Goal: Task Accomplishment & Management: Manage account settings

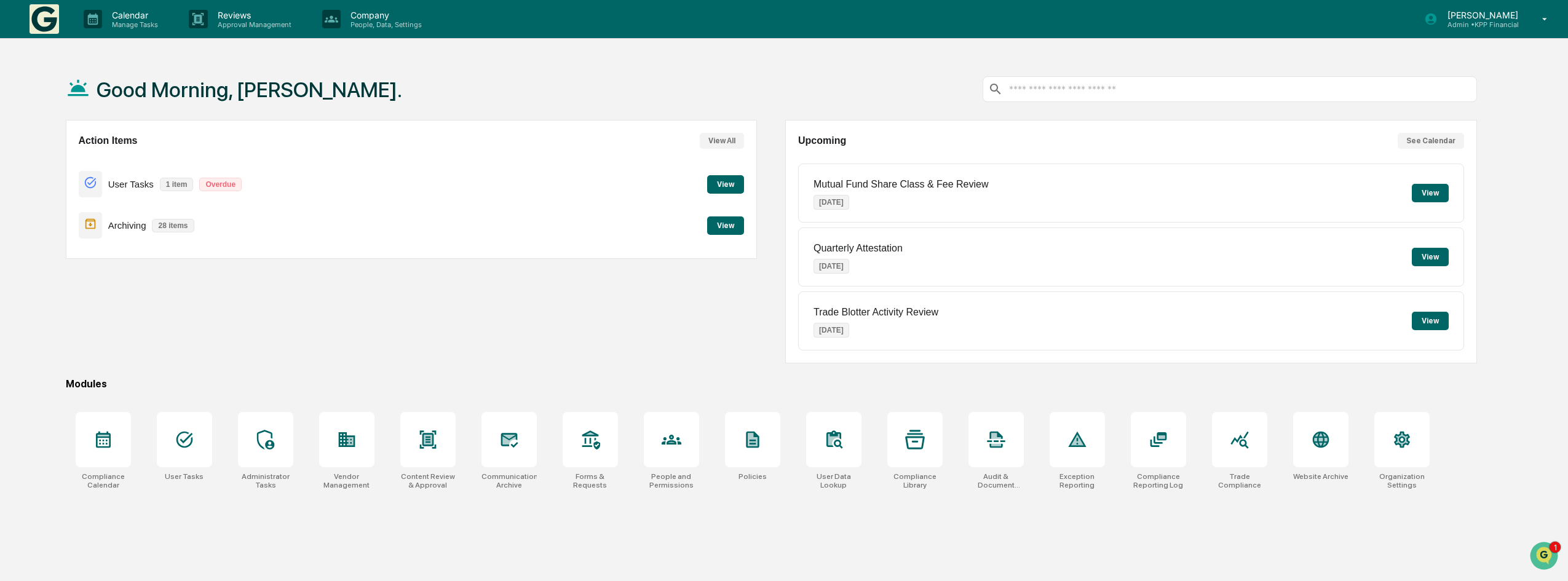
click at [732, 224] on button "View" at bounding box center [725, 226] width 37 height 19
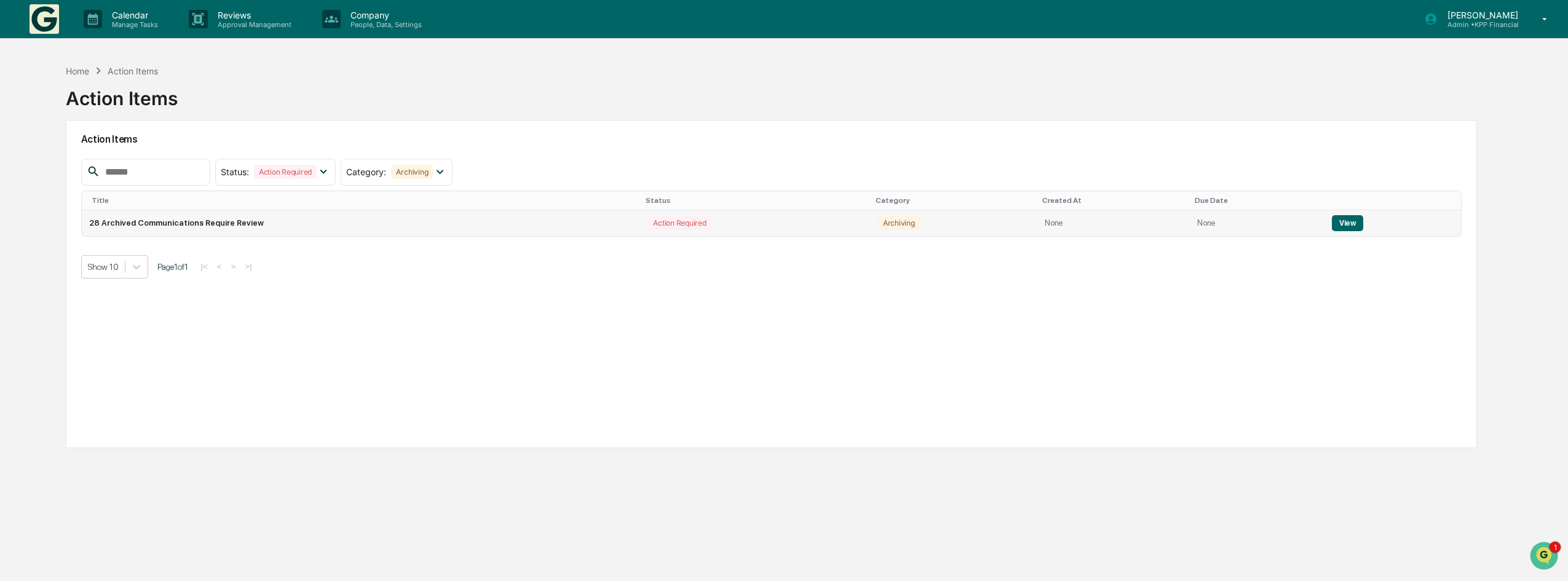
click at [1340, 215] on button "View" at bounding box center [1347, 222] width 32 height 16
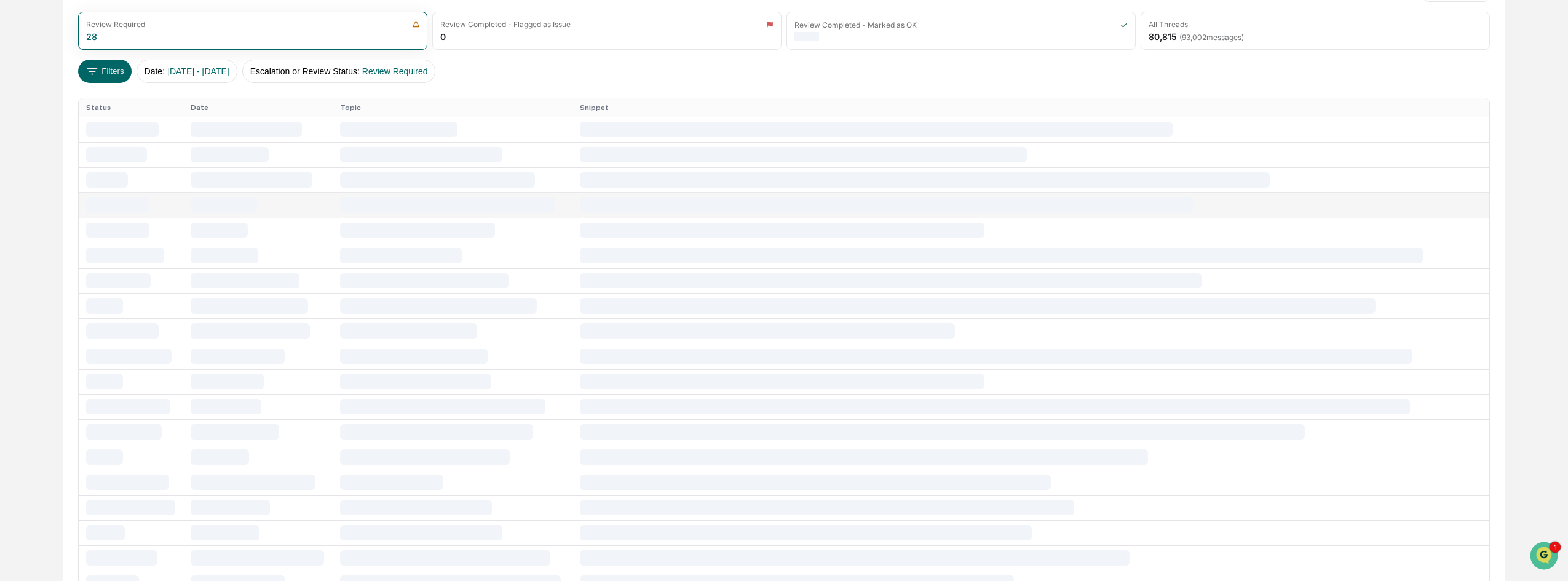
scroll to position [94, 0]
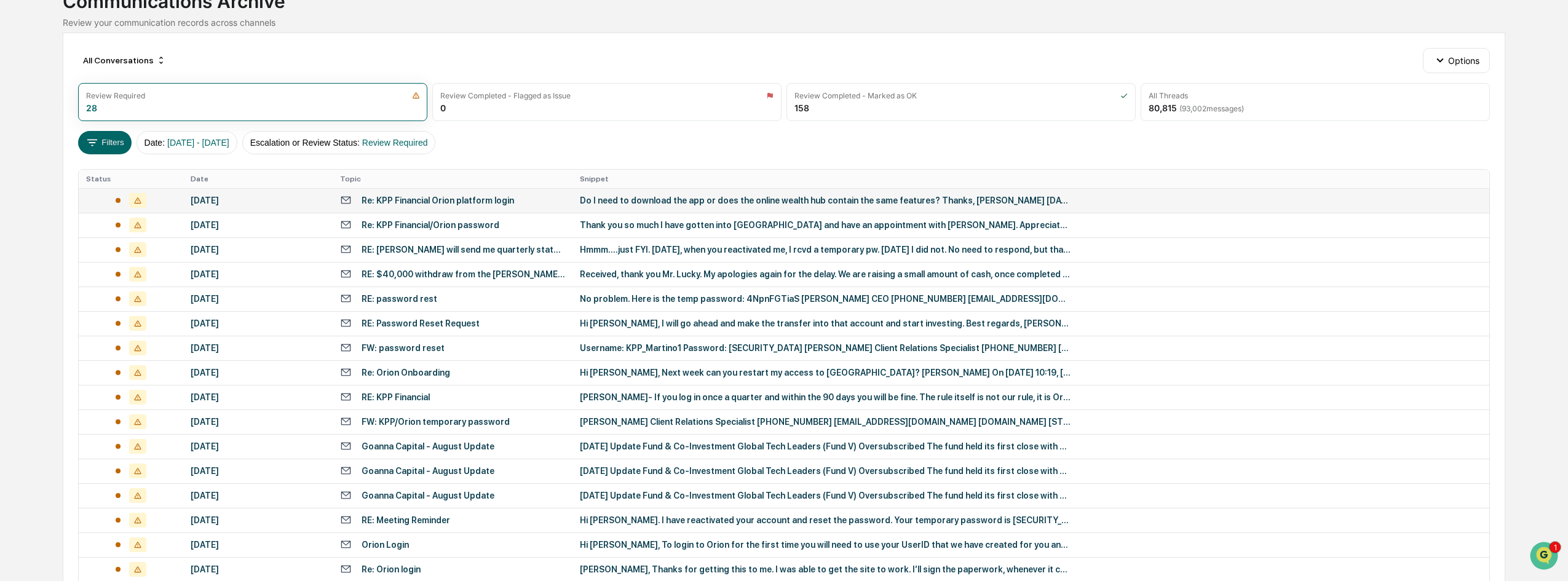
click at [95, 198] on div at bounding box center [130, 199] width 90 height 14
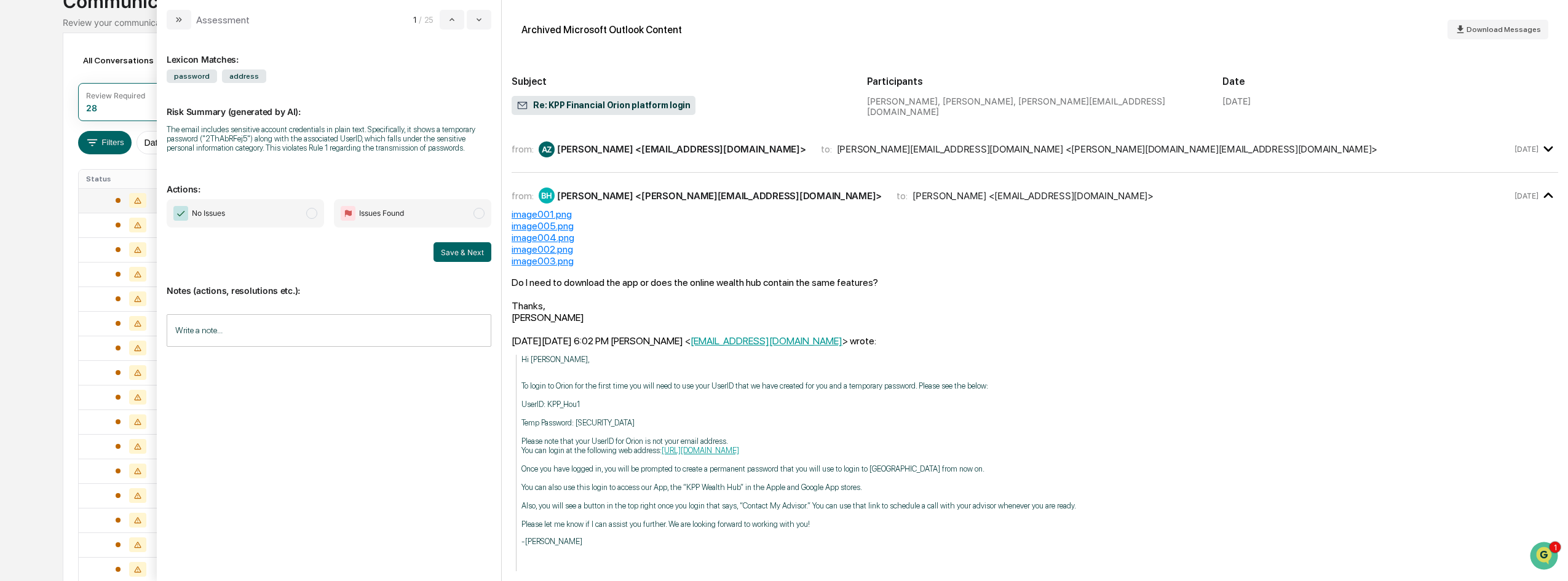
click at [310, 213] on span "modal" at bounding box center [311, 213] width 11 height 11
click at [471, 252] on button "Save & Next" at bounding box center [462, 251] width 58 height 20
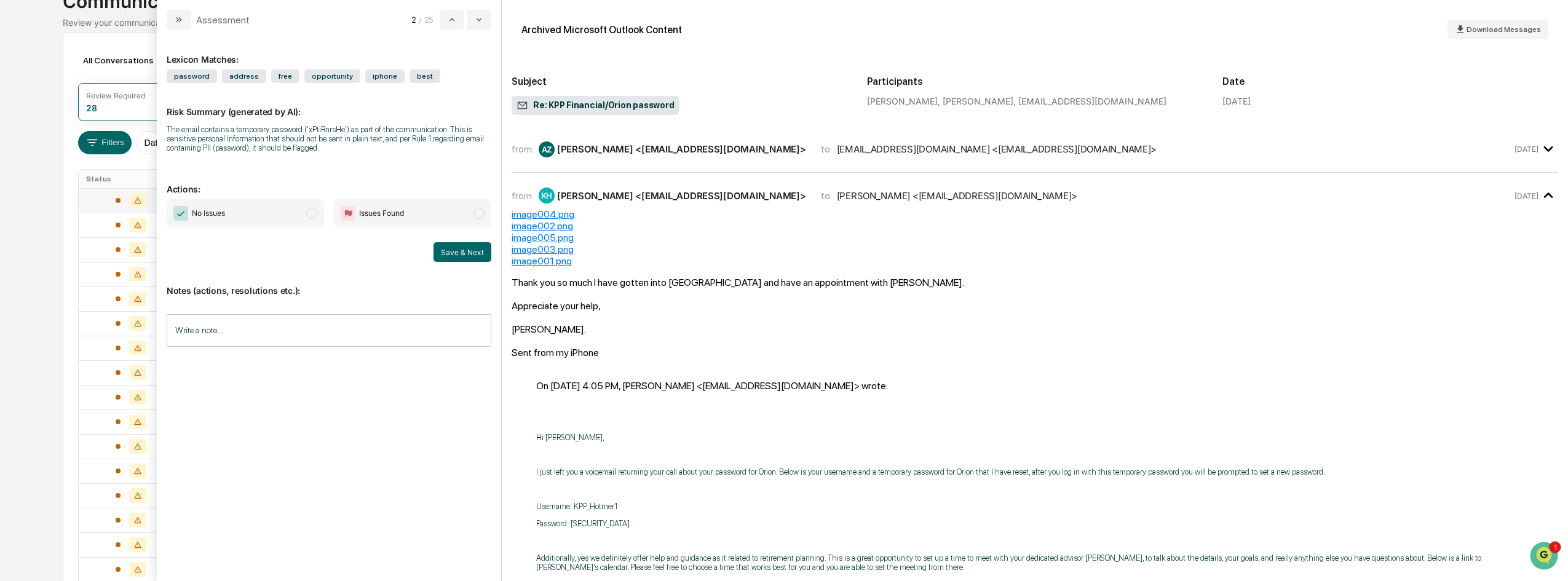
click at [312, 215] on span "modal" at bounding box center [311, 213] width 11 height 11
click at [466, 256] on button "Save & Next" at bounding box center [462, 251] width 58 height 20
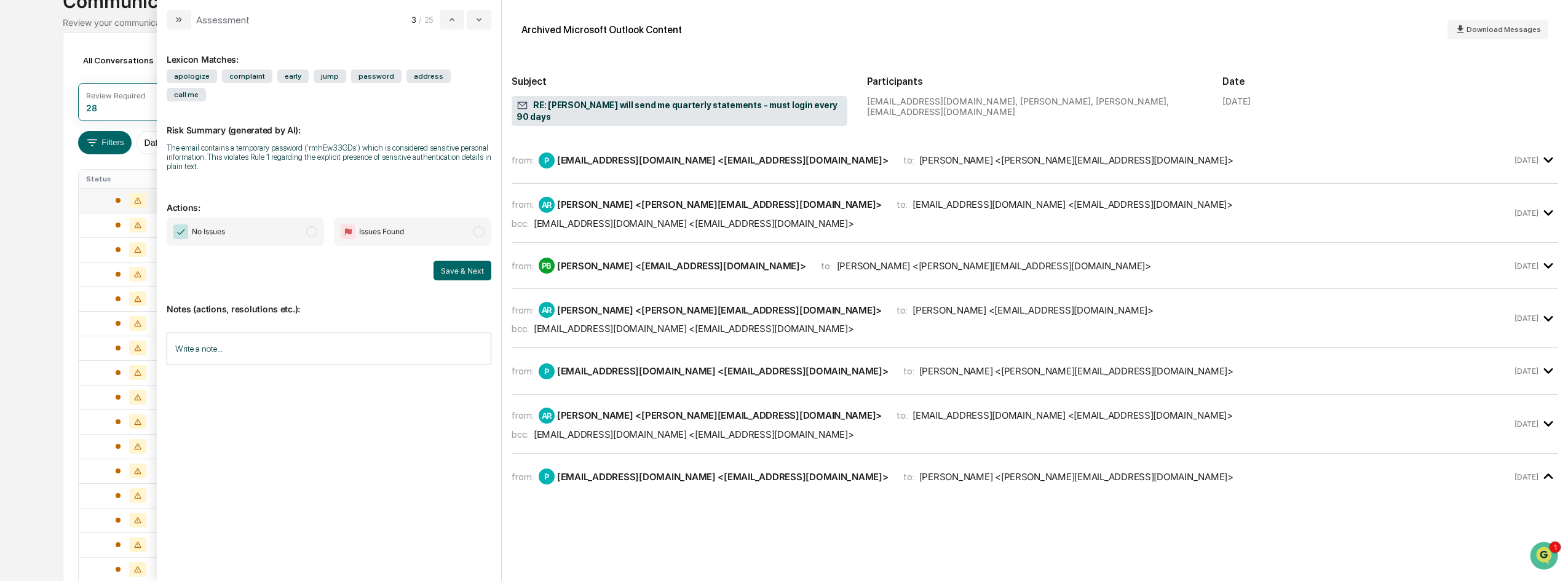
click at [312, 226] on span "modal" at bounding box center [311, 231] width 11 height 11
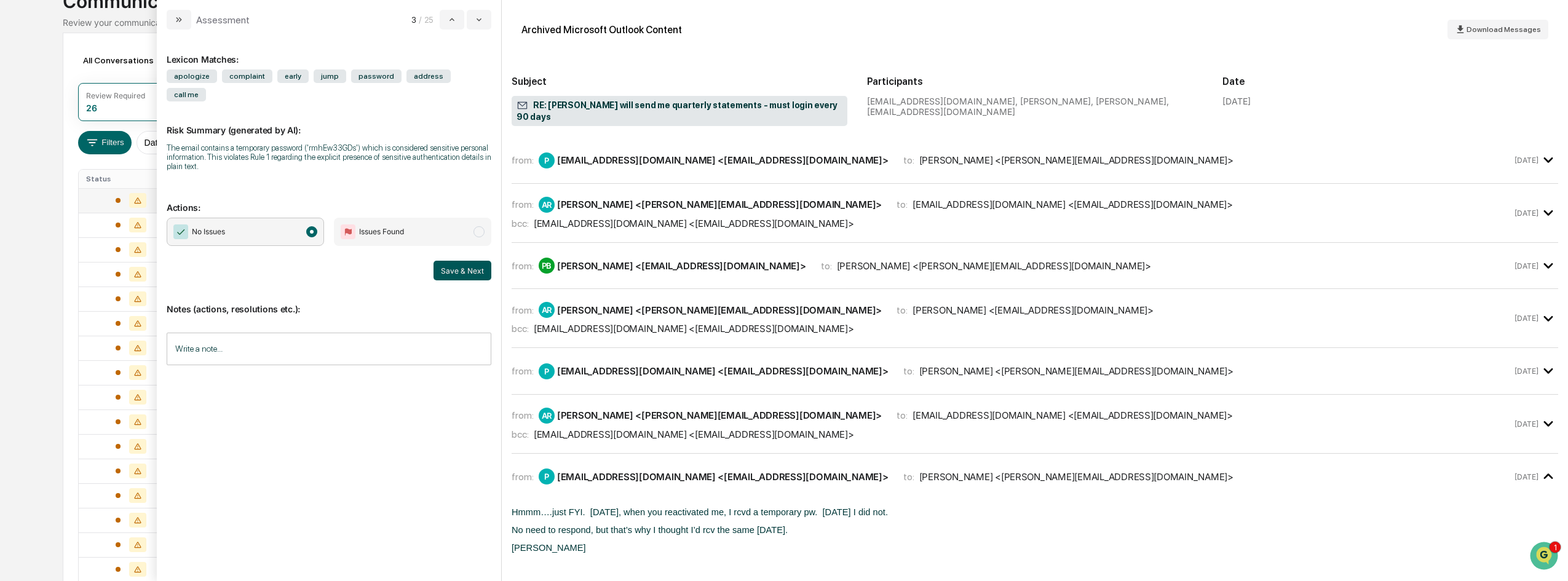
click at [465, 261] on button "Save & Next" at bounding box center [462, 270] width 58 height 20
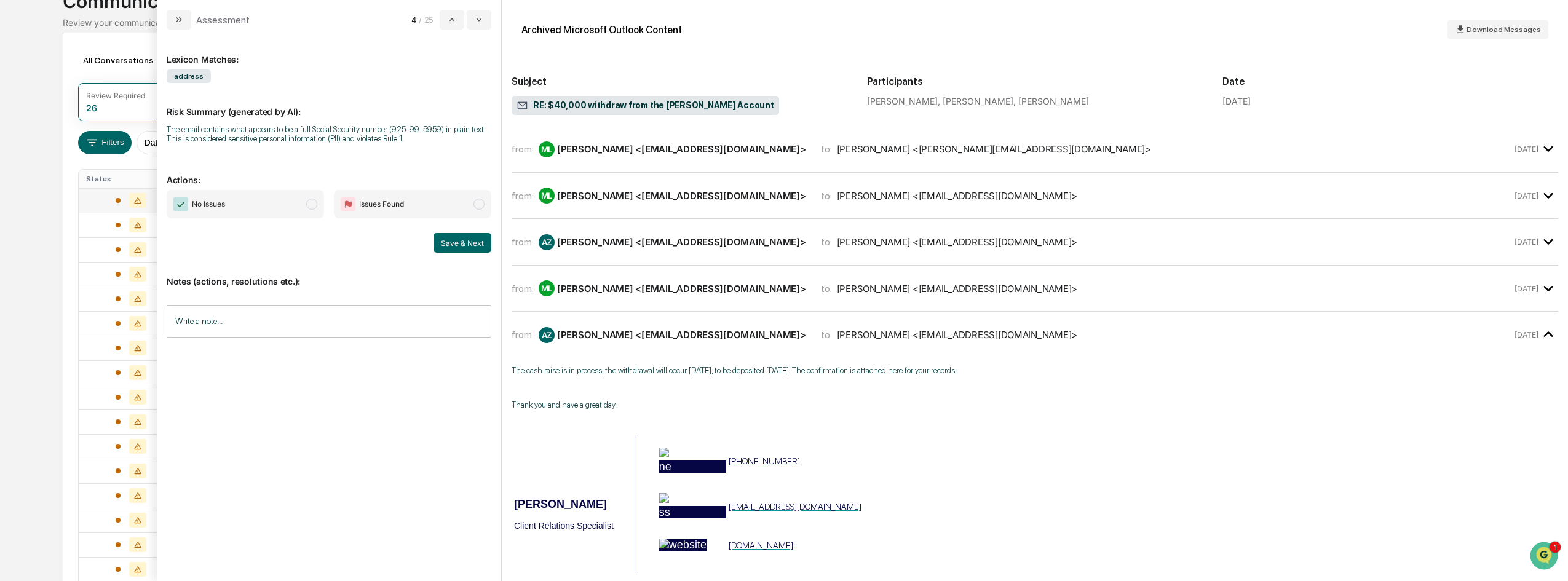
click at [313, 209] on span "modal" at bounding box center [311, 204] width 11 height 11
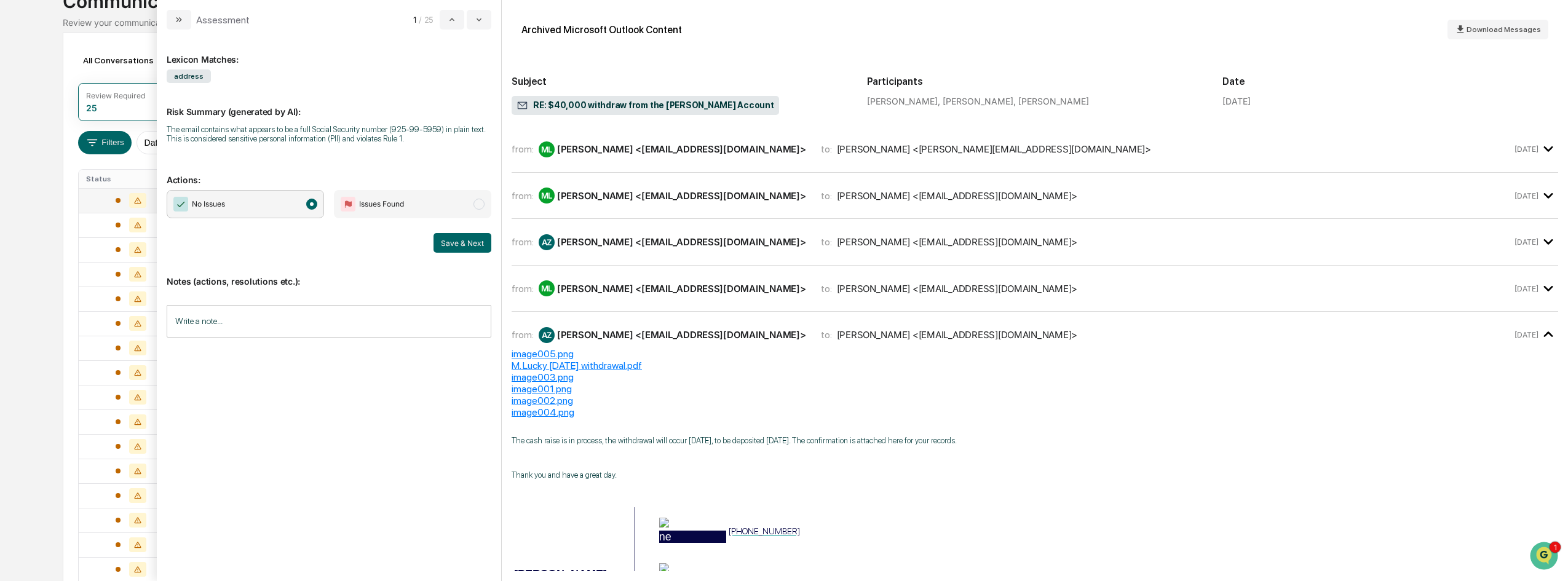
click at [743, 150] on div "from: ML Michael Lucky <mglucky13@hotmail.com> to: Andrew Ryan <aryan@kppfinanc…" at bounding box center [1011, 149] width 1000 height 16
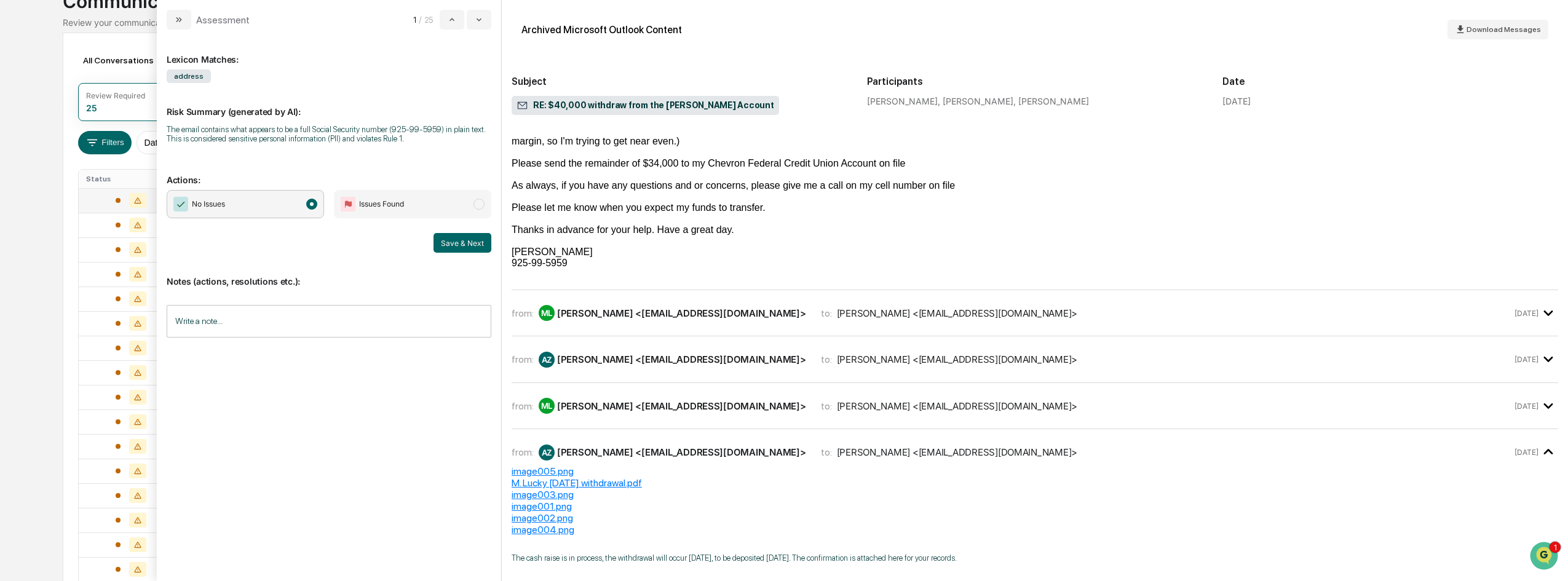
scroll to position [123, 0]
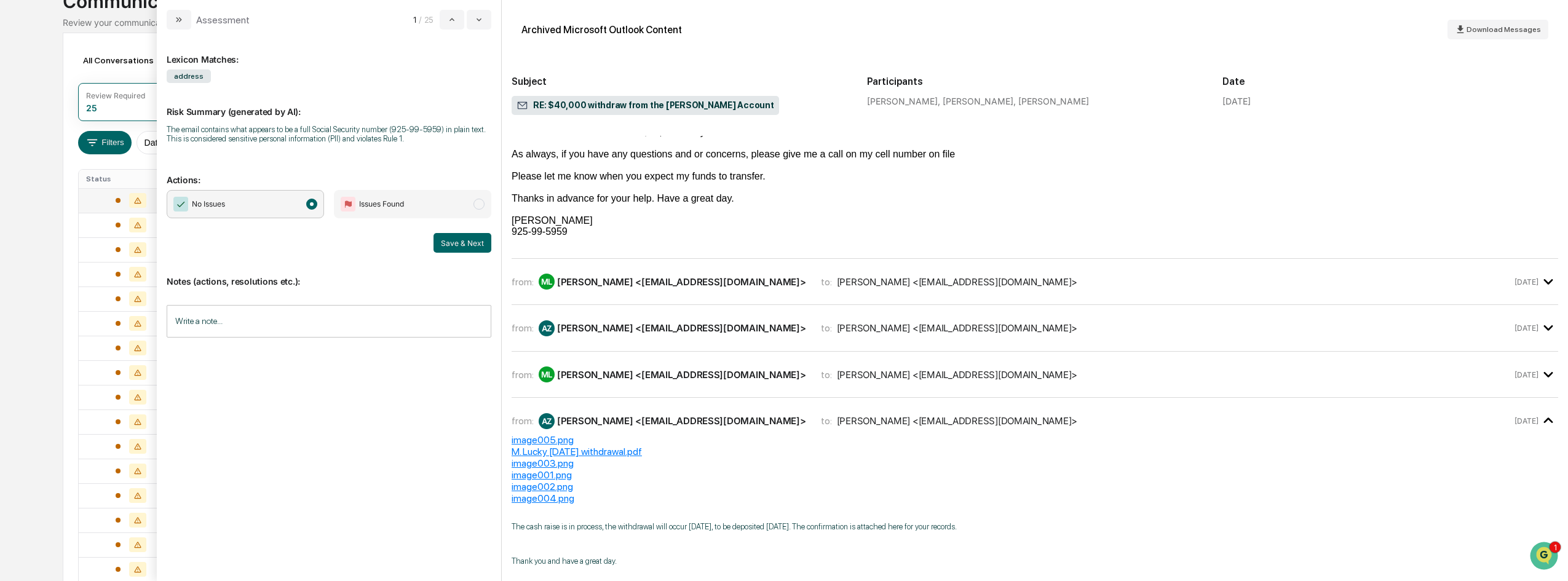
click at [705, 334] on div "Andrew Zawacki <azawacki@kppfinancial.com>" at bounding box center [681, 328] width 249 height 12
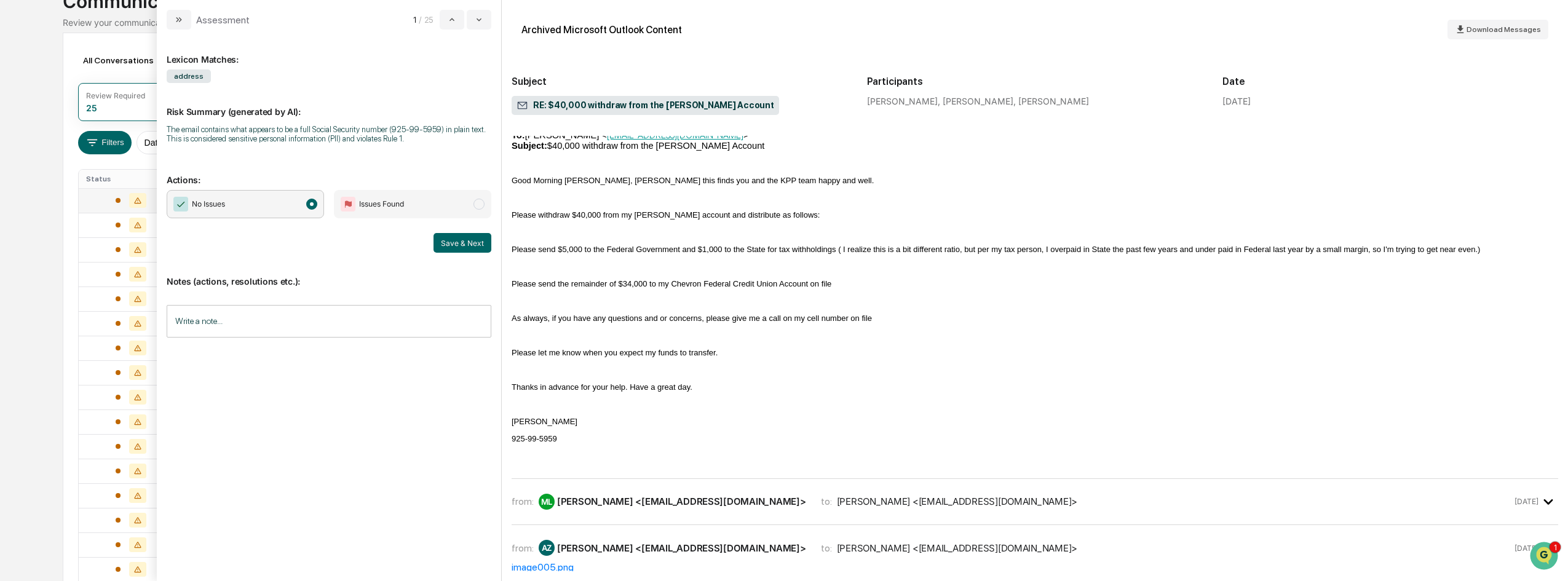
scroll to position [983, 0]
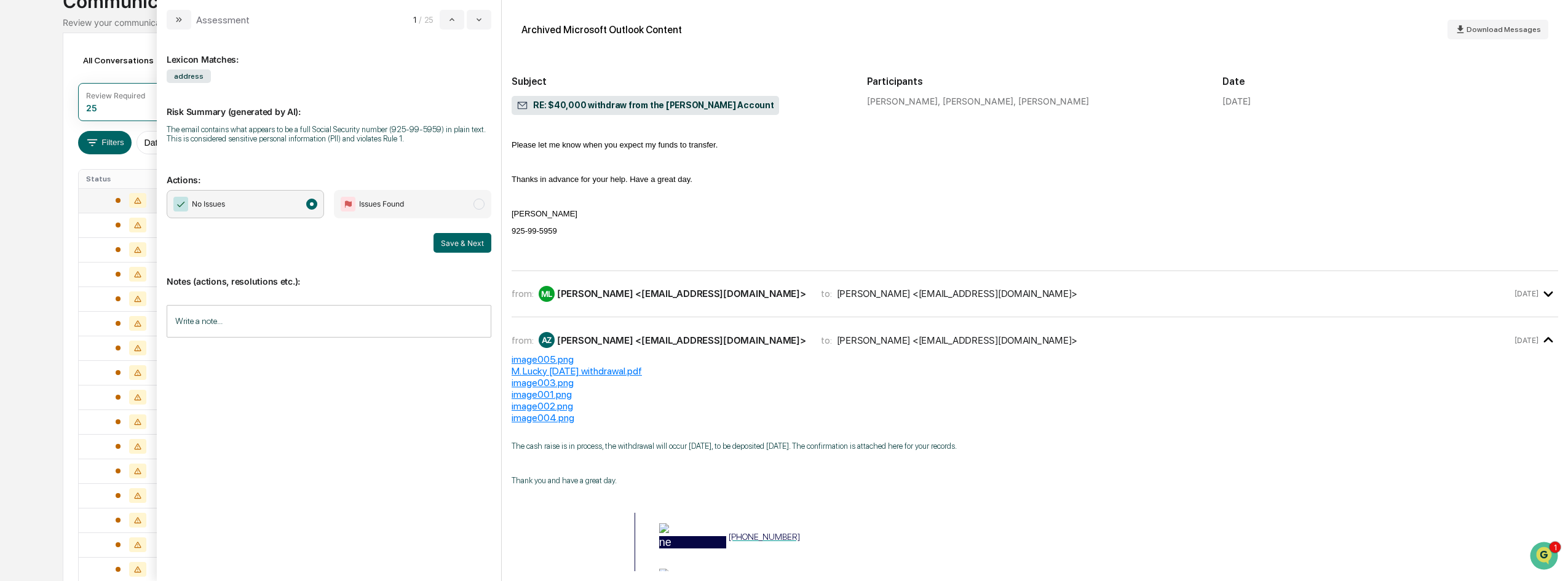
click at [684, 299] on div "Michael Lucky <mglucky13@hotmail.com>" at bounding box center [681, 294] width 249 height 12
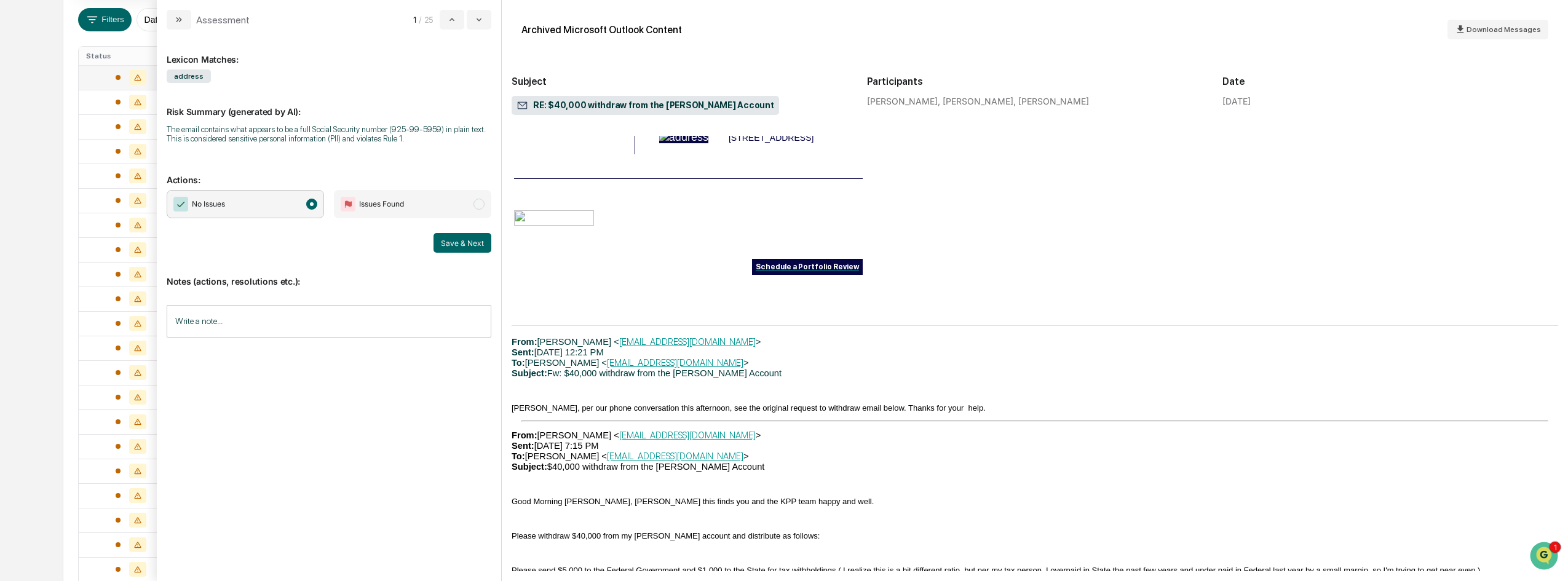
scroll to position [3167, 0]
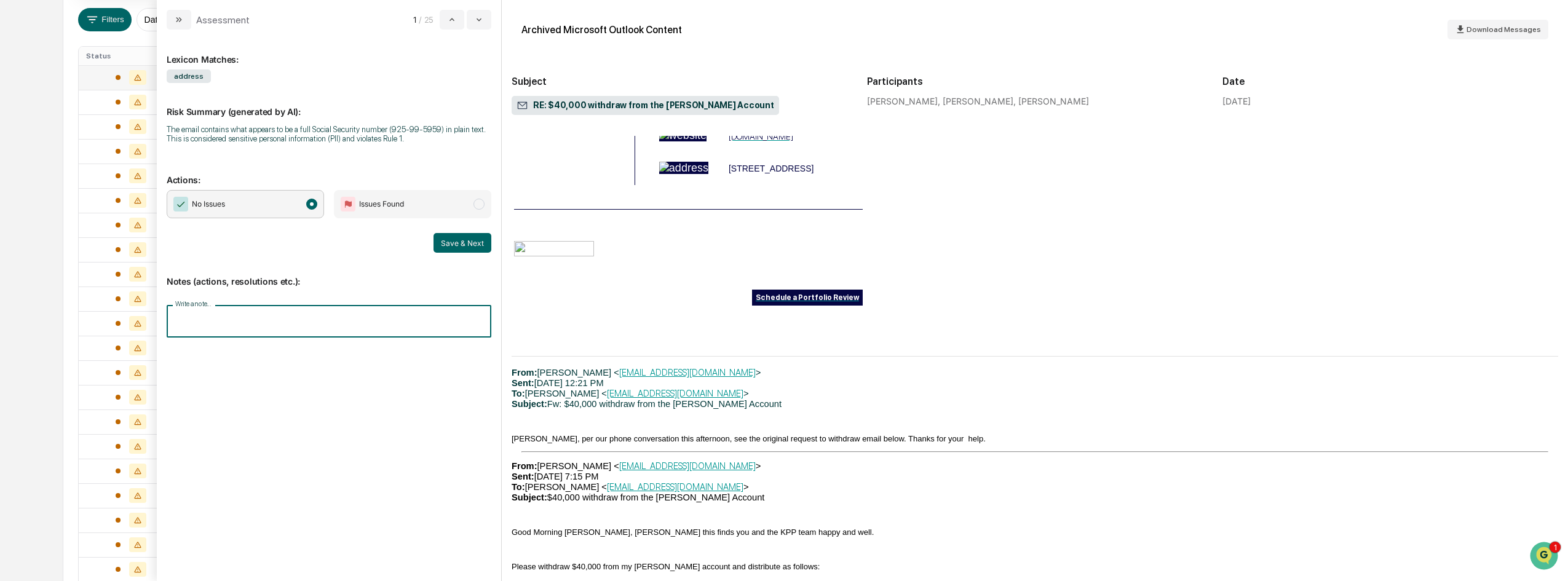
click at [256, 325] on input "Write a note..." at bounding box center [328, 321] width 325 height 32
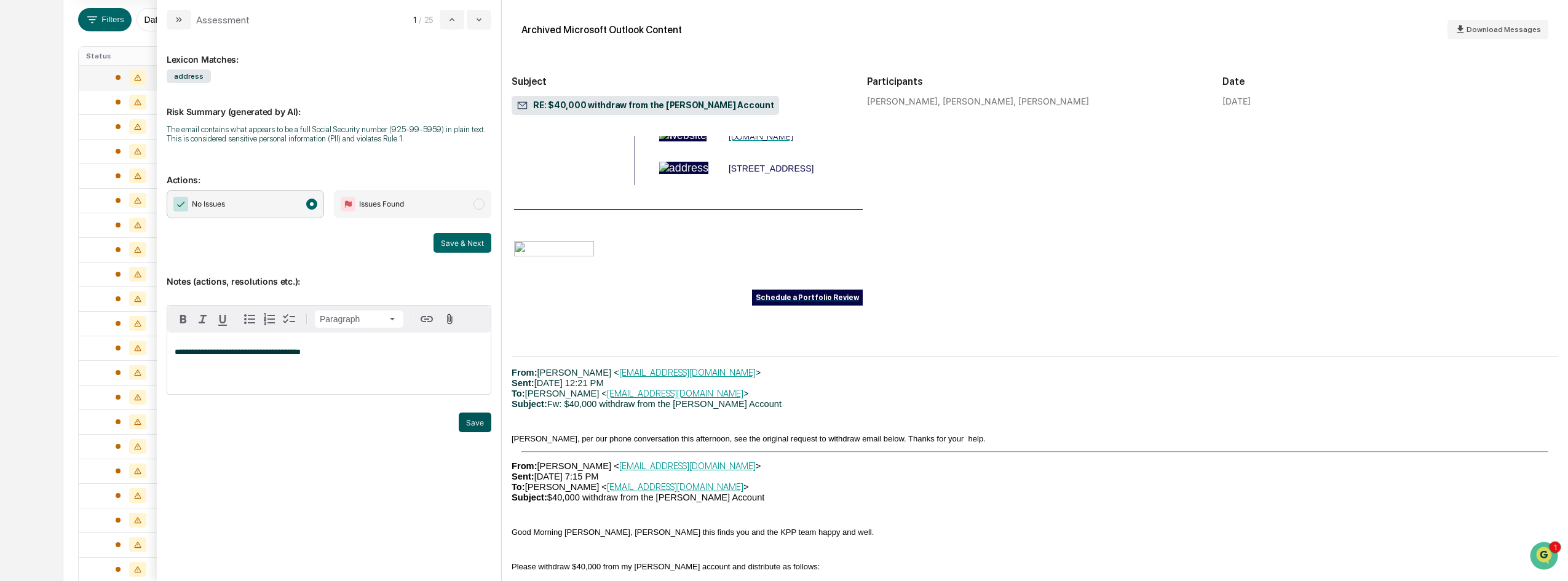
click at [480, 421] on button "Save" at bounding box center [475, 422] width 32 height 20
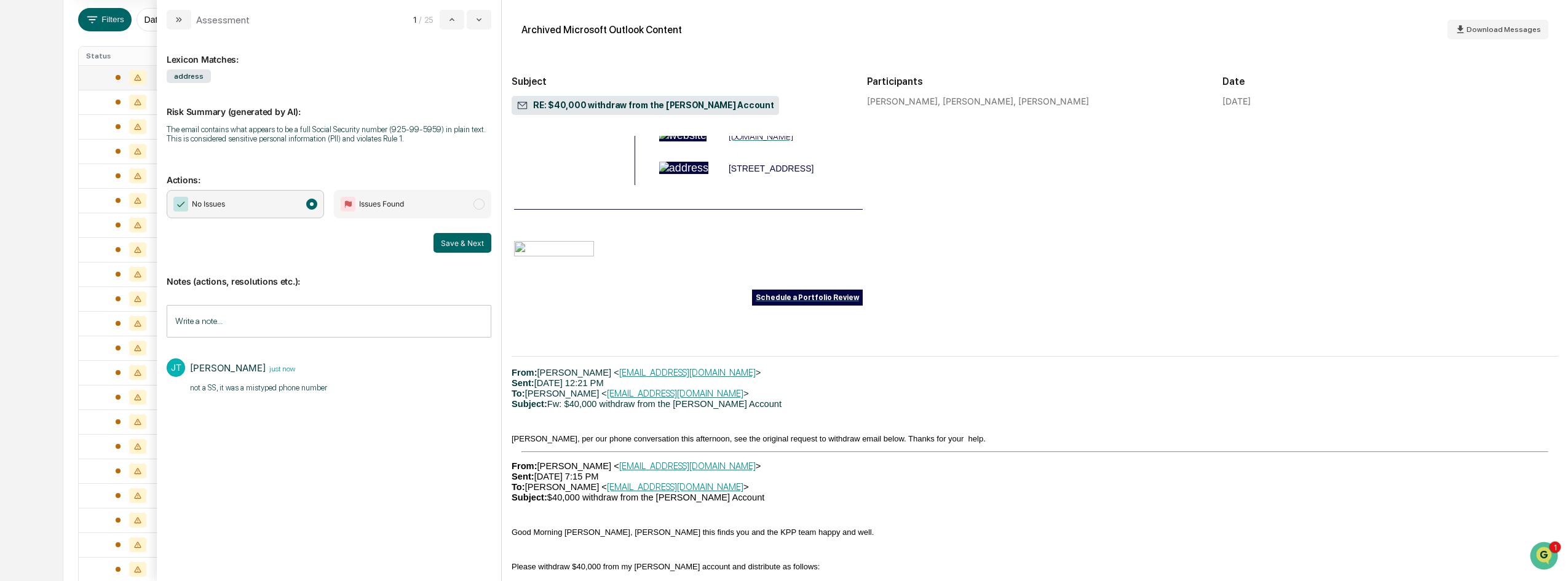
click at [455, 245] on button "Save & Next" at bounding box center [462, 242] width 58 height 20
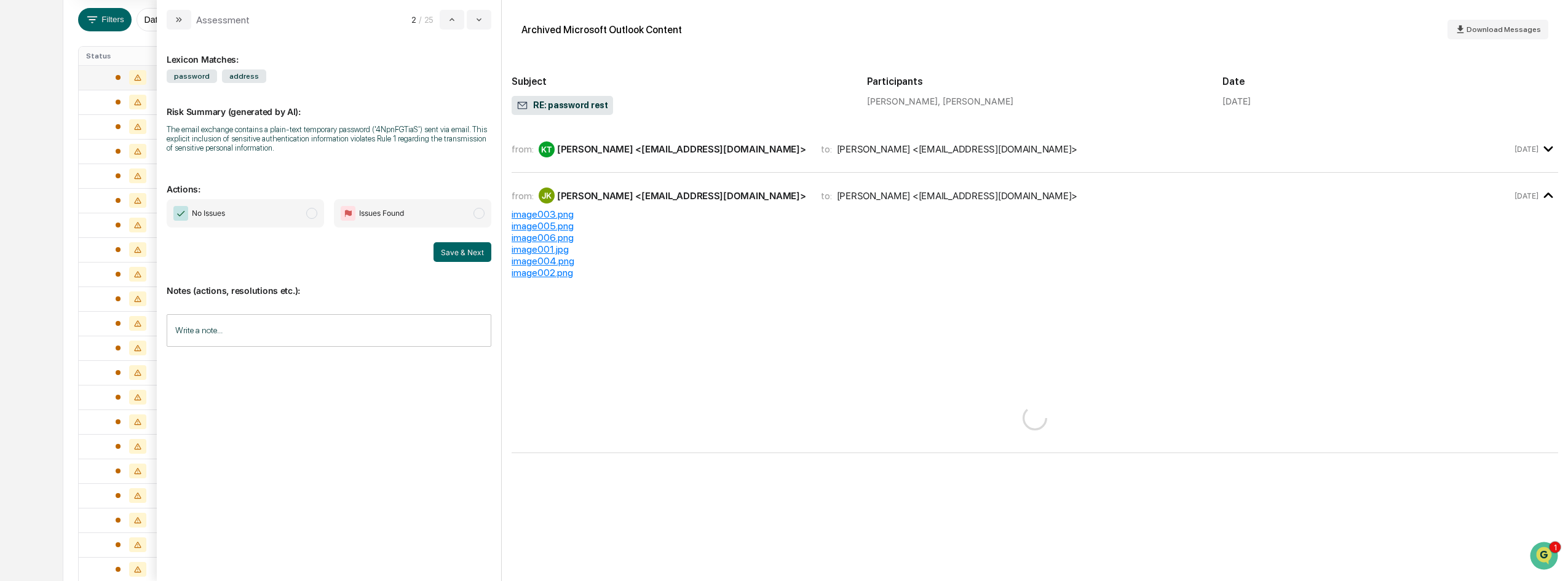
click at [316, 212] on span "modal" at bounding box center [311, 213] width 11 height 11
click at [462, 250] on button "Save & Next" at bounding box center [462, 251] width 58 height 20
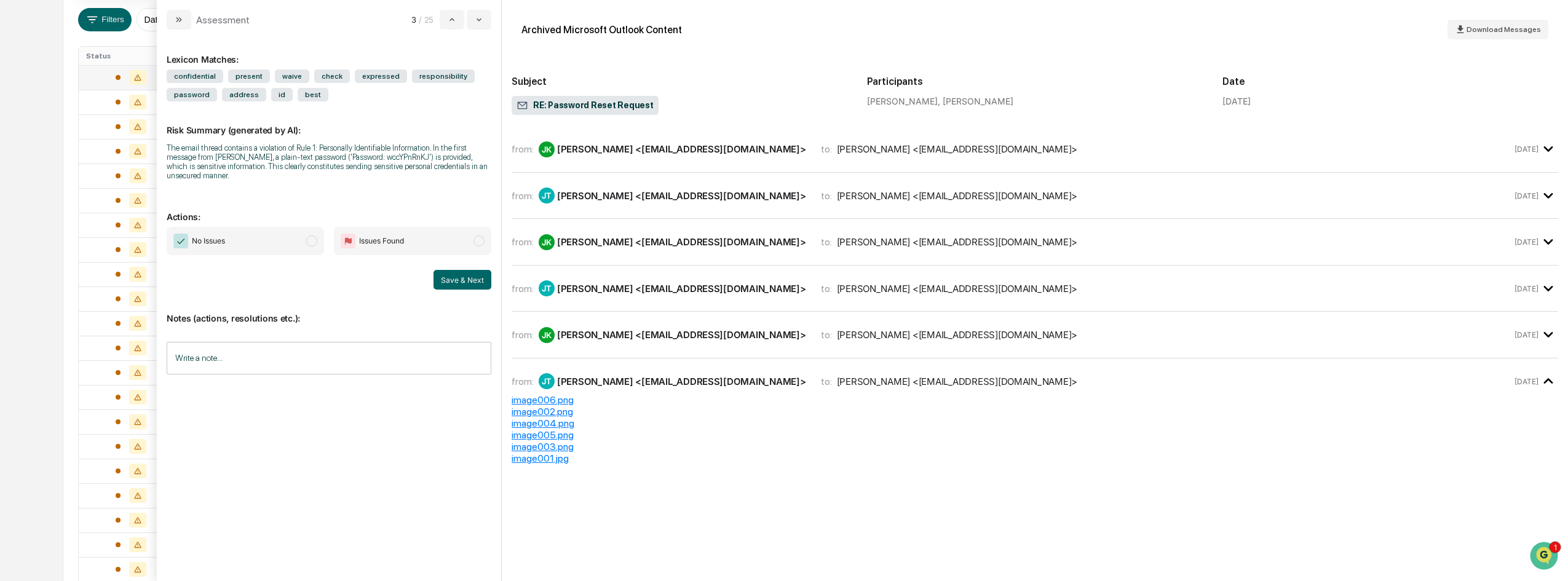
click at [311, 243] on span "modal" at bounding box center [311, 240] width 11 height 11
click at [470, 279] on button "Save & Next" at bounding box center [462, 279] width 58 height 20
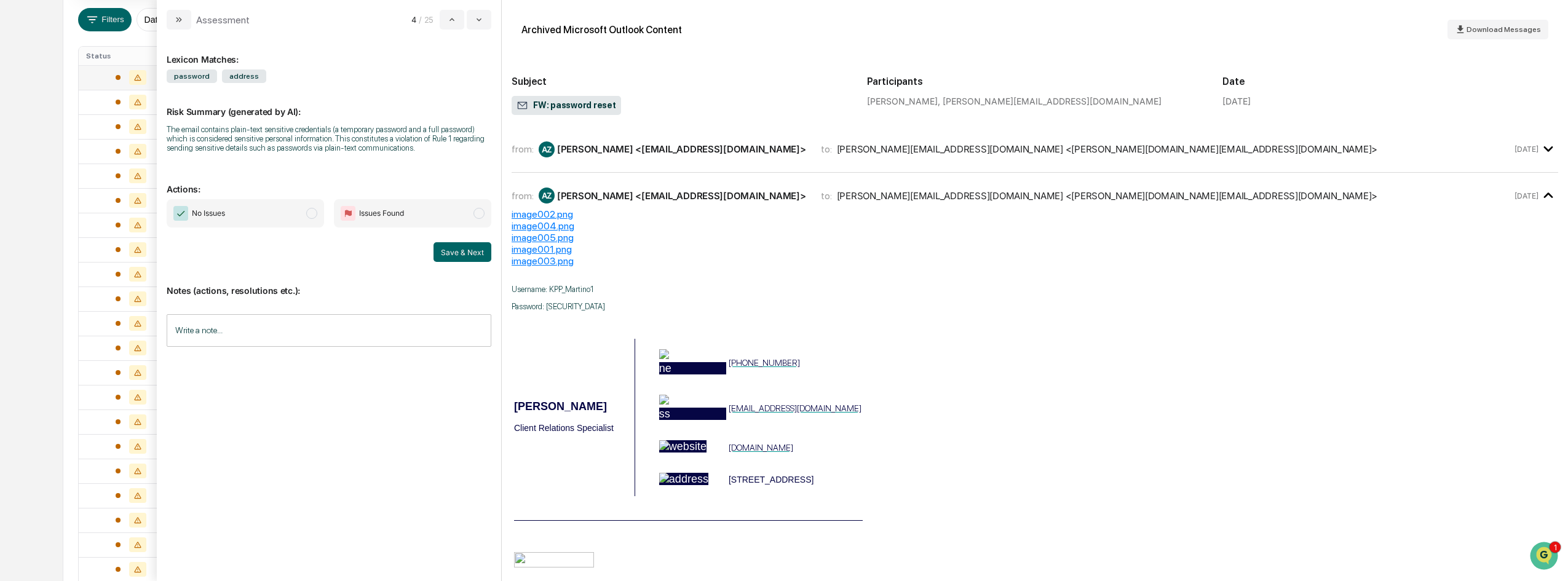
click at [309, 213] on span "modal" at bounding box center [311, 213] width 11 height 11
click at [467, 250] on button "Save & Next" at bounding box center [462, 251] width 58 height 20
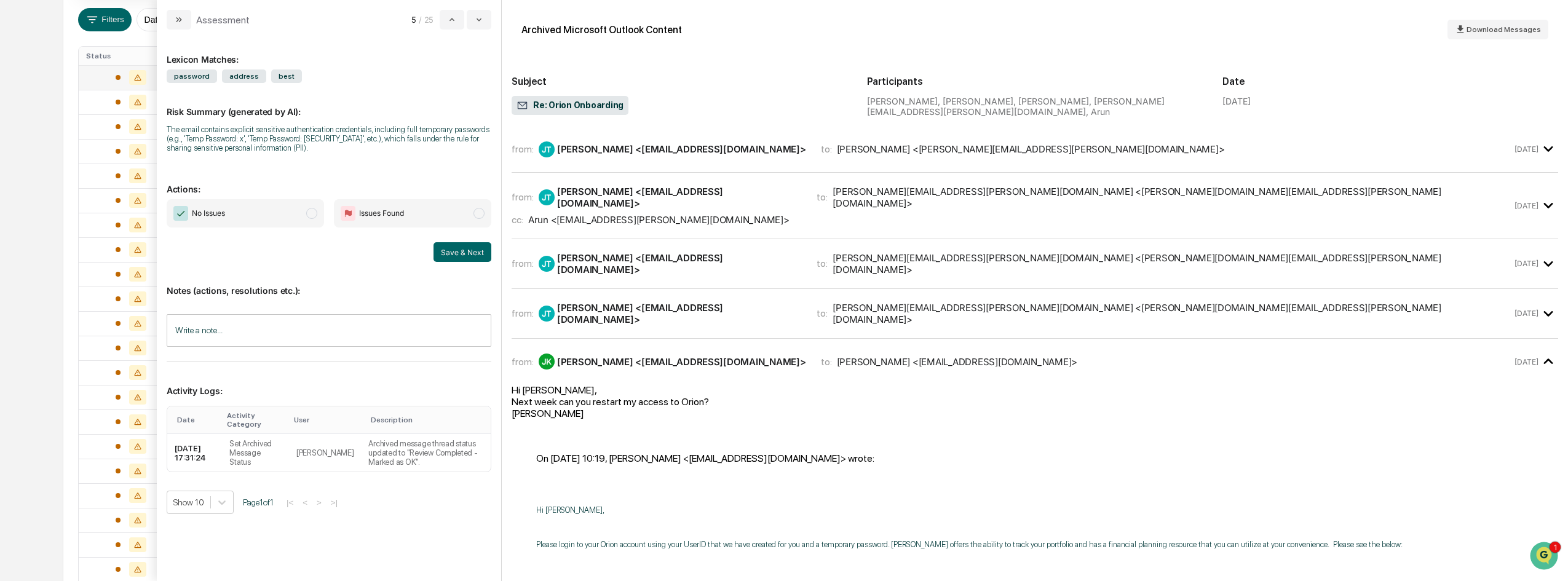
click at [310, 213] on span "modal" at bounding box center [311, 213] width 11 height 11
click at [460, 255] on button "Save & Next" at bounding box center [462, 251] width 58 height 20
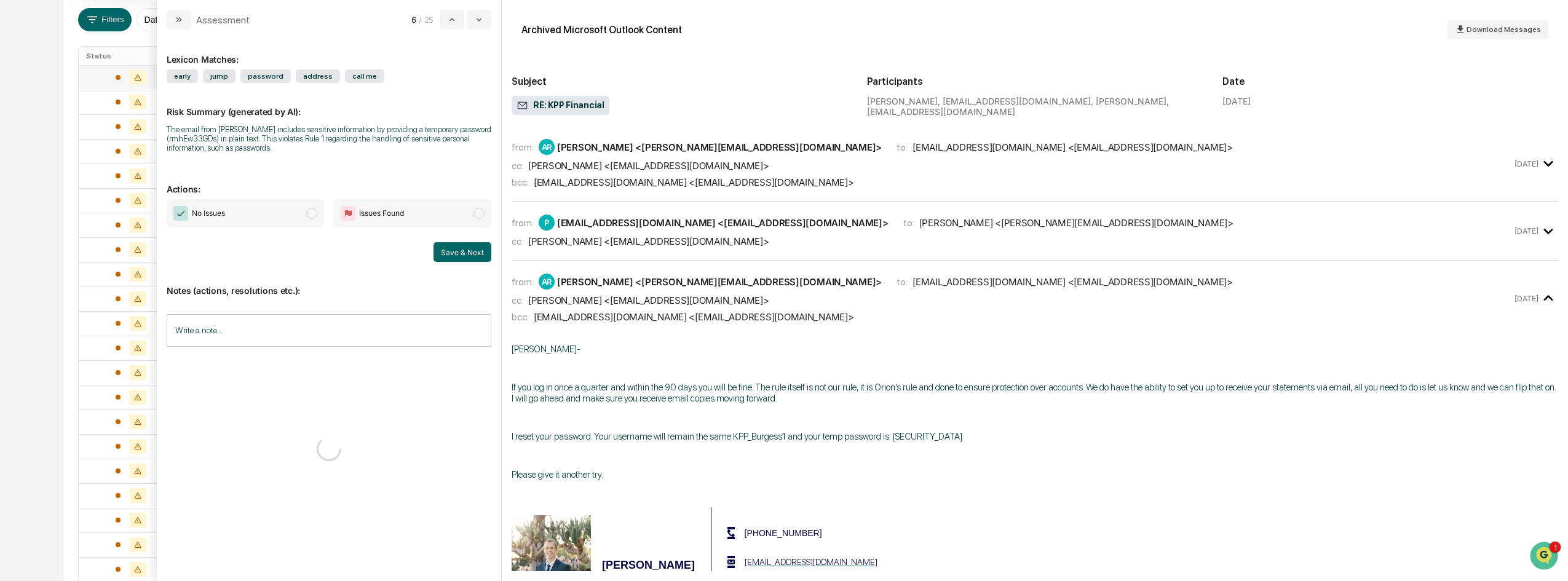
click at [309, 209] on span "modal" at bounding box center [311, 213] width 11 height 11
click at [480, 253] on button "Save & Next" at bounding box center [462, 251] width 58 height 20
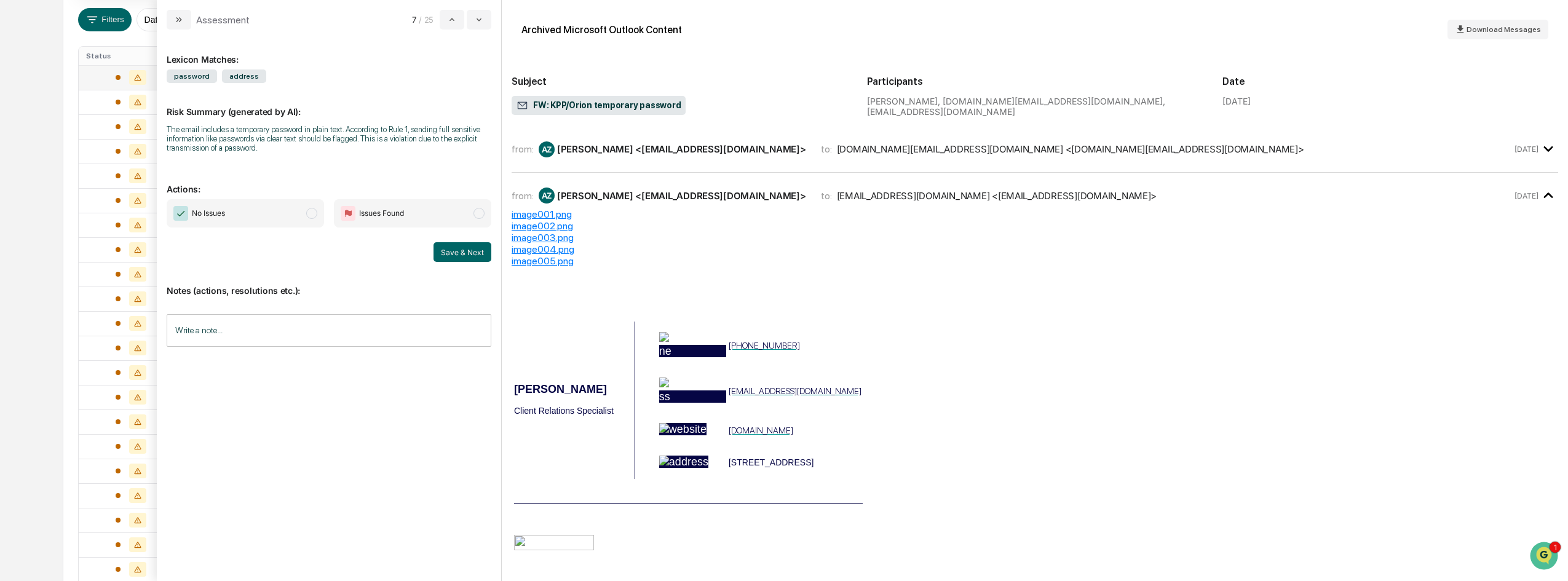
click at [308, 210] on span "modal" at bounding box center [311, 213] width 11 height 11
click at [459, 256] on button "Save & Next" at bounding box center [462, 251] width 58 height 20
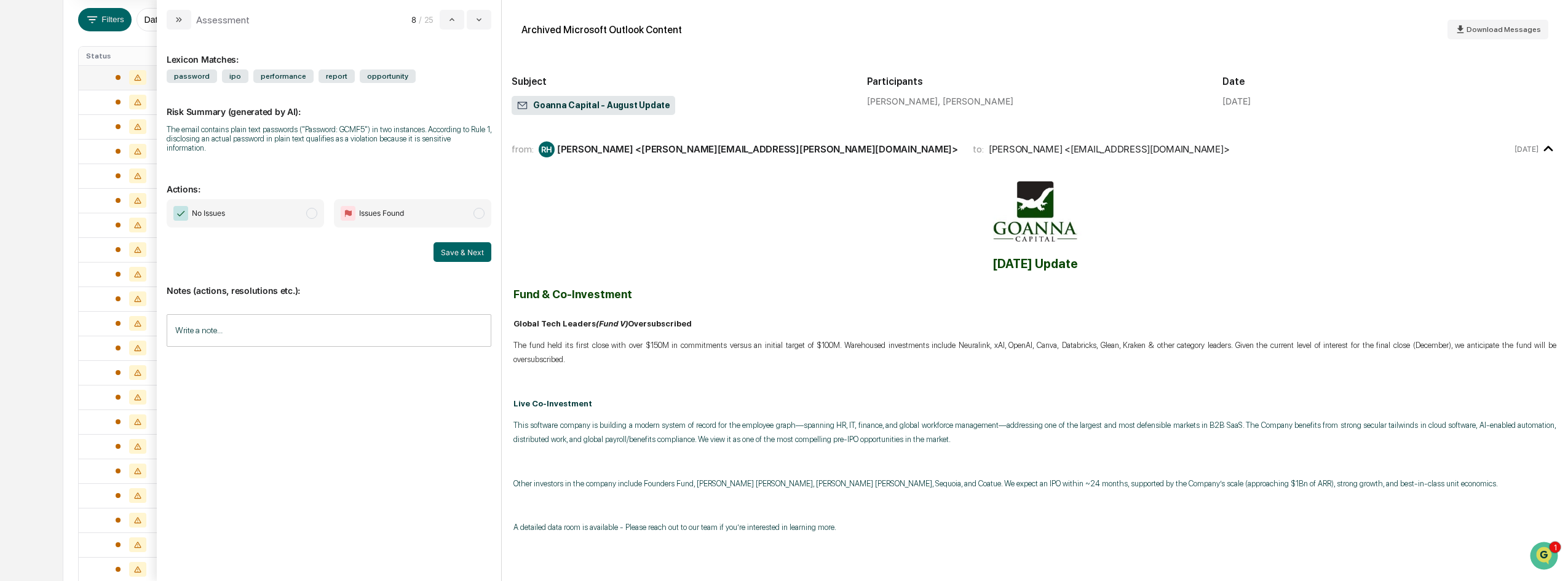
click at [309, 208] on span "modal" at bounding box center [311, 213] width 11 height 11
click at [460, 247] on button "Save & Next" at bounding box center [462, 251] width 58 height 20
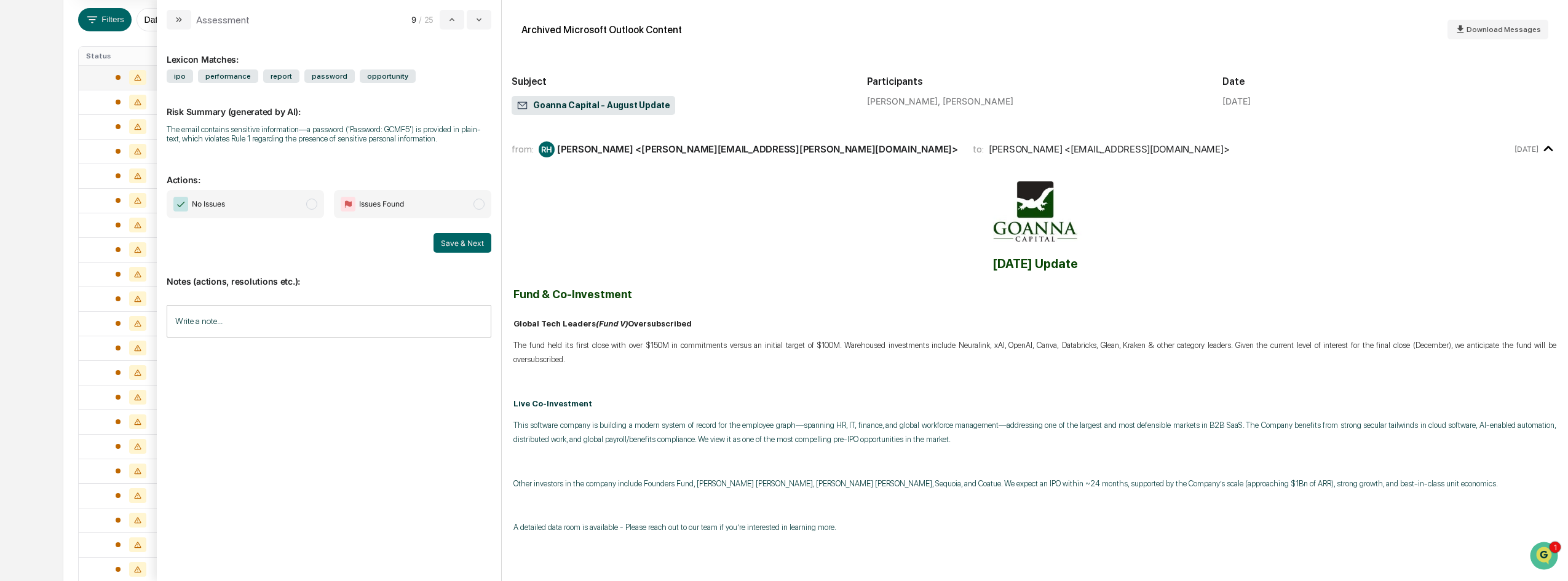
click at [308, 205] on span "modal" at bounding box center [311, 204] width 11 height 11
click at [477, 250] on button "Save & Next" at bounding box center [462, 242] width 58 height 20
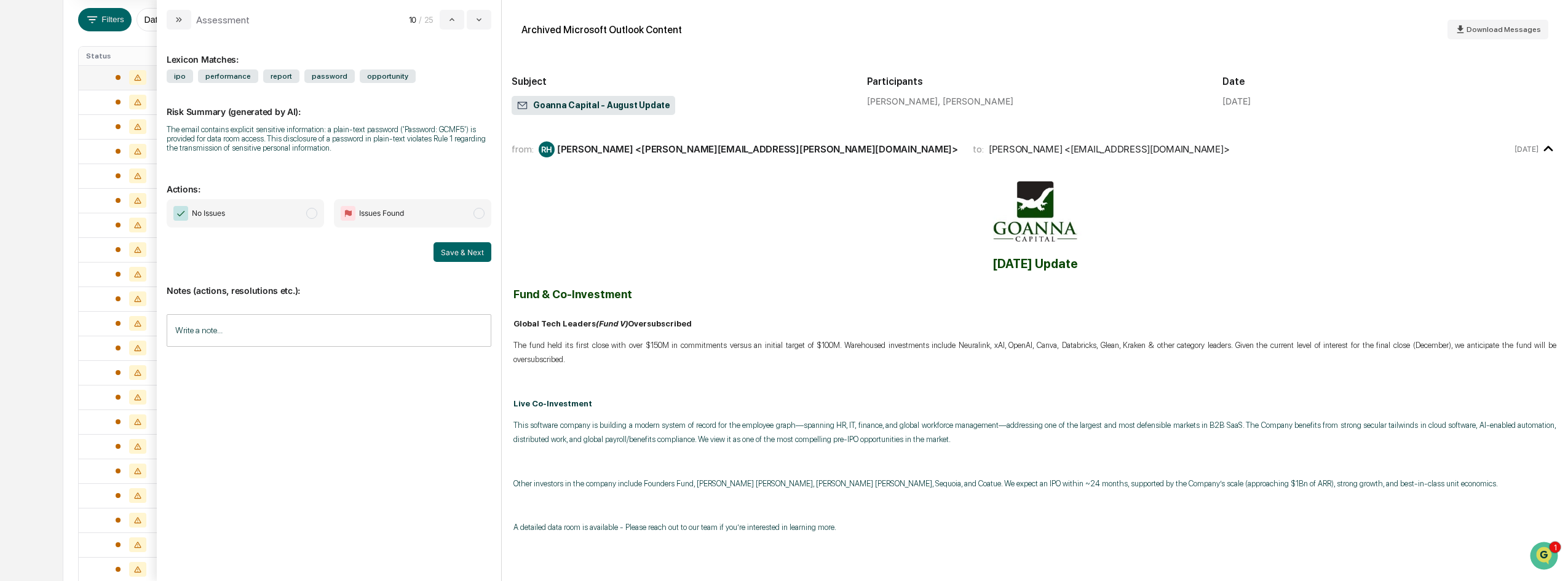
click at [318, 212] on span "No Issues" at bounding box center [245, 213] width 158 height 28
click at [454, 252] on button "Save & Next" at bounding box center [462, 251] width 58 height 20
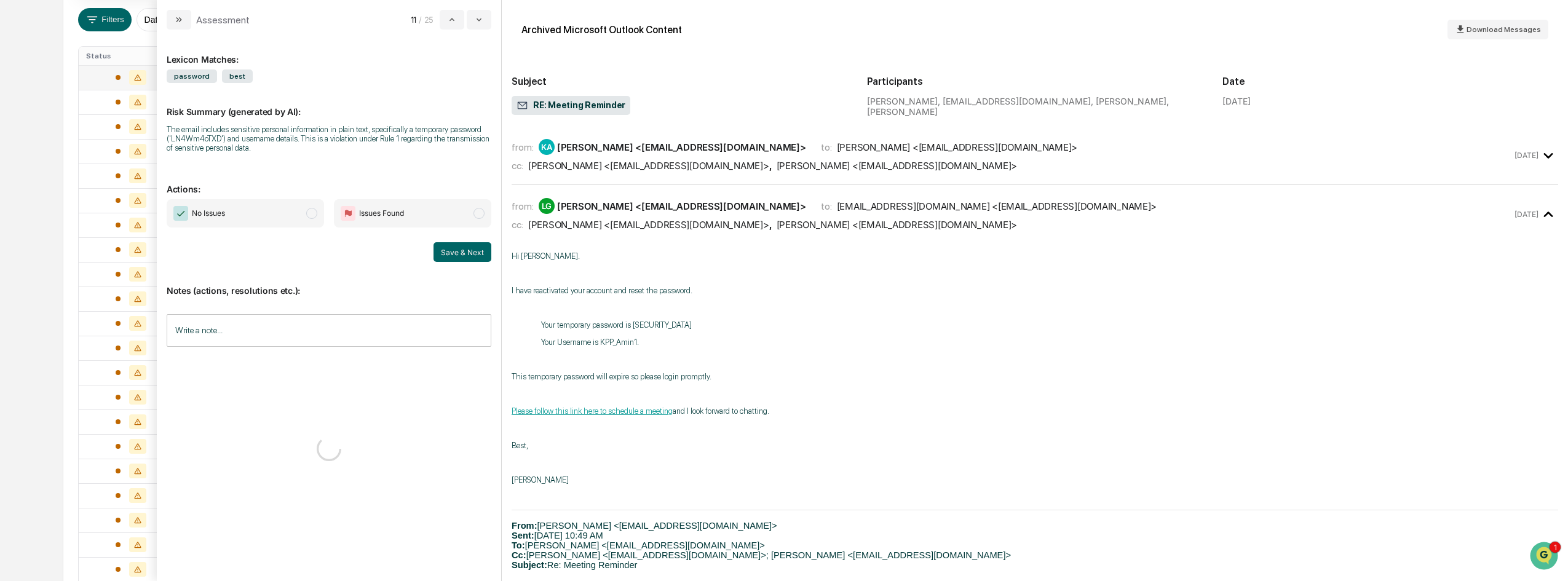
click at [312, 212] on span "modal" at bounding box center [311, 213] width 11 height 11
click at [461, 250] on button "Save & Next" at bounding box center [462, 251] width 58 height 20
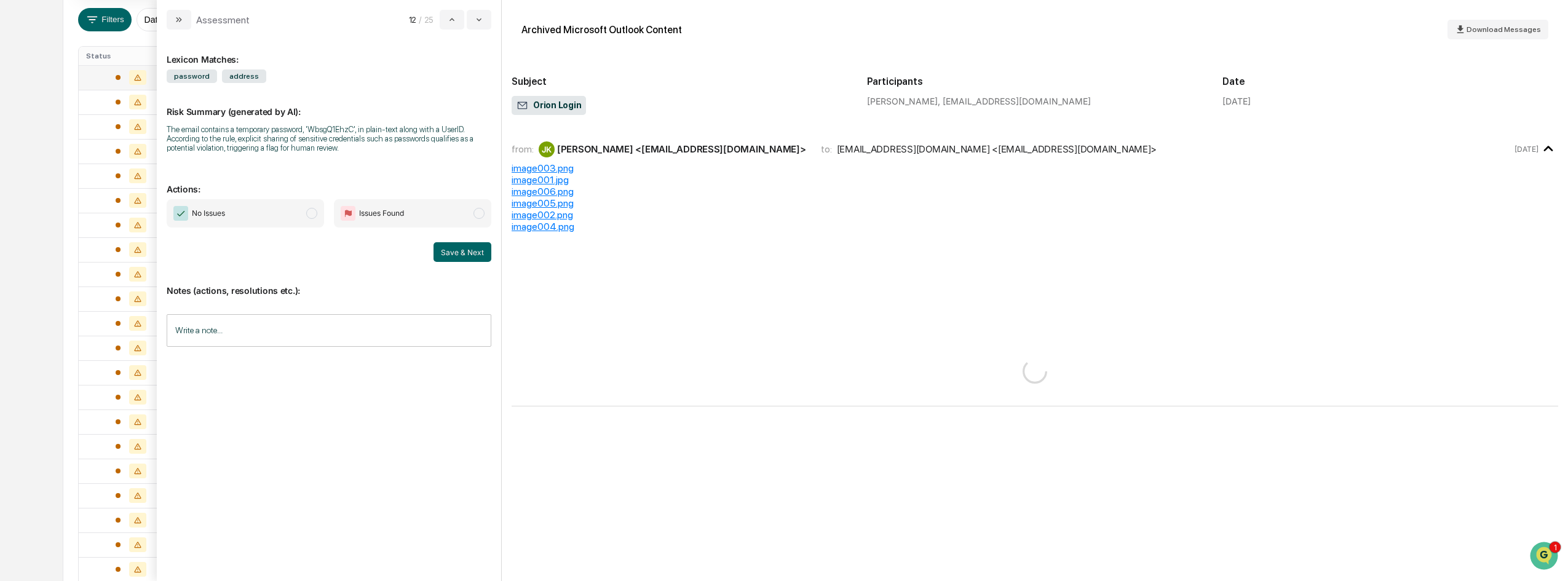
click at [323, 216] on span "No Issues" at bounding box center [245, 213] width 158 height 28
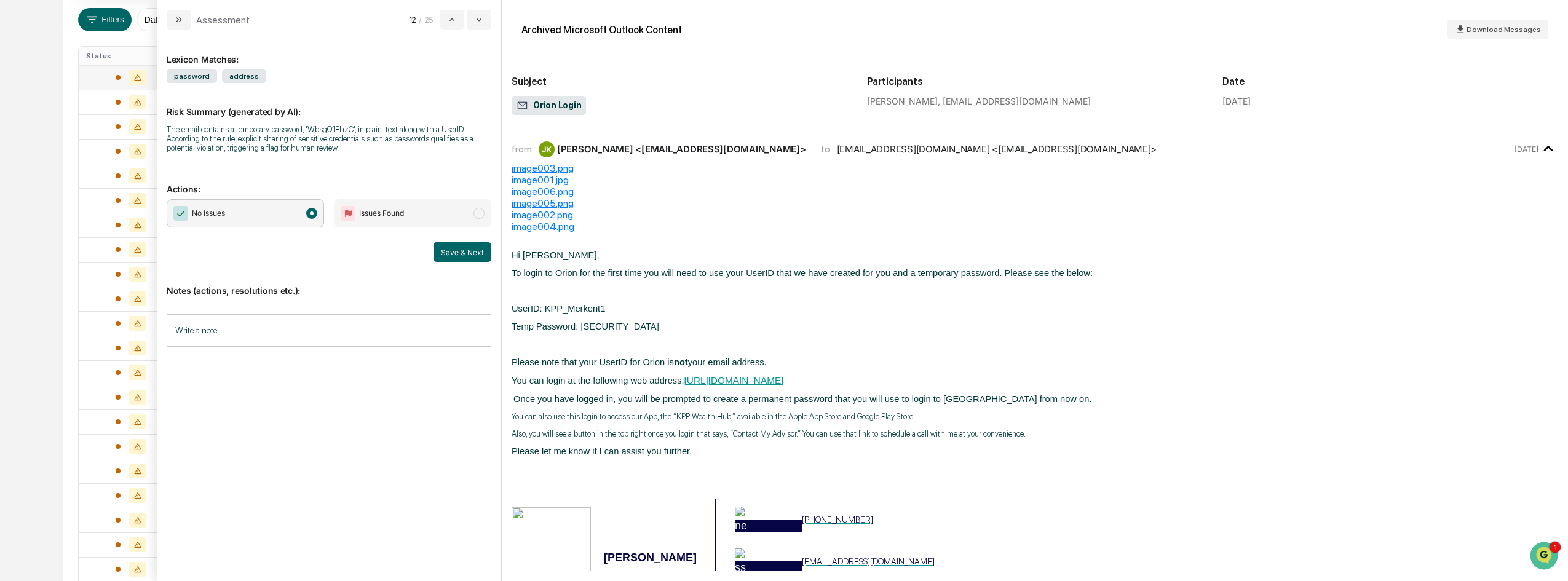
click at [465, 256] on button "Save & Next" at bounding box center [462, 251] width 58 height 20
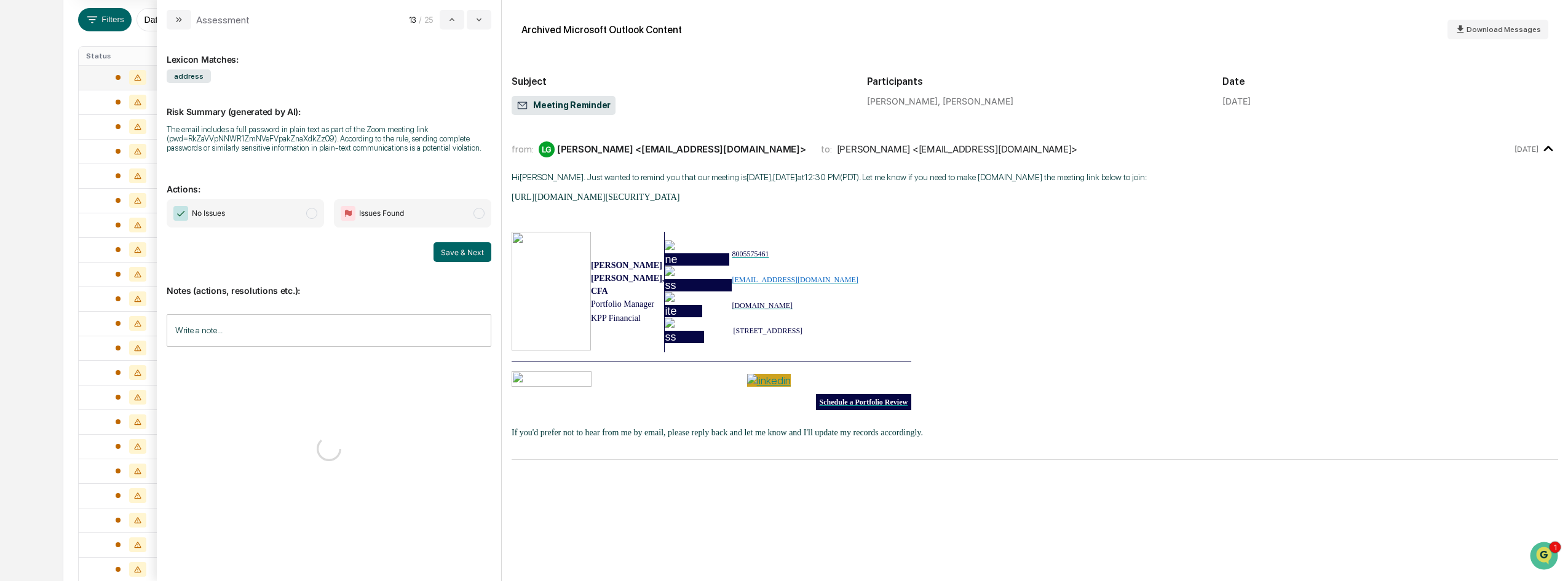
click at [312, 217] on span "modal" at bounding box center [311, 213] width 11 height 11
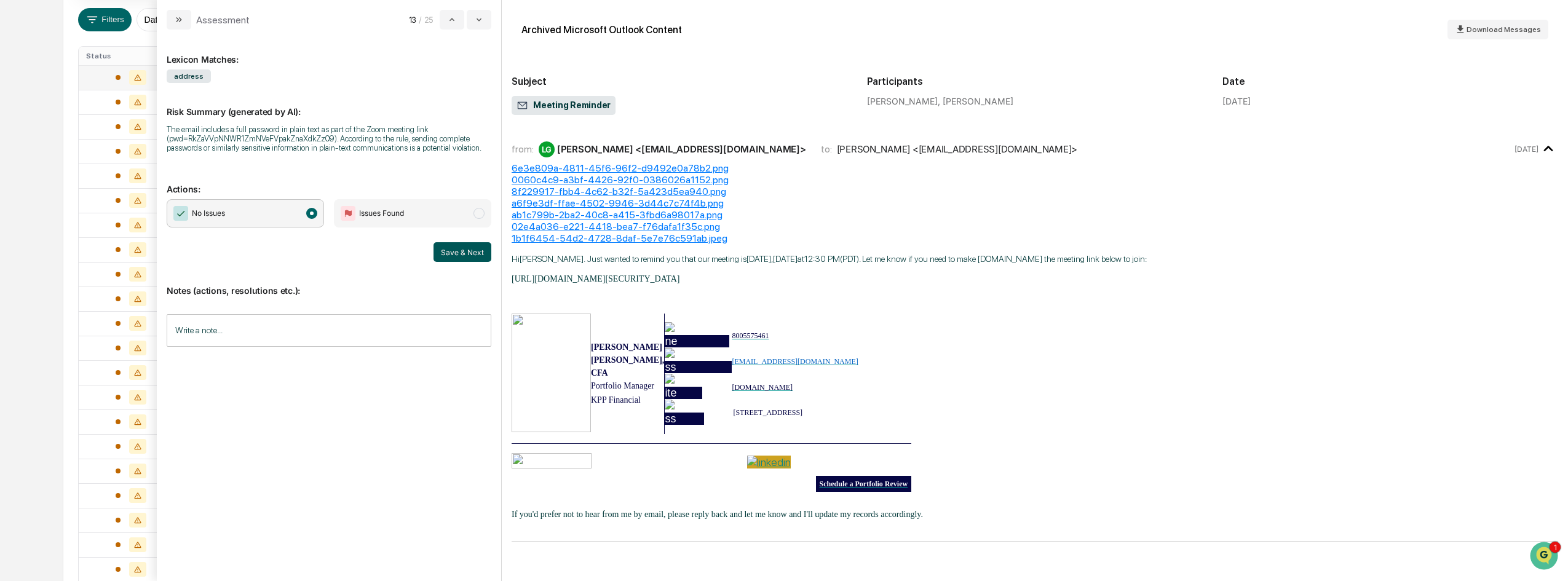
click at [465, 255] on button "Save & Next" at bounding box center [462, 251] width 58 height 20
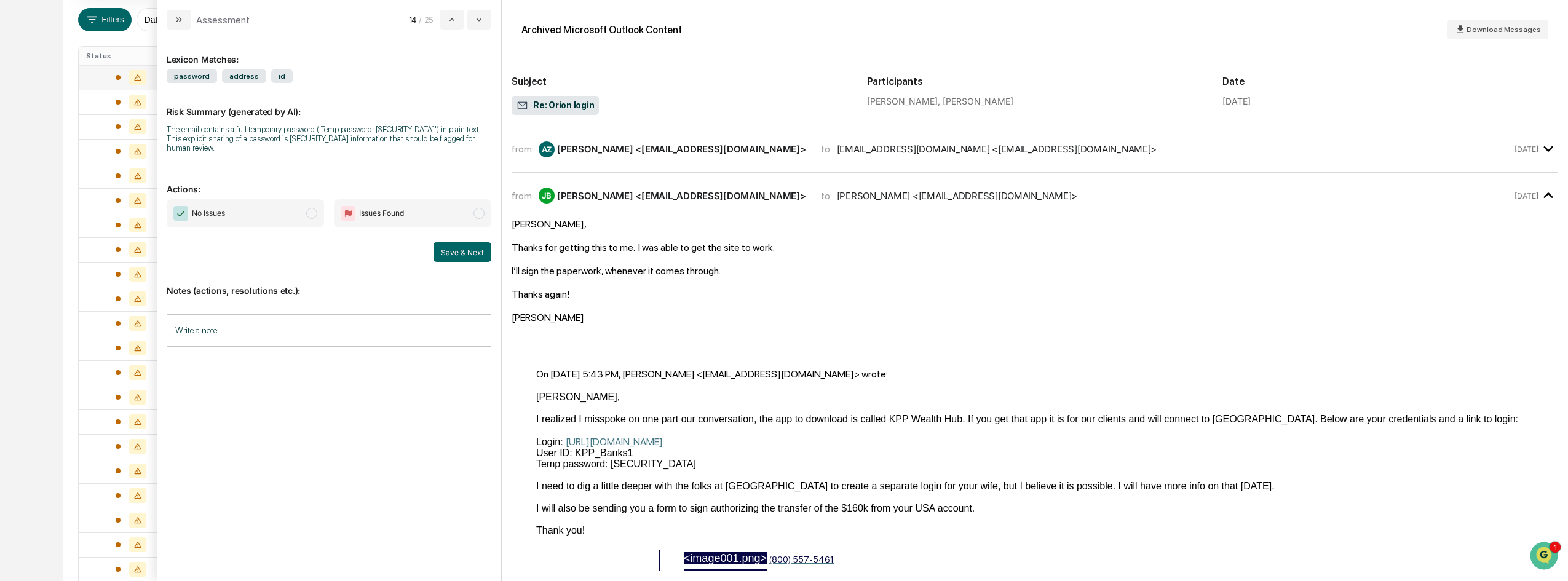
click at [318, 211] on span "No Issues" at bounding box center [245, 213] width 158 height 28
click at [463, 262] on div "Notes (actions, resolutions etc.): Write a note... Write a note..." at bounding box center [328, 311] width 325 height 100
click at [463, 250] on button "Save & Next" at bounding box center [462, 251] width 58 height 20
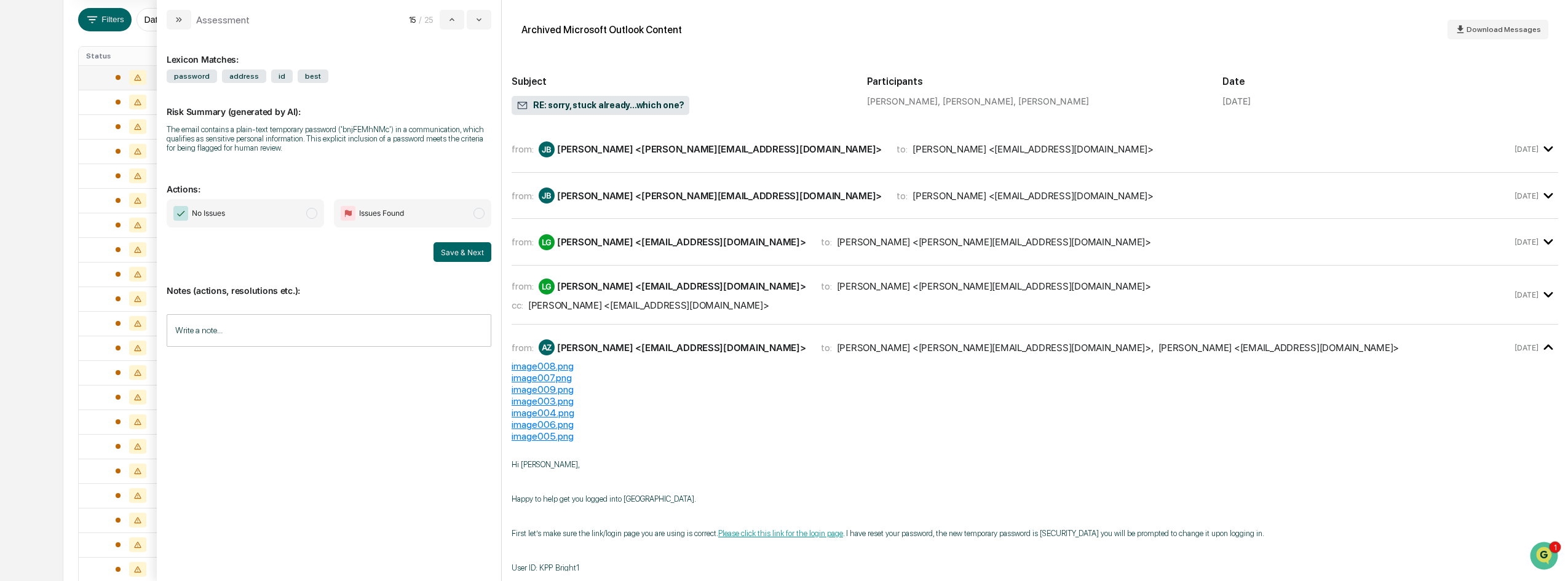
drag, startPoint x: 308, startPoint y: 209, endPoint x: 323, endPoint y: 213, distance: 15.5
click at [308, 209] on span "modal" at bounding box center [311, 213] width 11 height 11
click at [465, 247] on button "Save & Next" at bounding box center [462, 251] width 58 height 20
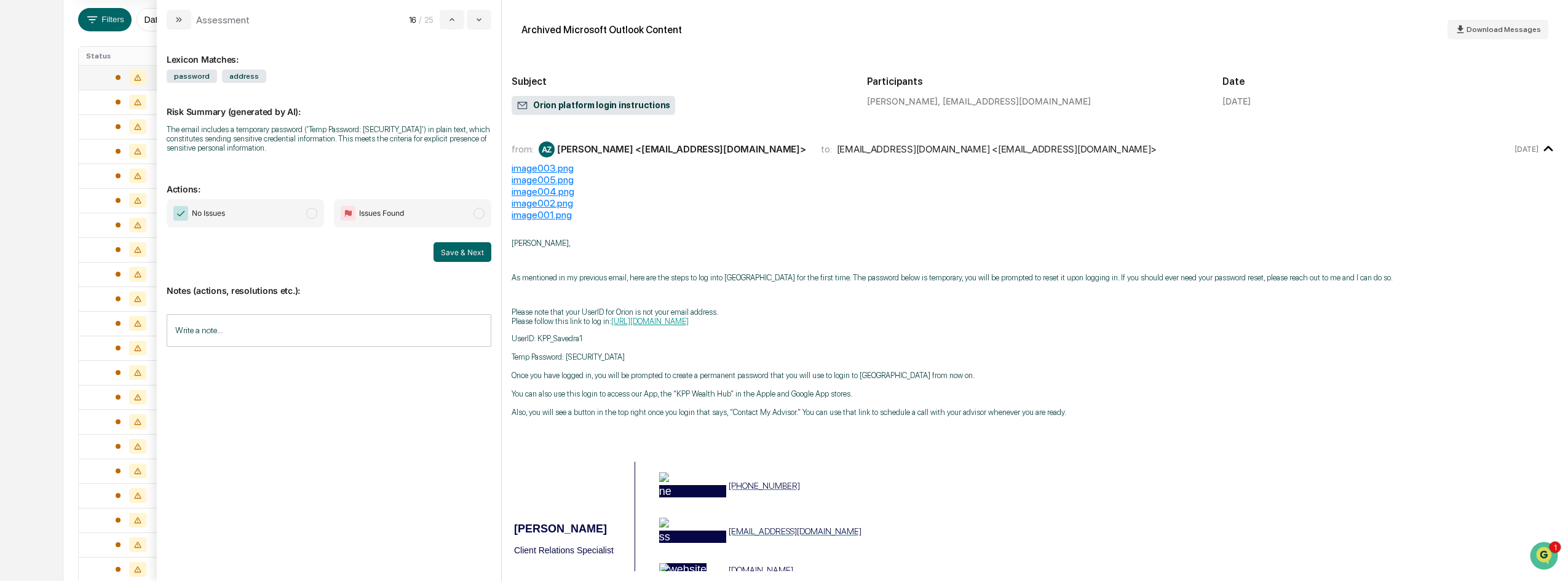
click at [315, 215] on span "modal" at bounding box center [311, 213] width 11 height 11
click at [463, 244] on button "Save & Next" at bounding box center [462, 251] width 58 height 20
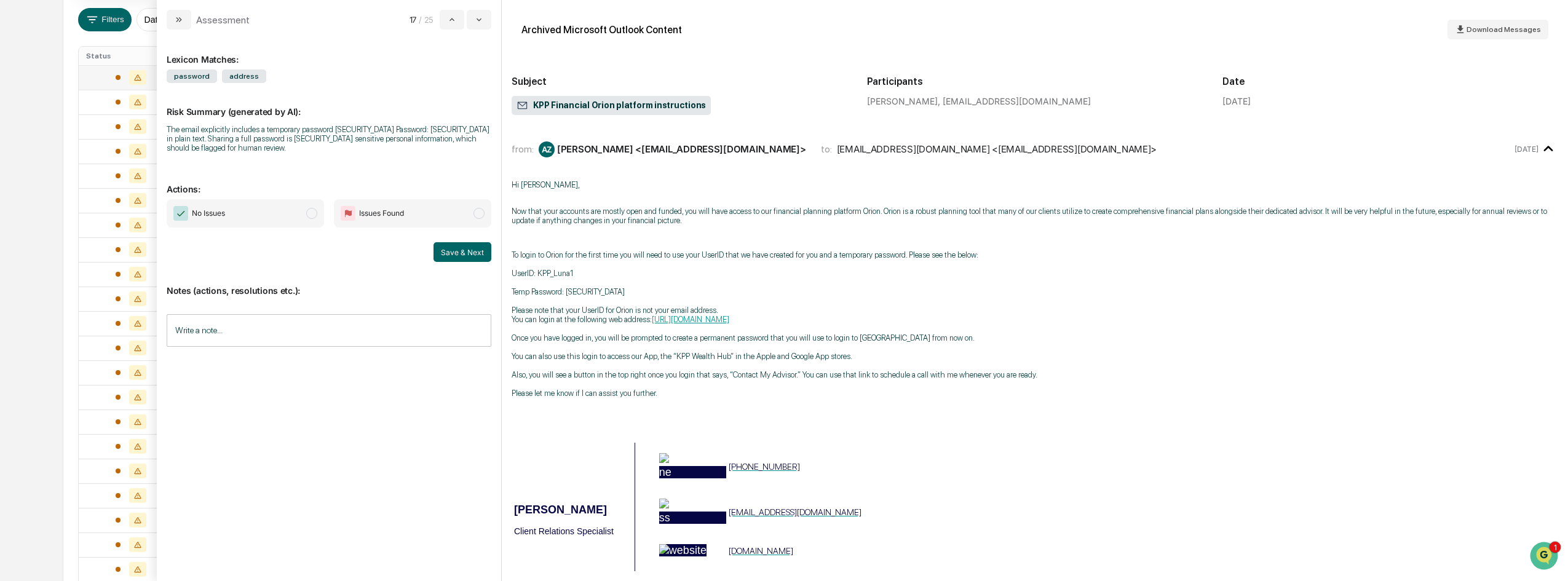
click at [312, 210] on span "modal" at bounding box center [311, 213] width 11 height 11
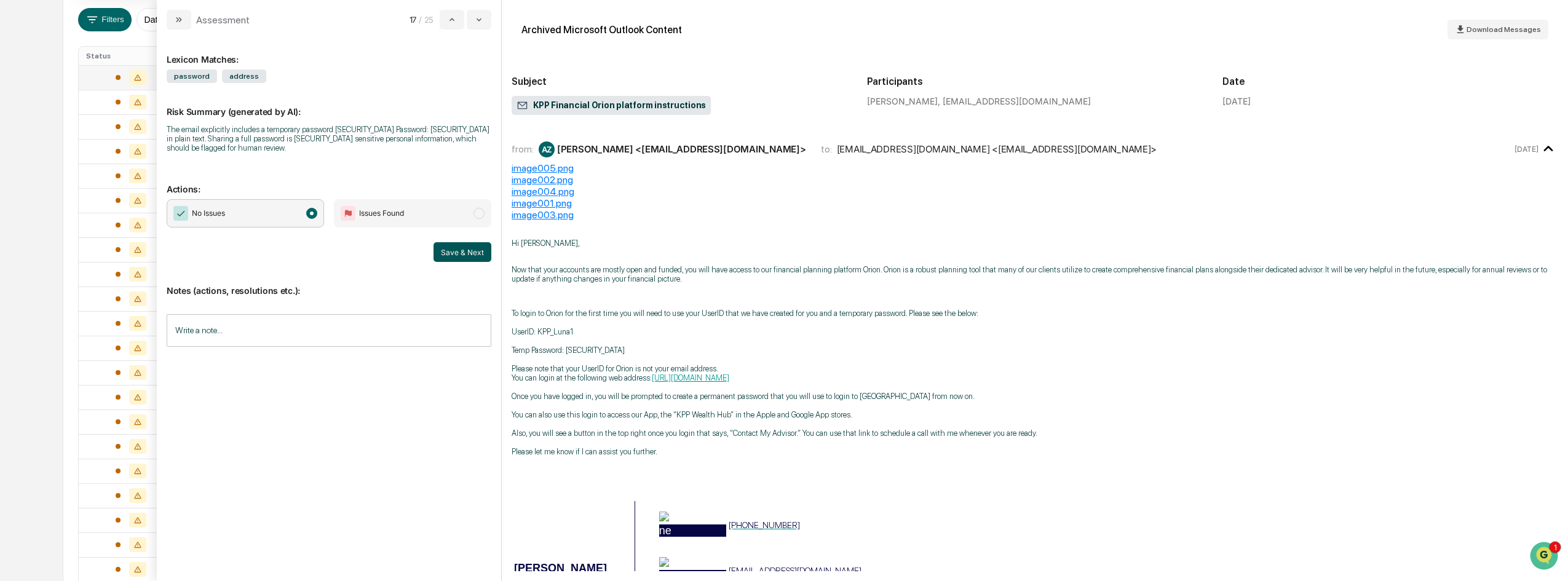
click at [456, 255] on button "Save & Next" at bounding box center [462, 251] width 58 height 20
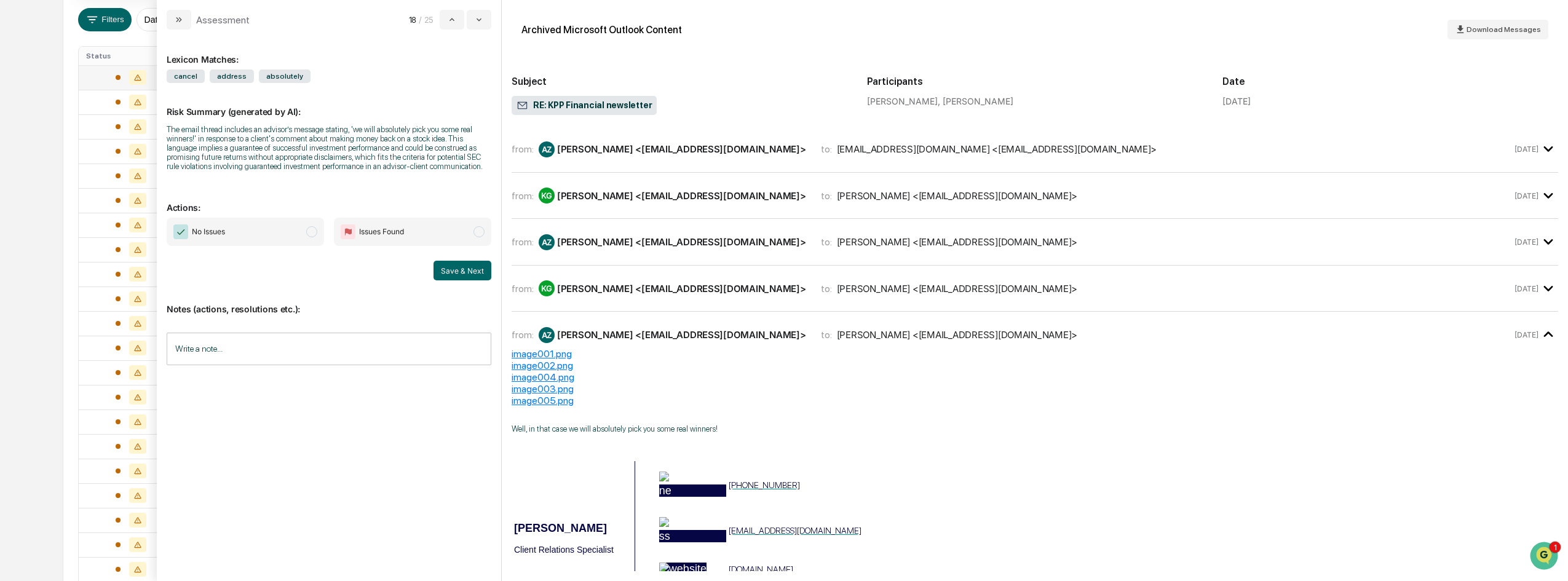
drag, startPoint x: 310, startPoint y: 228, endPoint x: 420, endPoint y: 249, distance: 112.0
click at [352, 239] on div "No Issues Issues Found" at bounding box center [328, 231] width 325 height 28
click at [312, 229] on span "modal" at bounding box center [311, 231] width 11 height 11
click at [476, 273] on button "Save & Next" at bounding box center [462, 270] width 58 height 20
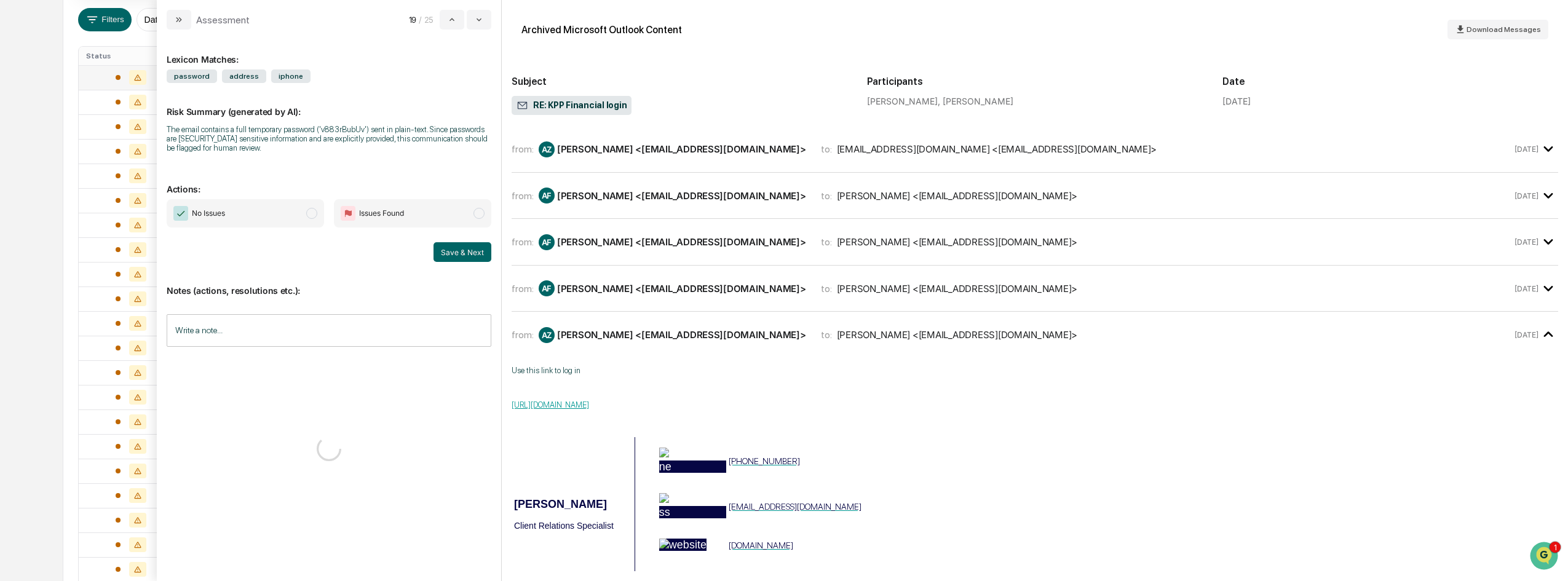
click at [307, 216] on span "modal" at bounding box center [311, 213] width 11 height 11
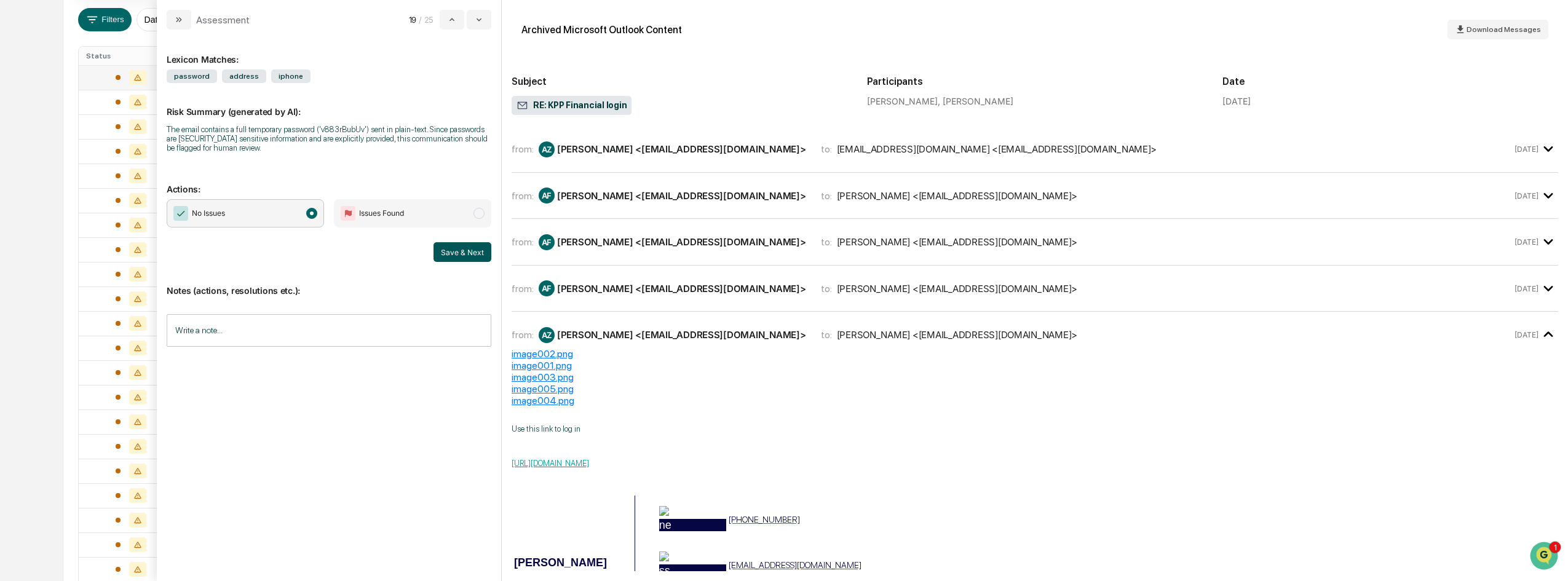
click at [471, 251] on button "Save & Next" at bounding box center [462, 251] width 58 height 20
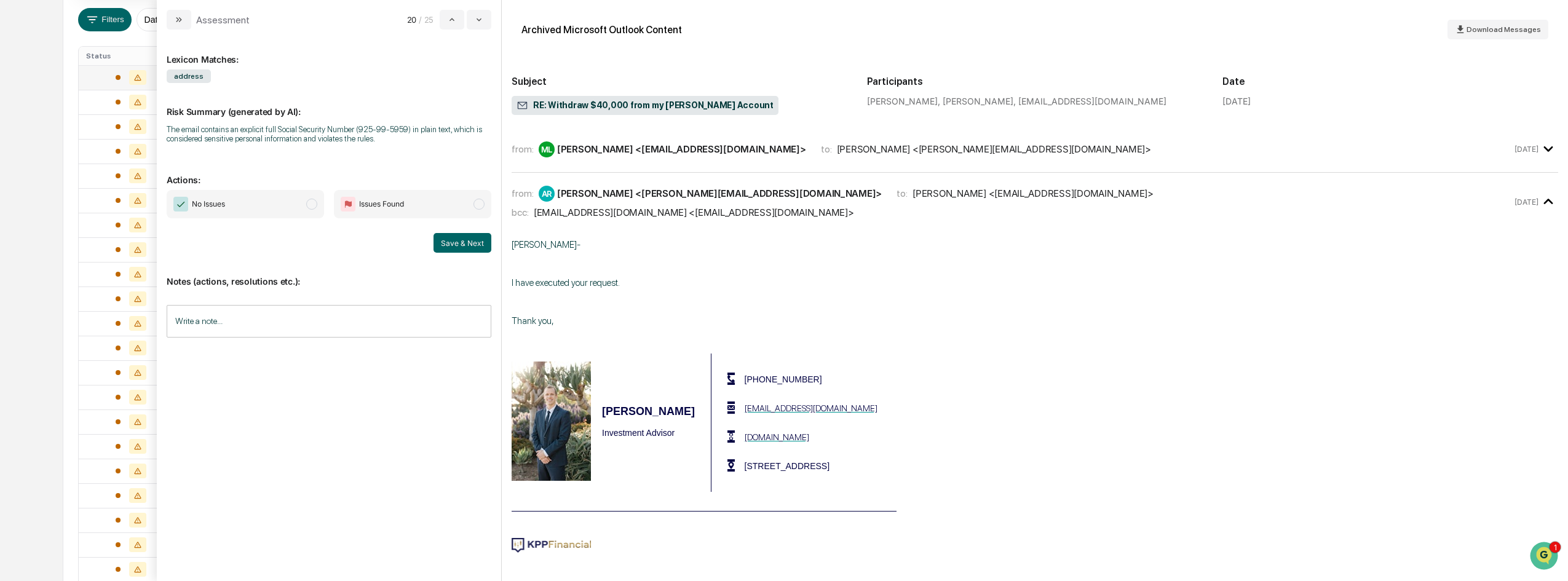
click at [318, 209] on span "No Issues" at bounding box center [245, 204] width 158 height 28
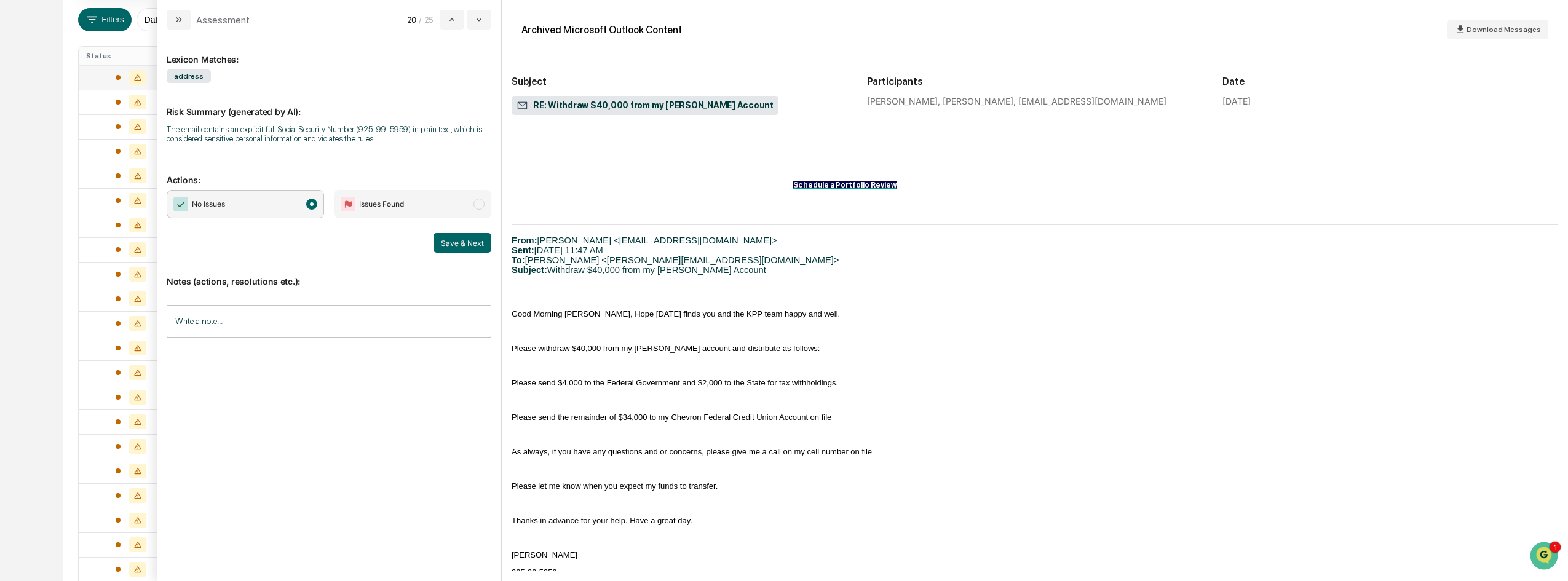
scroll to position [473, 0]
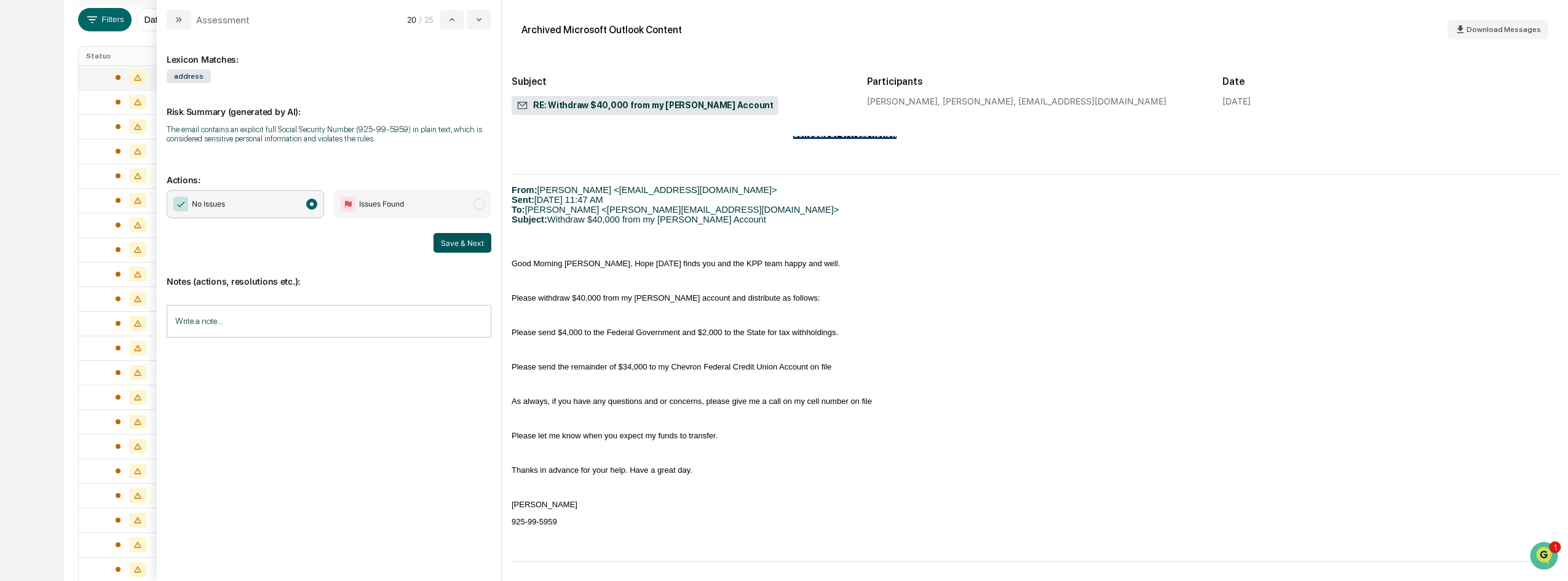
click at [458, 244] on button "Save & Next" at bounding box center [462, 242] width 58 height 20
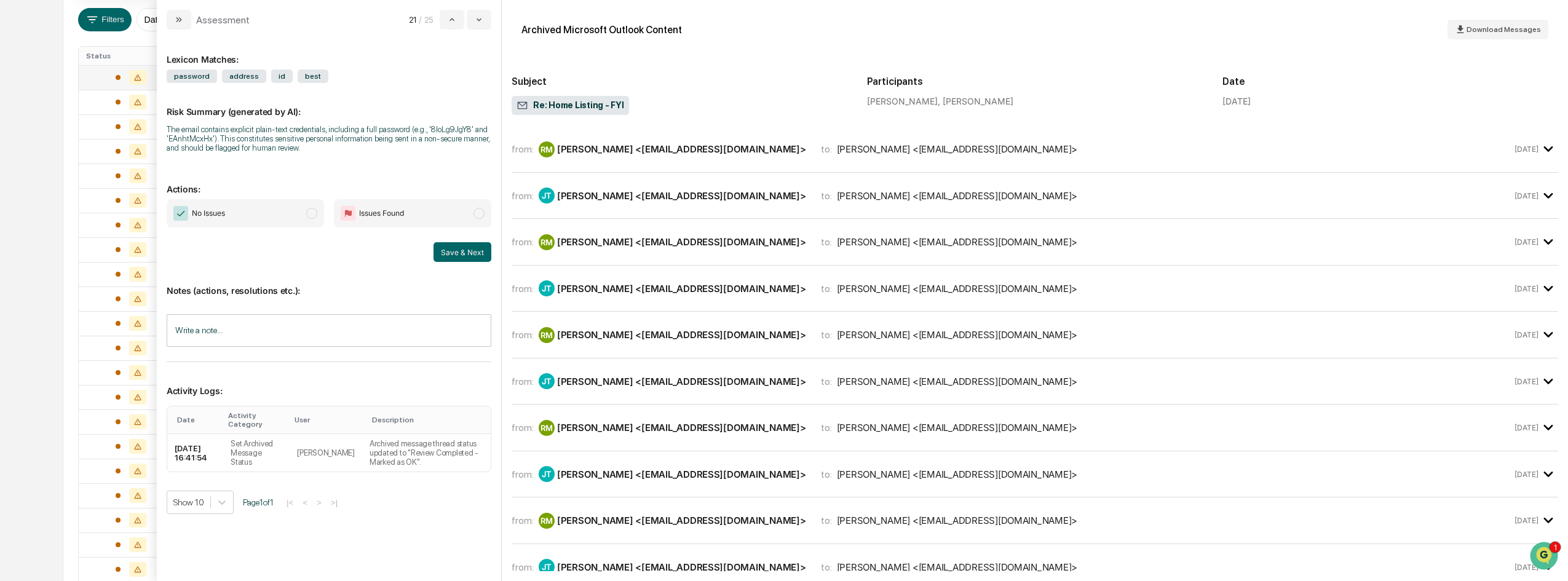
click at [310, 213] on span "modal" at bounding box center [311, 213] width 11 height 11
click at [468, 246] on button "Save & Next" at bounding box center [462, 251] width 58 height 20
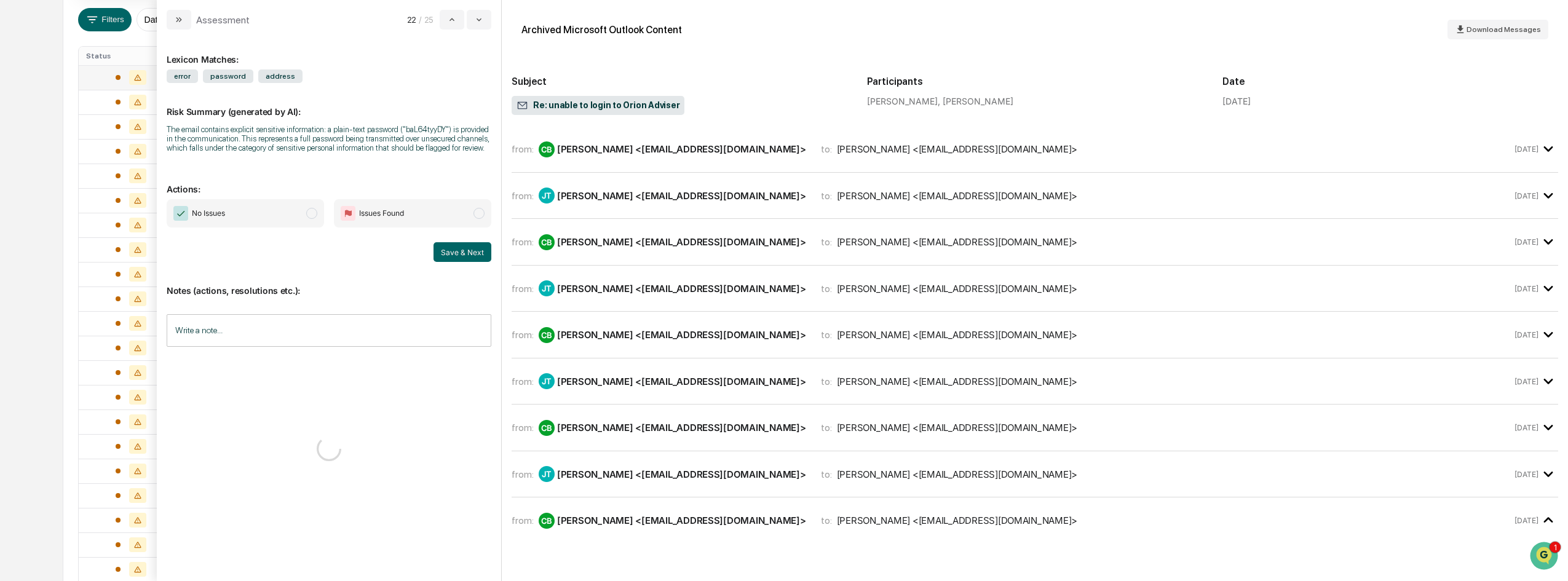
click at [315, 215] on span "modal" at bounding box center [311, 213] width 11 height 11
click at [480, 251] on button "Save & Next" at bounding box center [462, 251] width 58 height 20
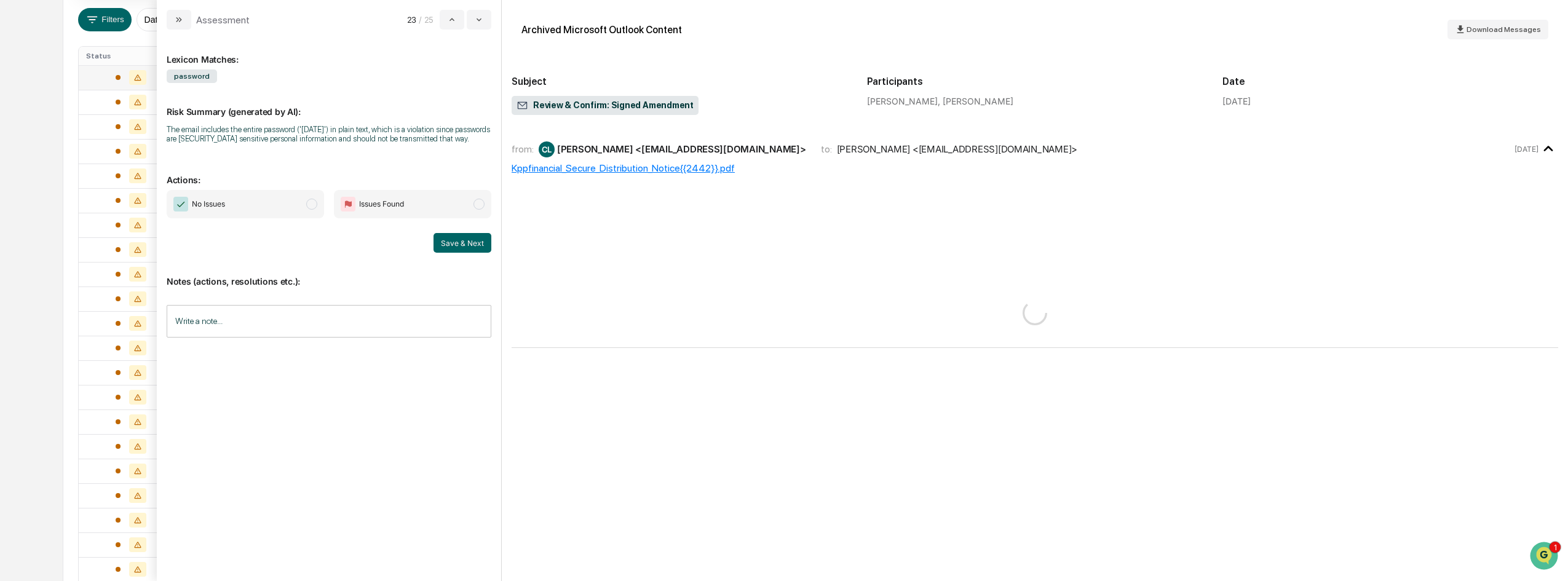
click at [310, 206] on span "modal" at bounding box center [311, 204] width 11 height 11
click at [449, 230] on div "No Issues Issues Found Save & Next" at bounding box center [328, 221] width 325 height 63
click at [460, 243] on button "Save & Next" at bounding box center [462, 242] width 58 height 20
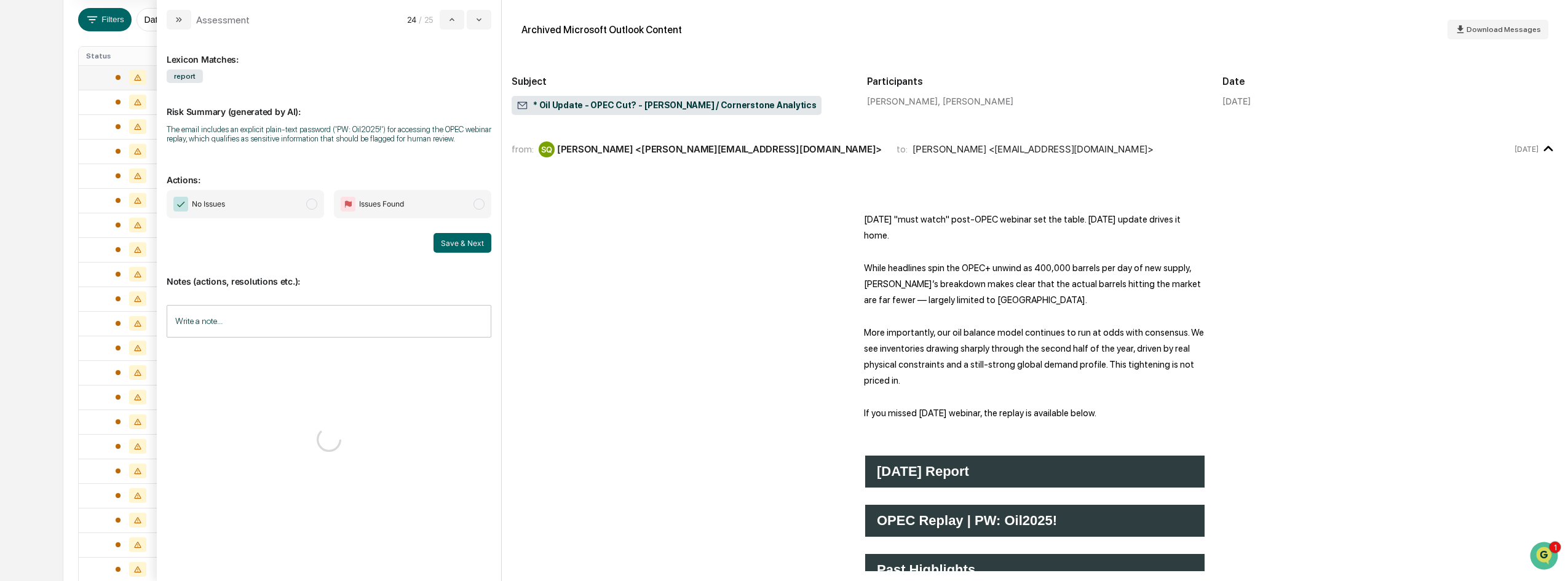
click at [315, 207] on span "modal" at bounding box center [311, 204] width 11 height 11
click at [460, 234] on button "Save & Next" at bounding box center [462, 242] width 58 height 20
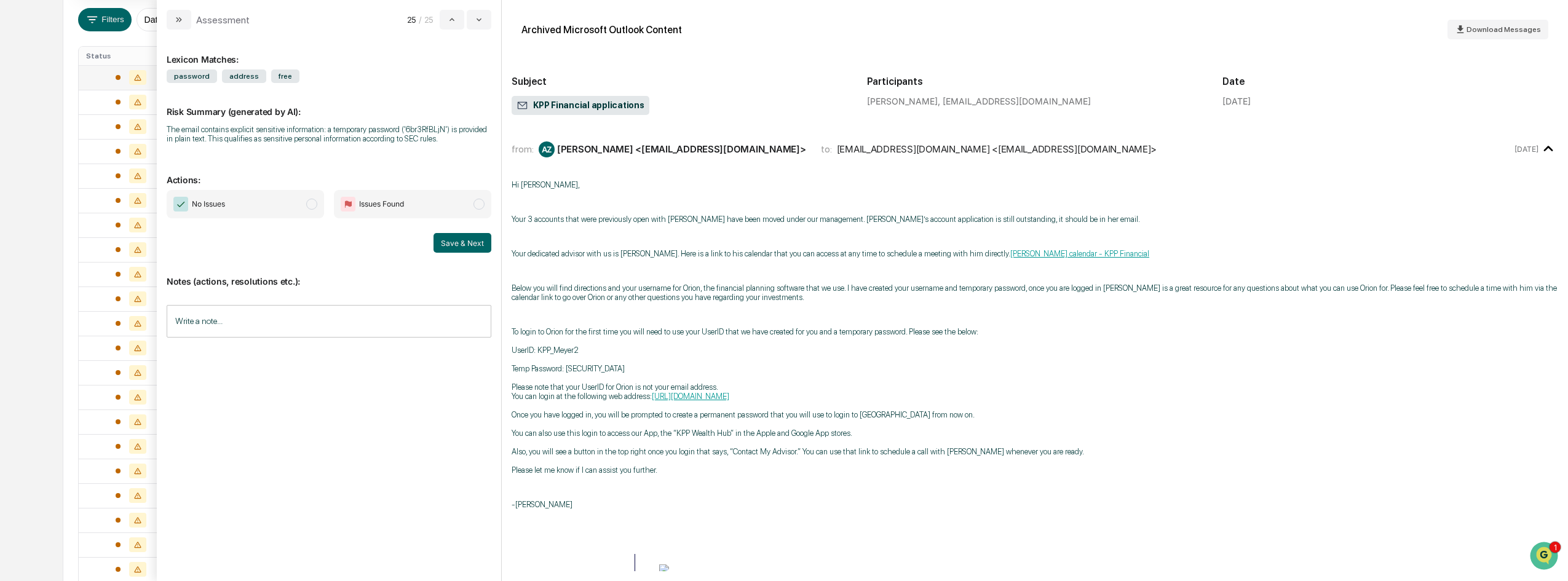
drag, startPoint x: 307, startPoint y: 204, endPoint x: 369, endPoint y: 220, distance: 64.0
click at [308, 204] on span "modal" at bounding box center [311, 204] width 11 height 11
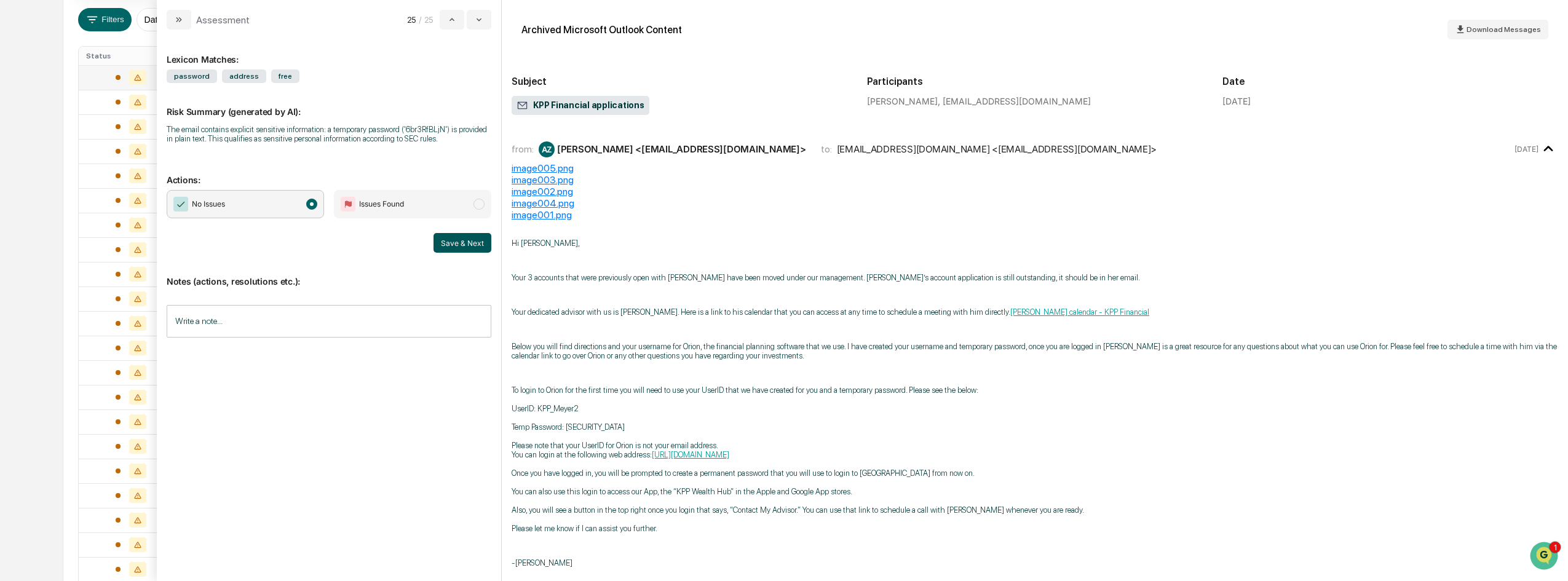
click at [474, 241] on button "Save & Next" at bounding box center [462, 242] width 58 height 20
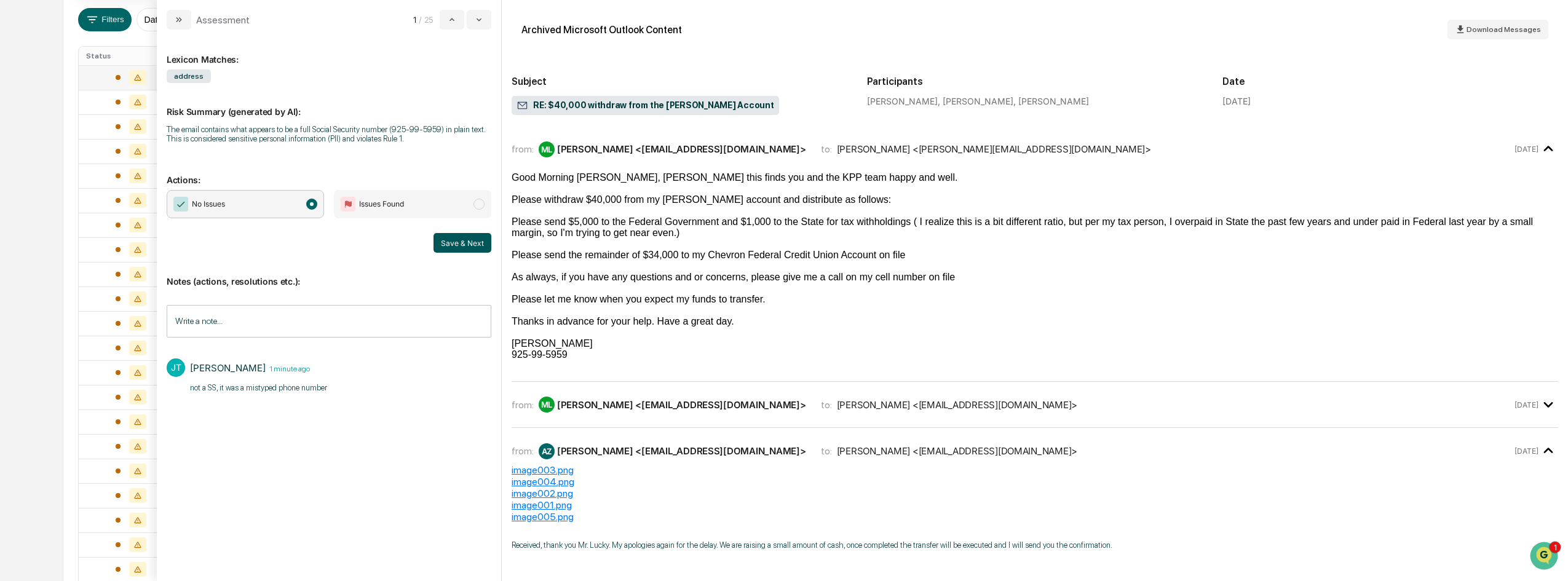
click at [470, 241] on button "Save & Next" at bounding box center [462, 242] width 58 height 20
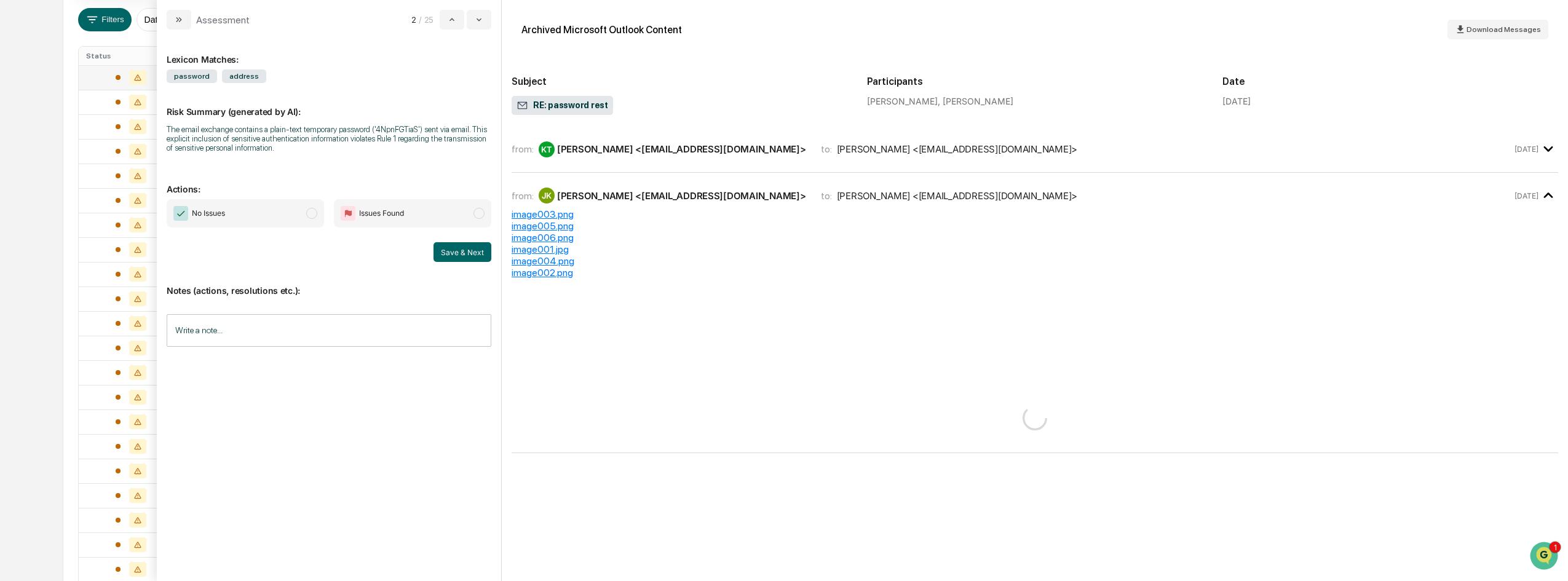
click at [316, 216] on span "modal" at bounding box center [311, 213] width 11 height 11
click at [477, 251] on button "Save & Next" at bounding box center [462, 251] width 58 height 20
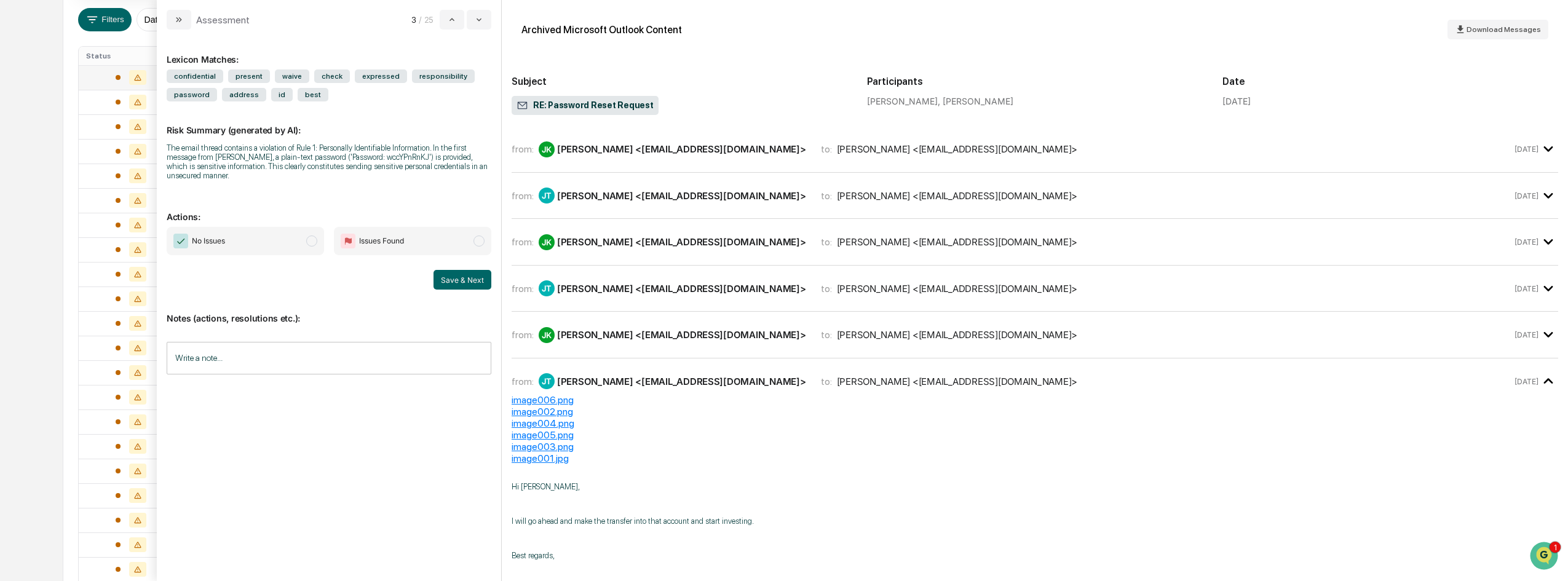
click at [316, 243] on span "modal" at bounding box center [311, 240] width 11 height 11
click at [463, 283] on button "Save & Next" at bounding box center [462, 279] width 58 height 20
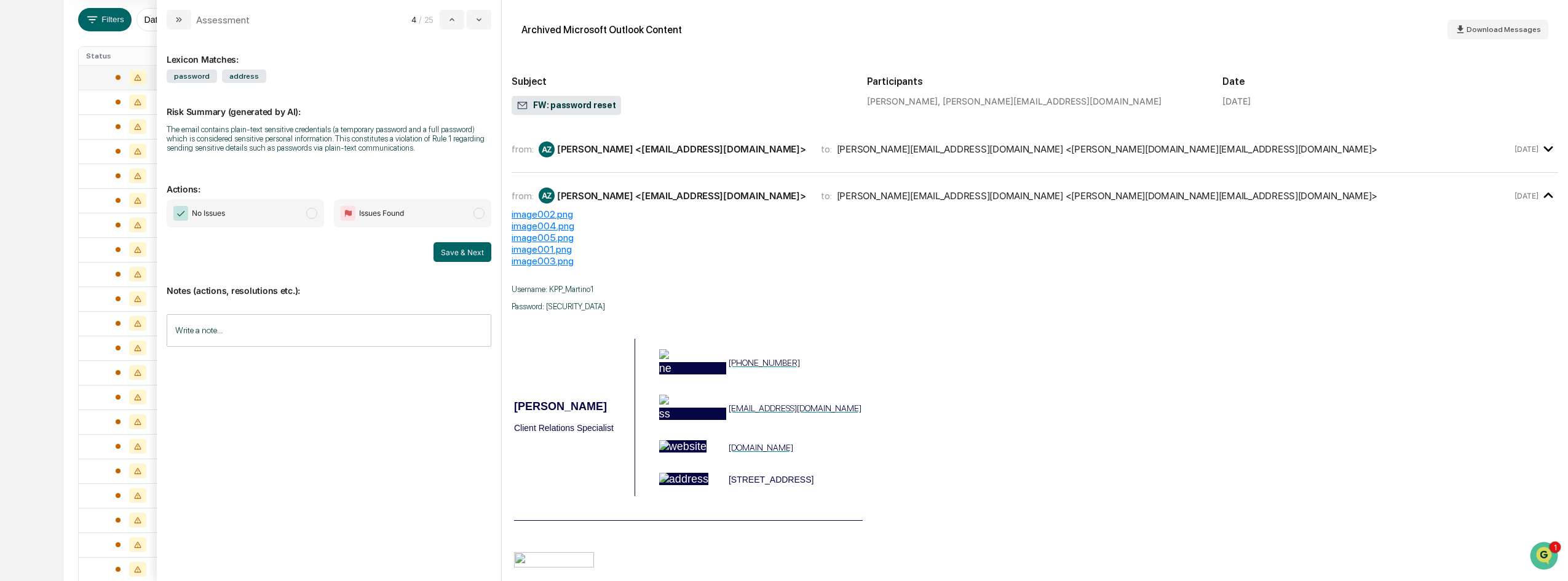
click at [310, 215] on span "modal" at bounding box center [311, 213] width 11 height 11
click at [477, 250] on button "Save & Next" at bounding box center [462, 251] width 58 height 20
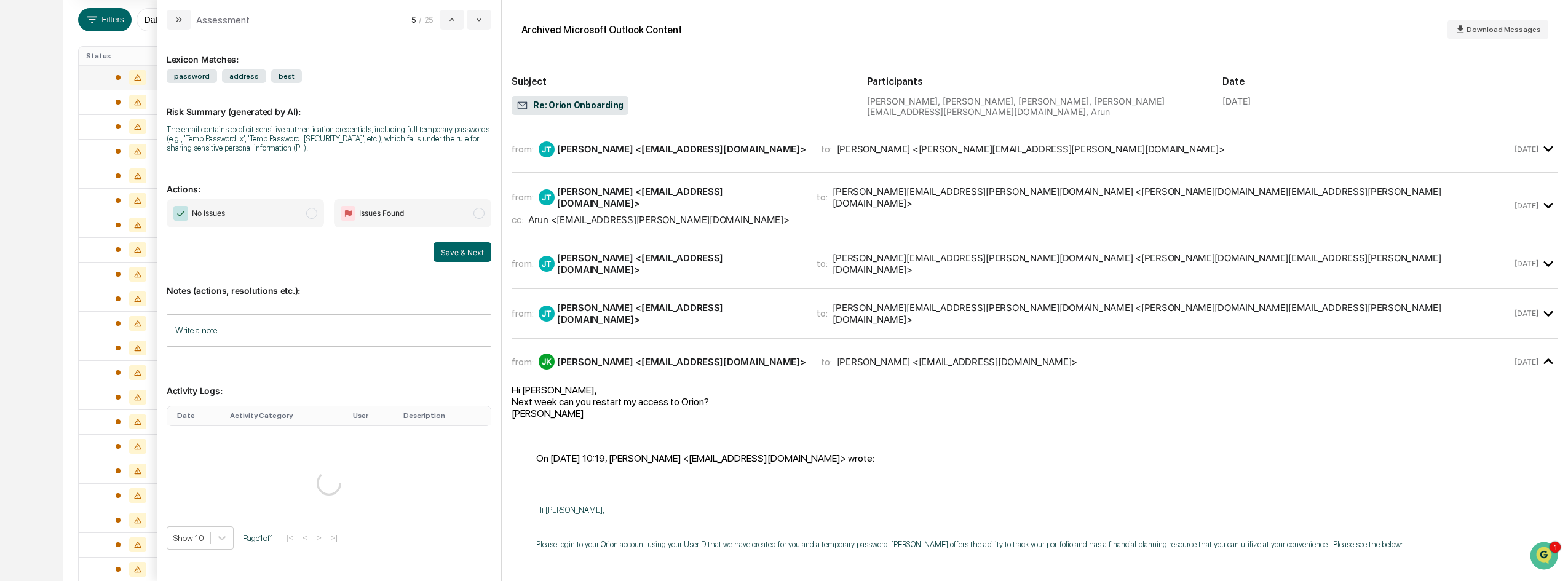
click at [318, 215] on span "No Issues" at bounding box center [245, 213] width 158 height 28
click at [475, 255] on button "Save & Next" at bounding box center [462, 251] width 58 height 20
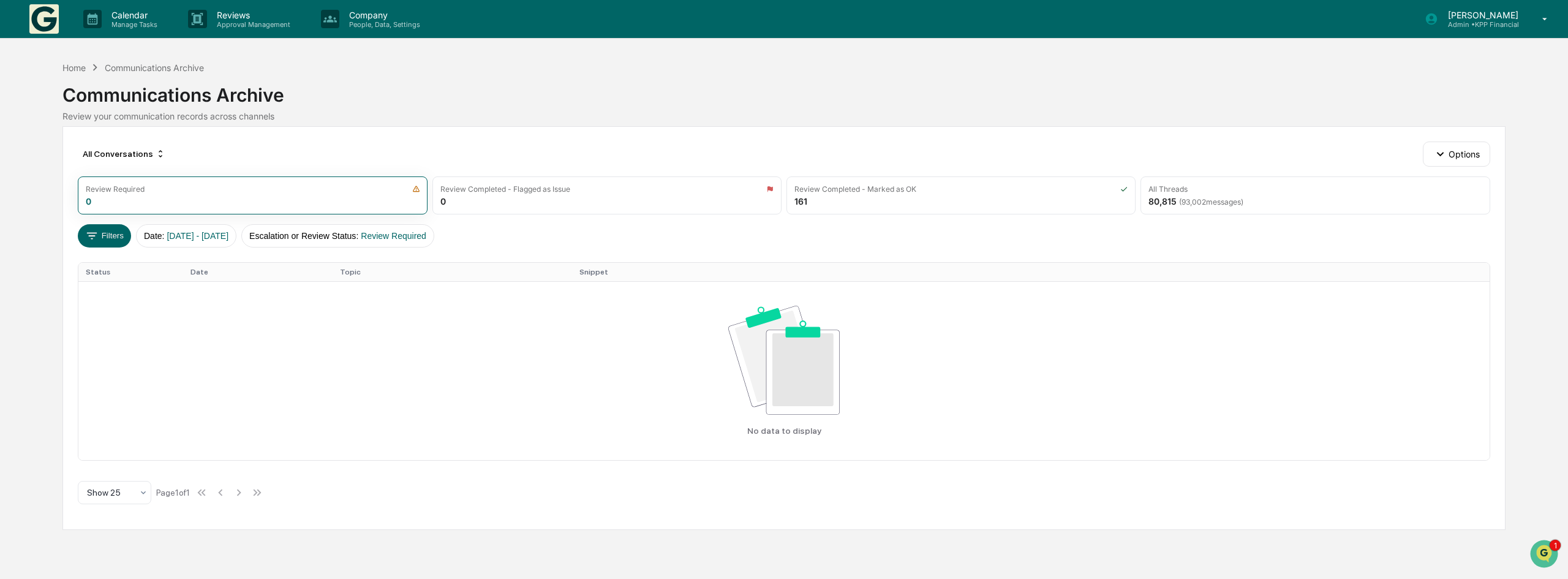
click at [309, 214] on body "Calendar Manage Tasks Reviews Approval Management Company People, Data, Setting…" at bounding box center [784, 290] width 1568 height 579
click at [77, 67] on div "Home" at bounding box center [74, 68] width 23 height 10
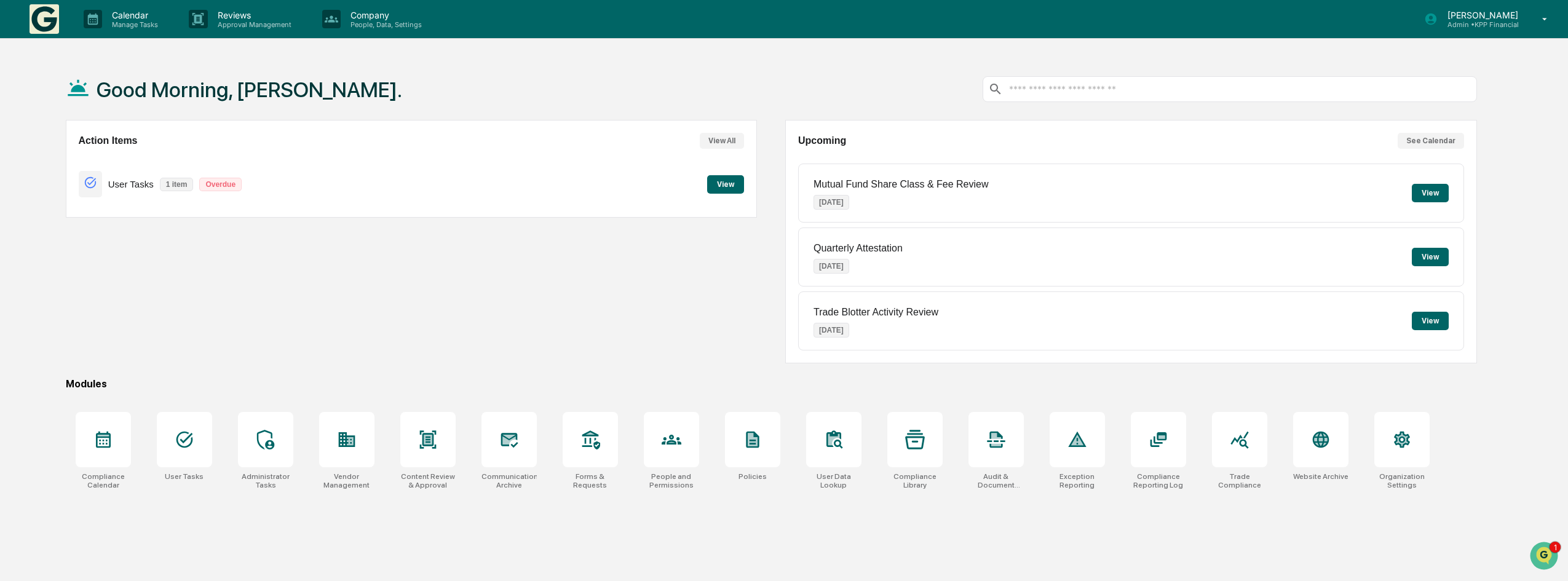
click at [719, 187] on button "View" at bounding box center [725, 185] width 37 height 19
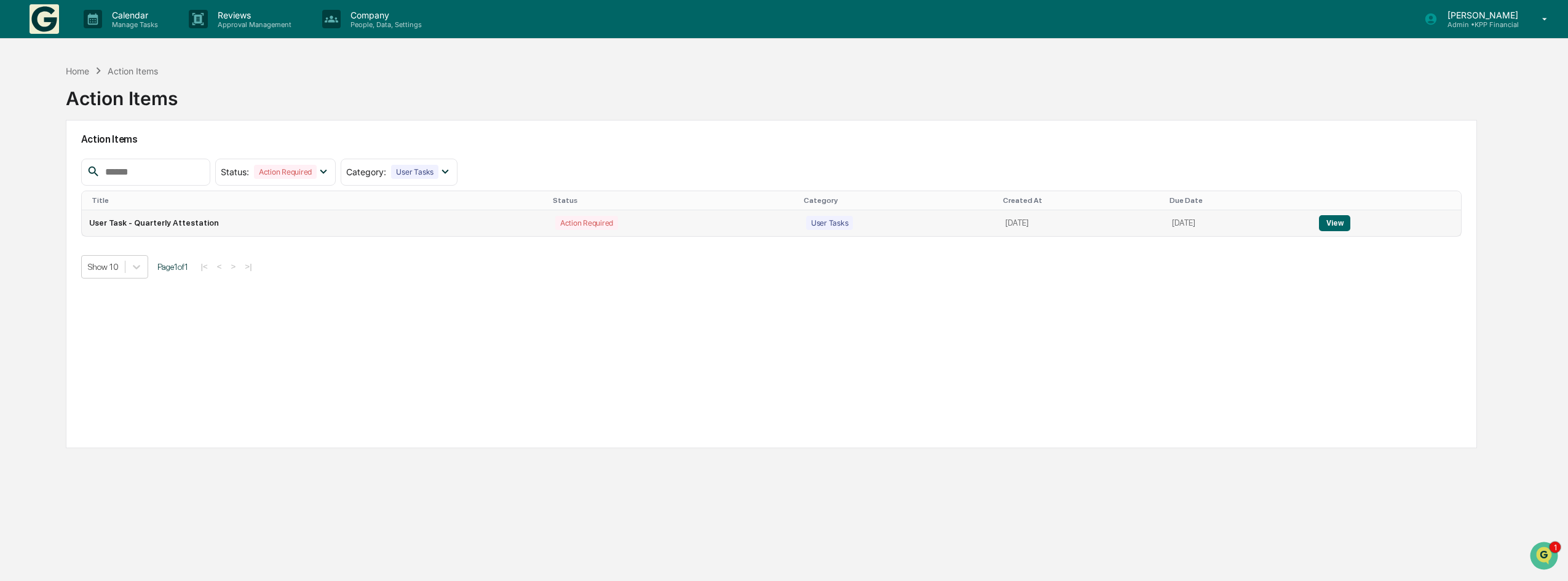
click at [1338, 221] on button "View" at bounding box center [1334, 222] width 32 height 16
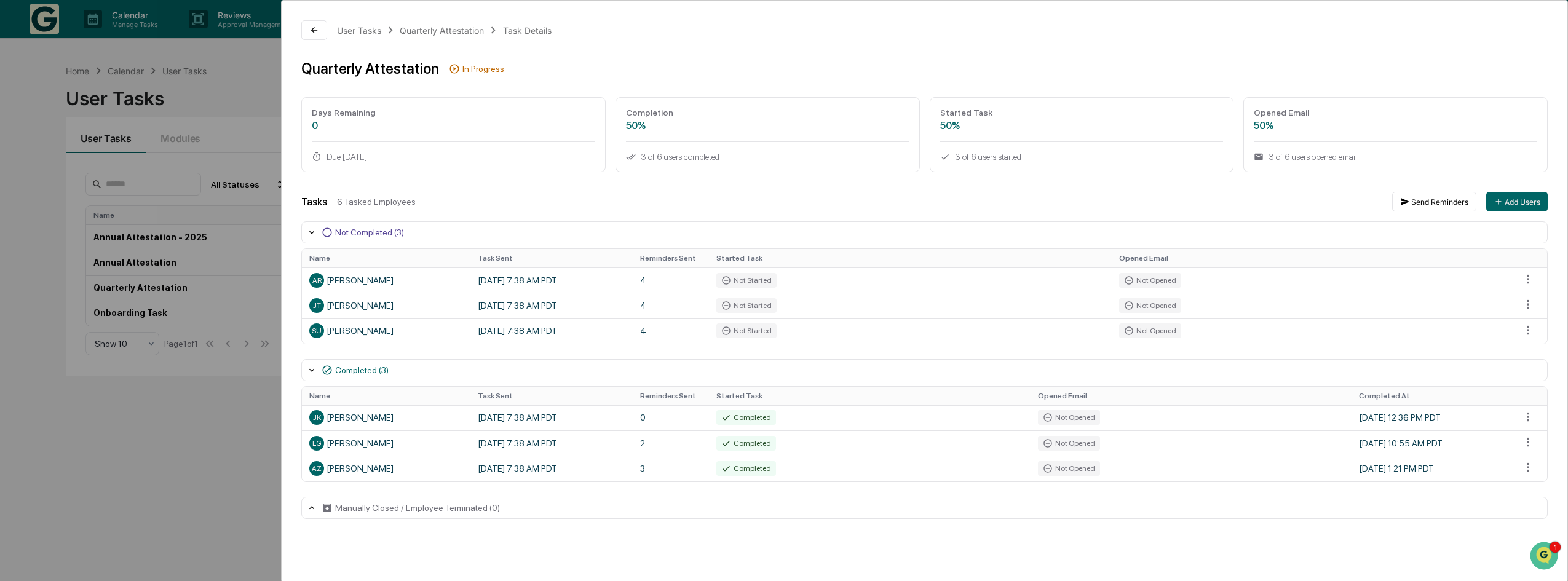
click at [73, 466] on div "User Tasks Quarterly Attestation Task Details Quarterly Attestation In Progress…" at bounding box center [784, 290] width 1568 height 581
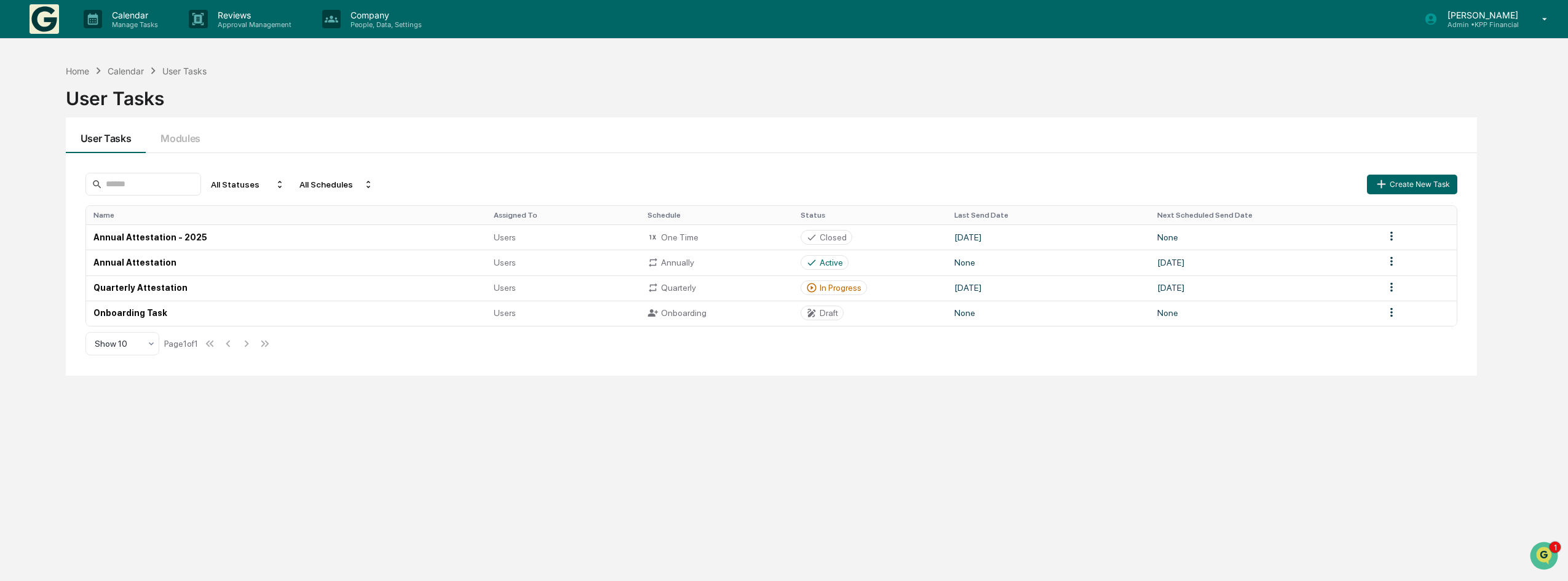
click at [1491, 14] on p "[PERSON_NAME]" at bounding box center [1481, 15] width 87 height 10
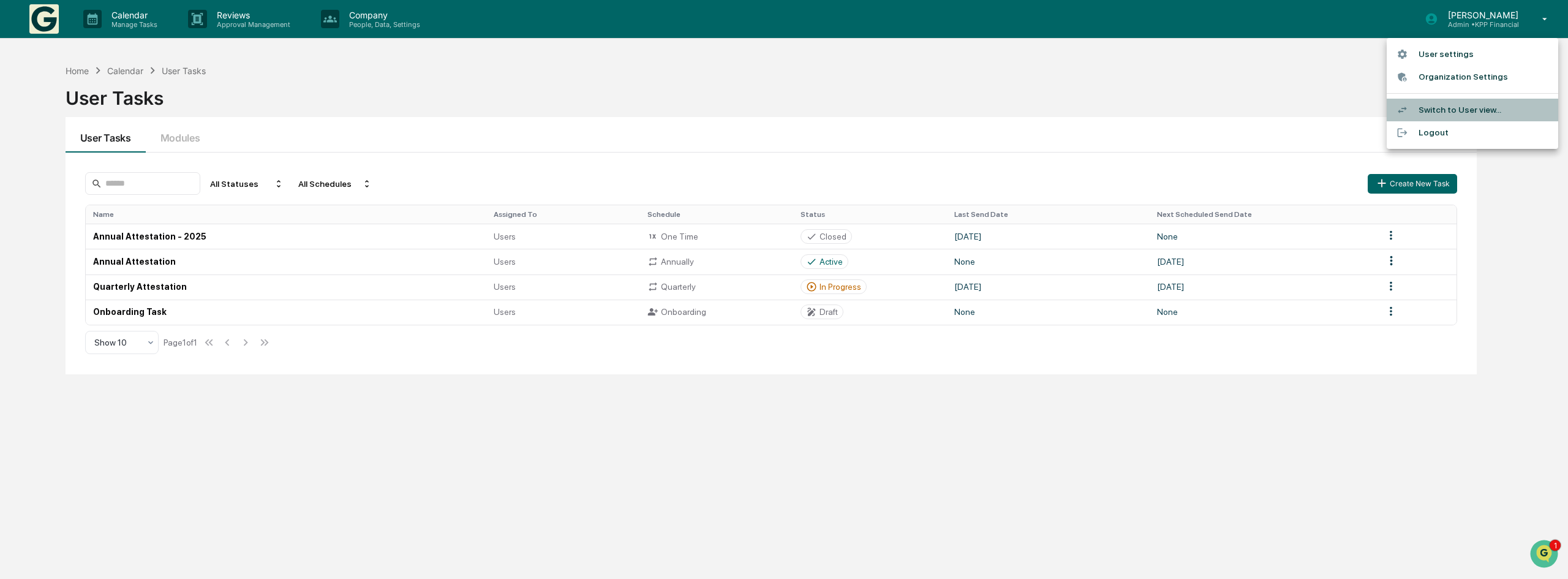
click at [1476, 109] on li "Switch to User view..." at bounding box center [1473, 110] width 172 height 23
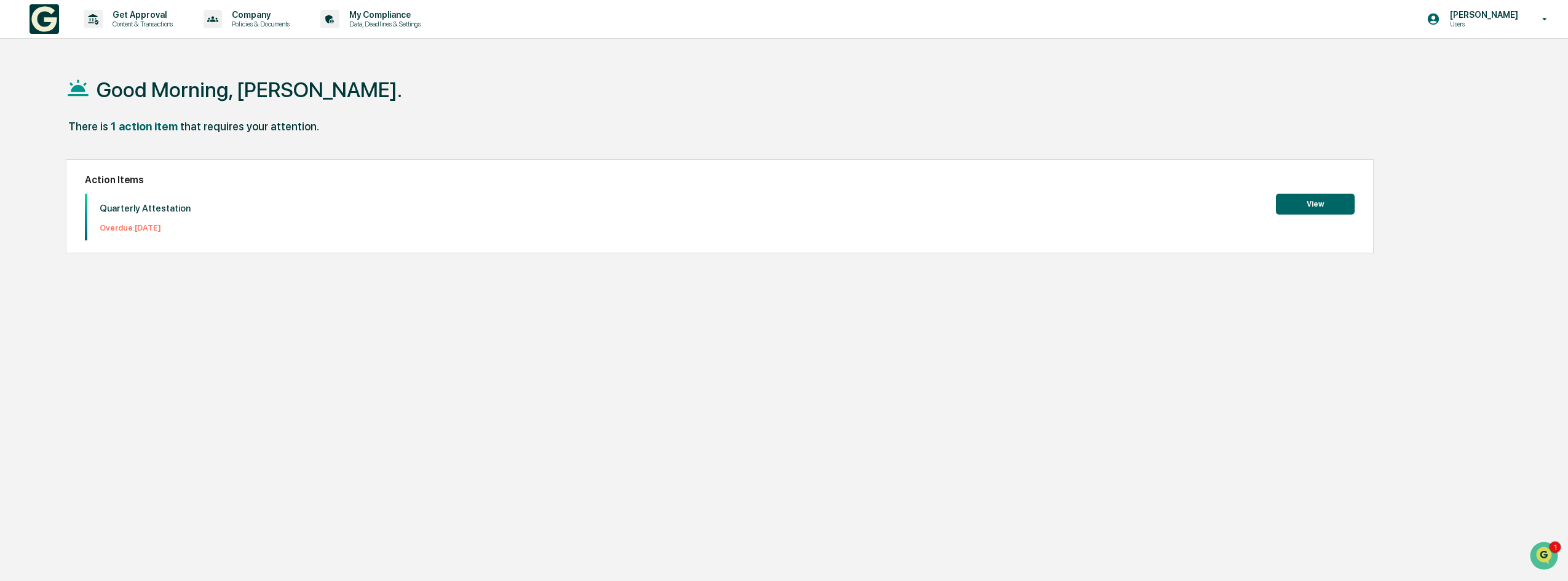
click at [1311, 198] on button "View" at bounding box center [1316, 204] width 78 height 21
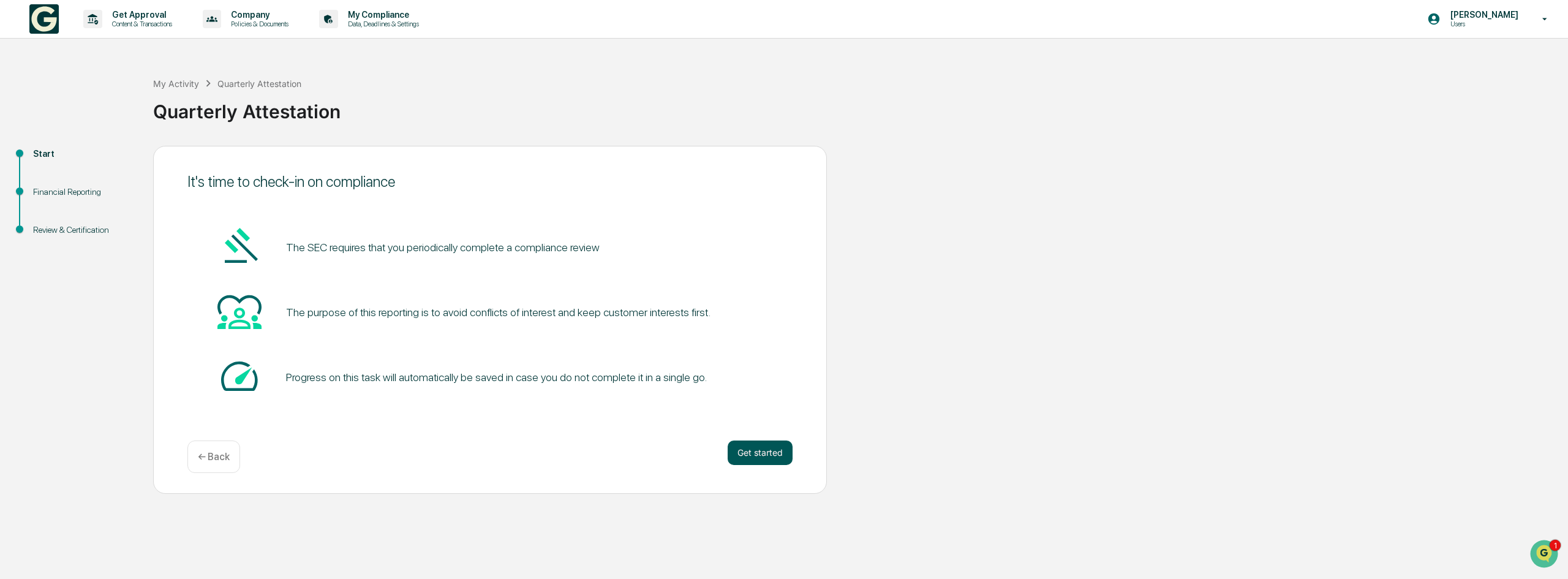
click at [774, 453] on button "Get started" at bounding box center [760, 453] width 65 height 25
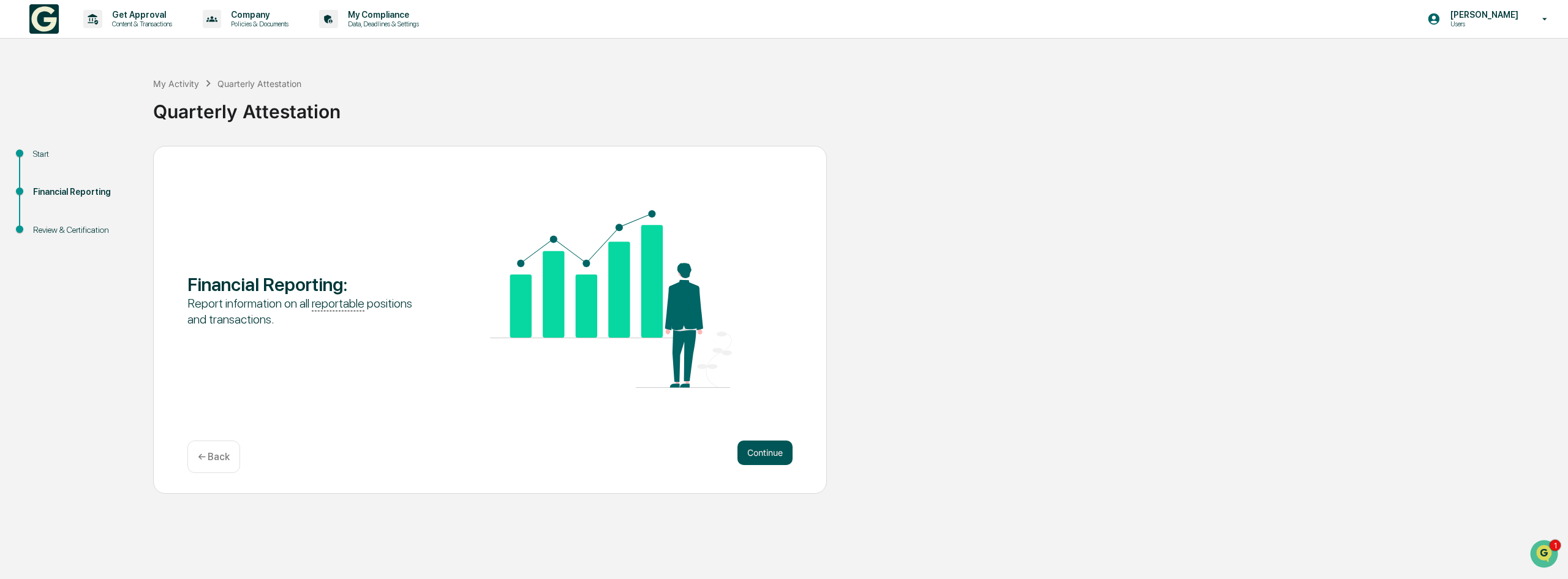
click at [755, 447] on button "Continue" at bounding box center [764, 453] width 55 height 25
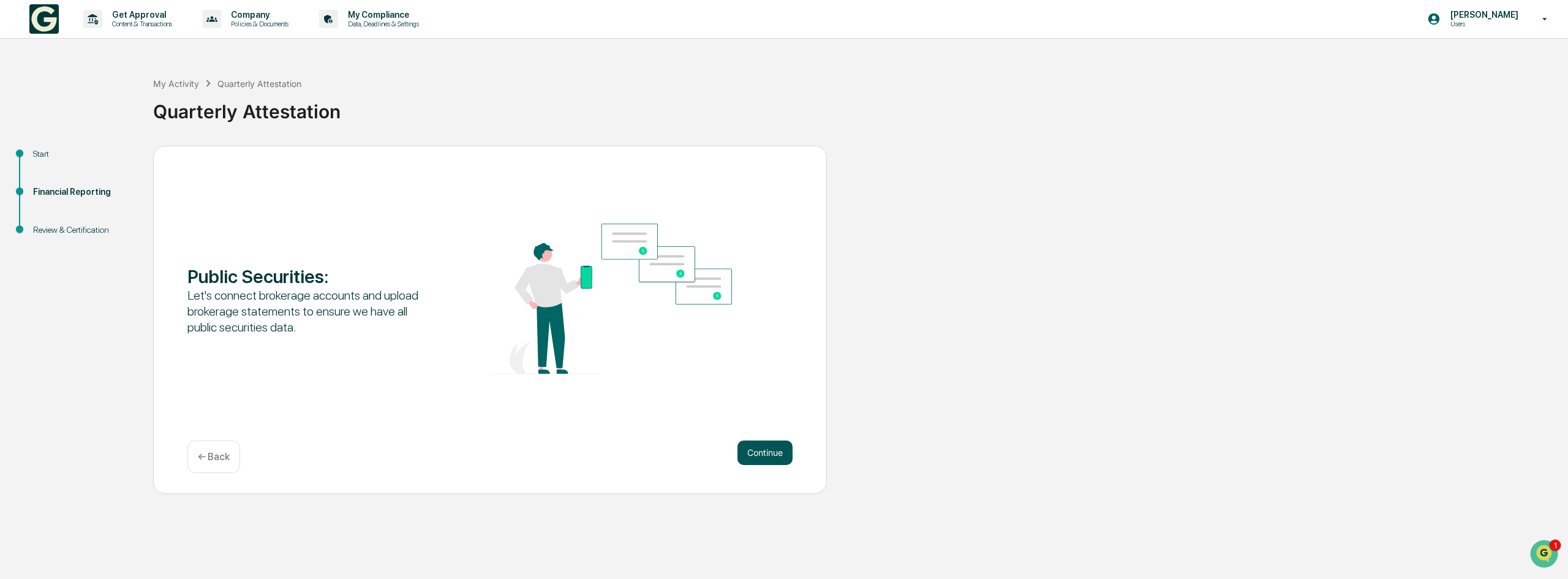
click at [768, 458] on button "Continue" at bounding box center [764, 453] width 55 height 25
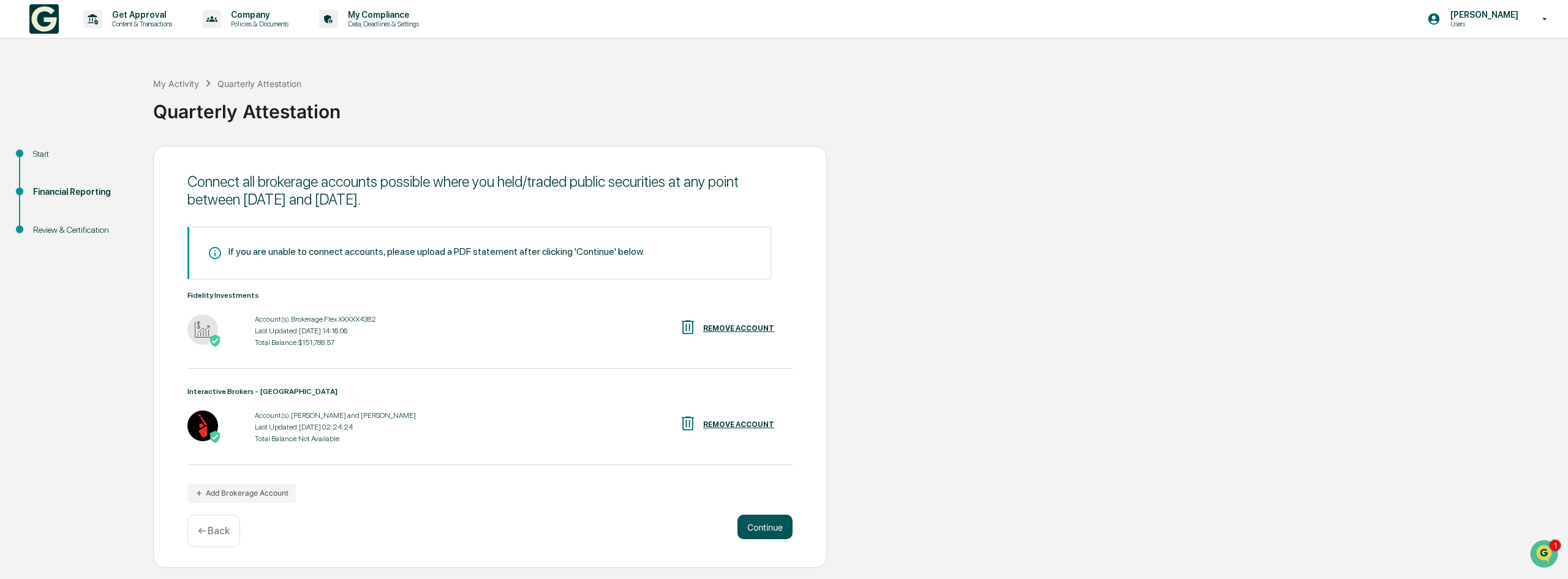
click at [772, 522] on button "Continue" at bounding box center [764, 526] width 55 height 25
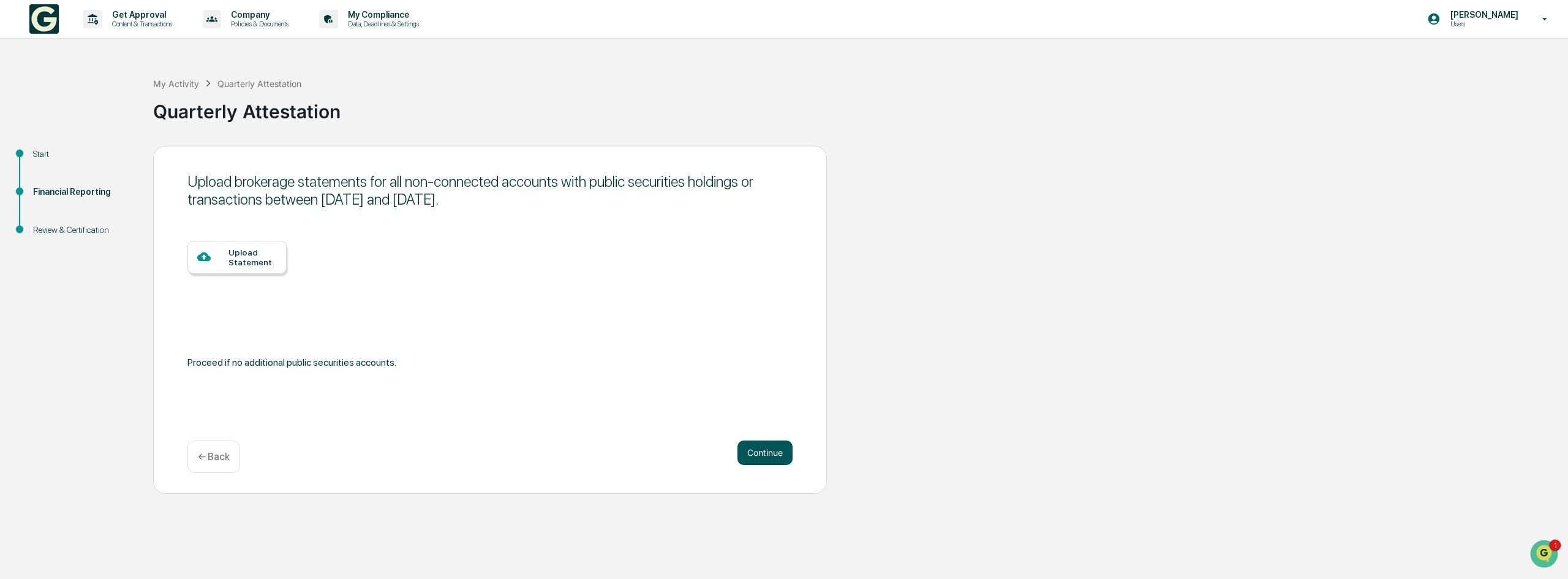
click at [751, 441] on button "Continue" at bounding box center [764, 453] width 55 height 25
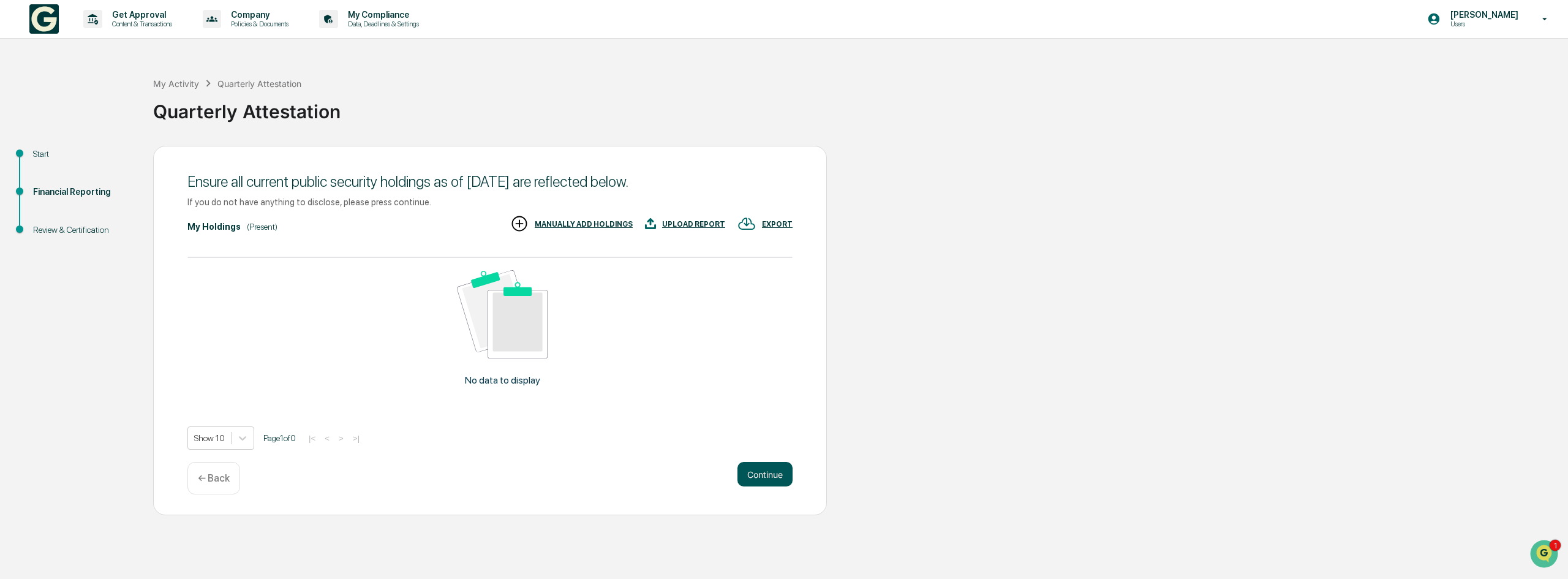
click at [771, 470] on button "Continue" at bounding box center [764, 474] width 55 height 25
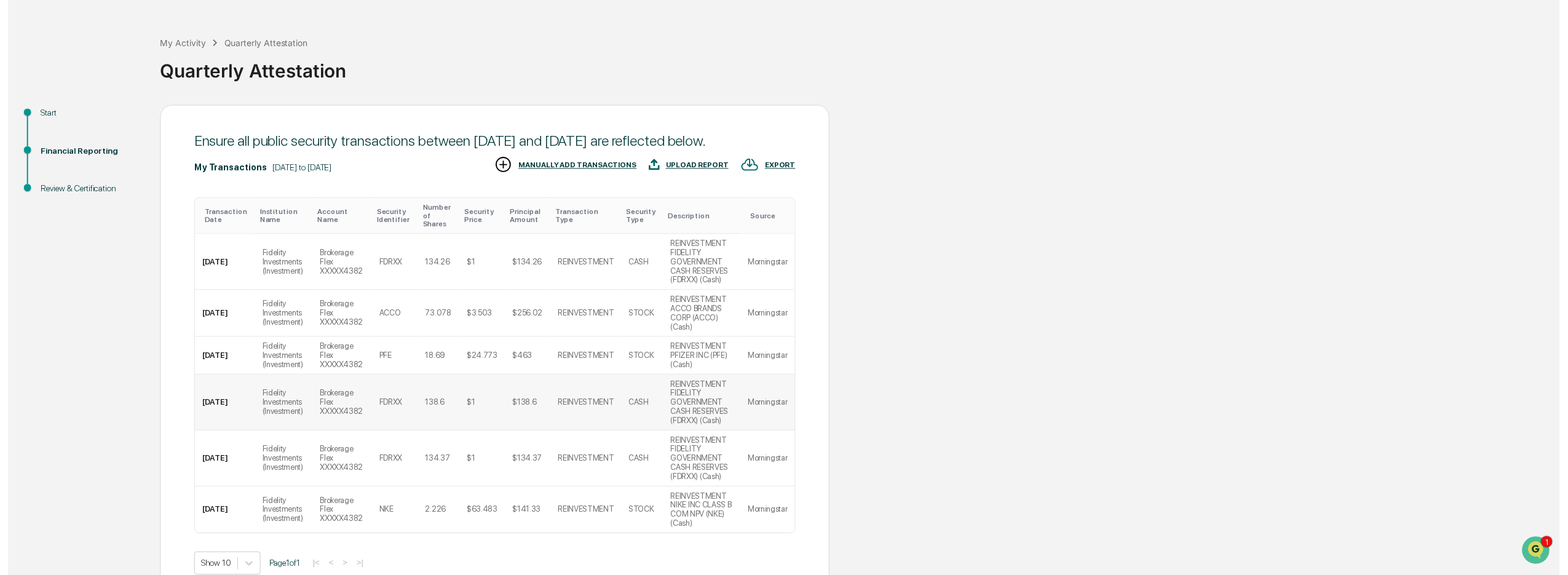
scroll to position [87, 0]
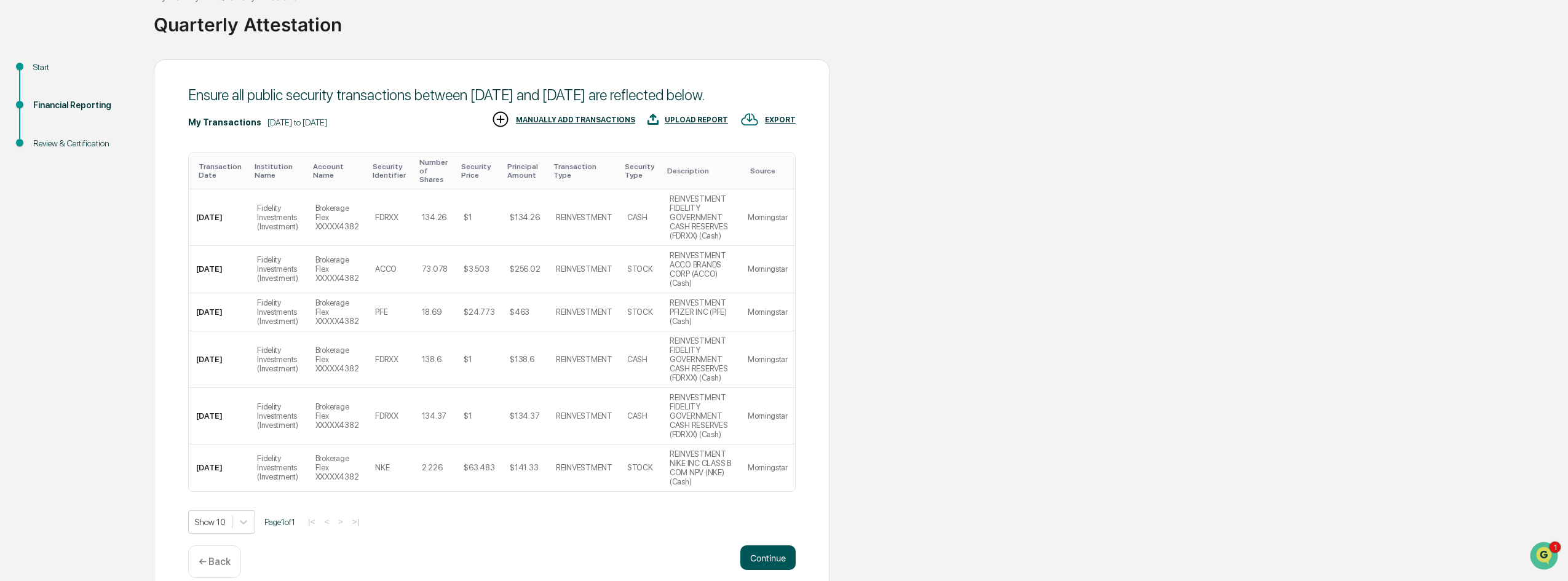
click at [779, 545] on button "Continue" at bounding box center [767, 557] width 55 height 25
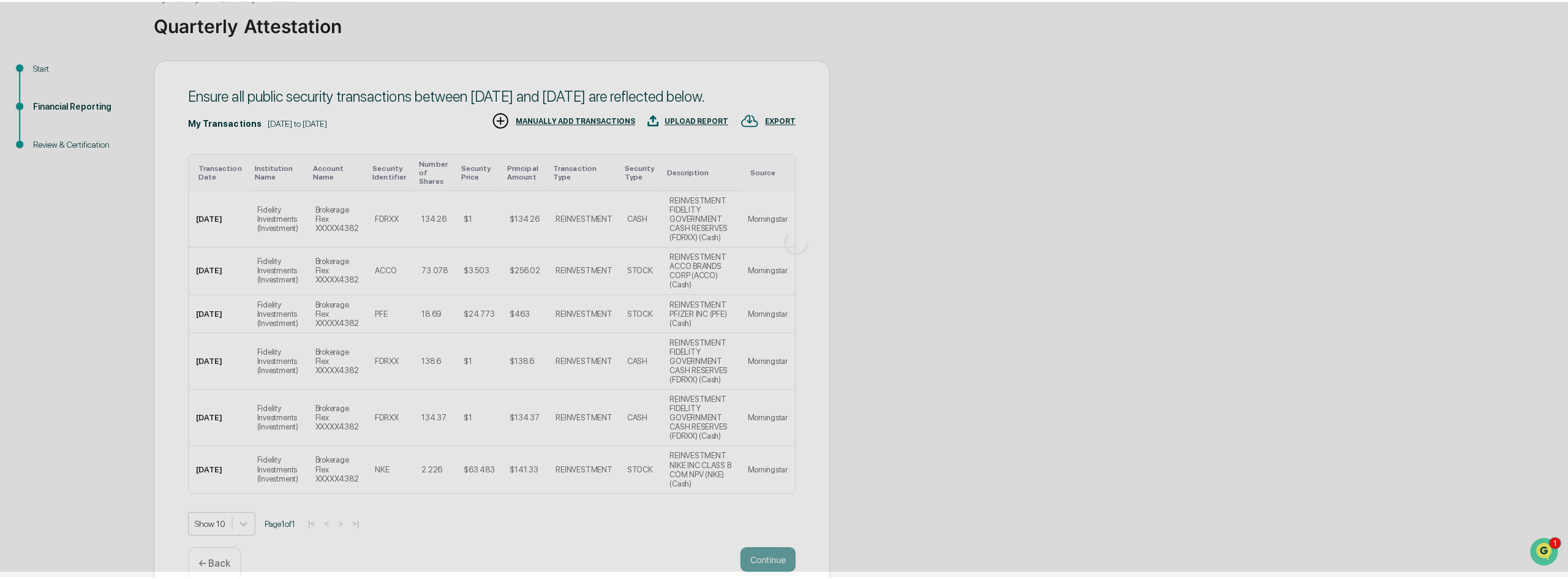
scroll to position [0, 0]
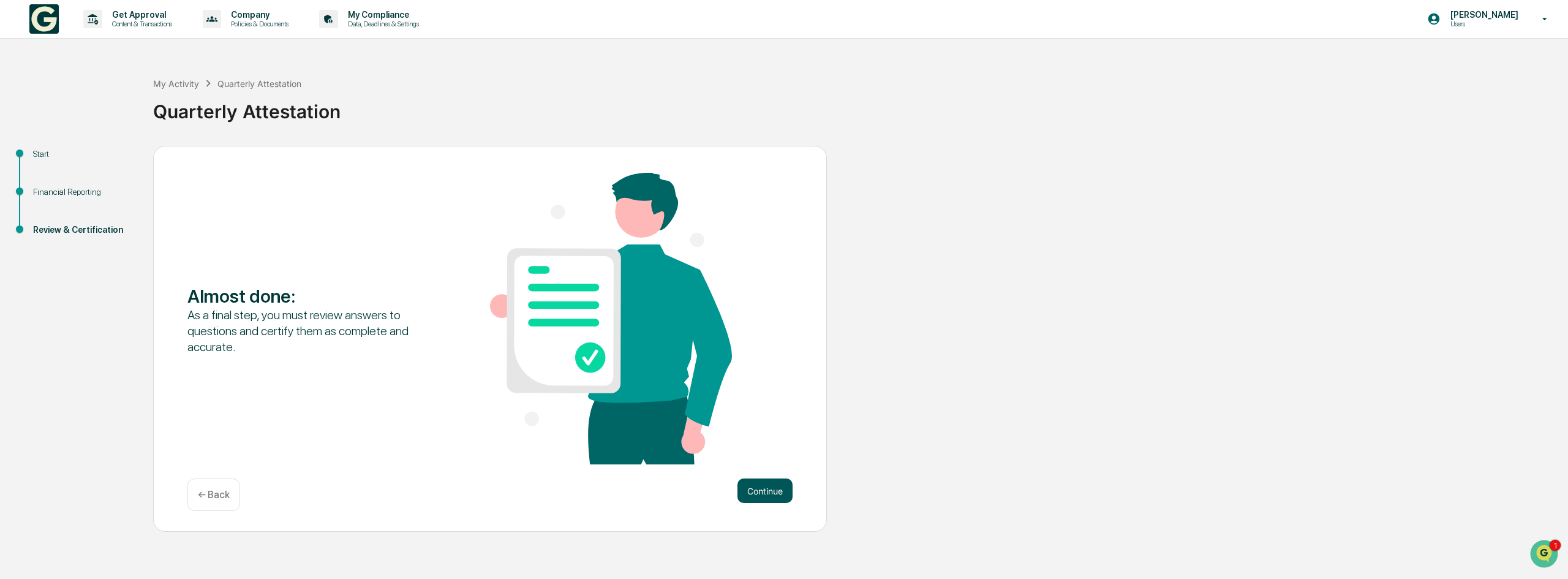
click at [770, 485] on button "Continue" at bounding box center [764, 490] width 55 height 25
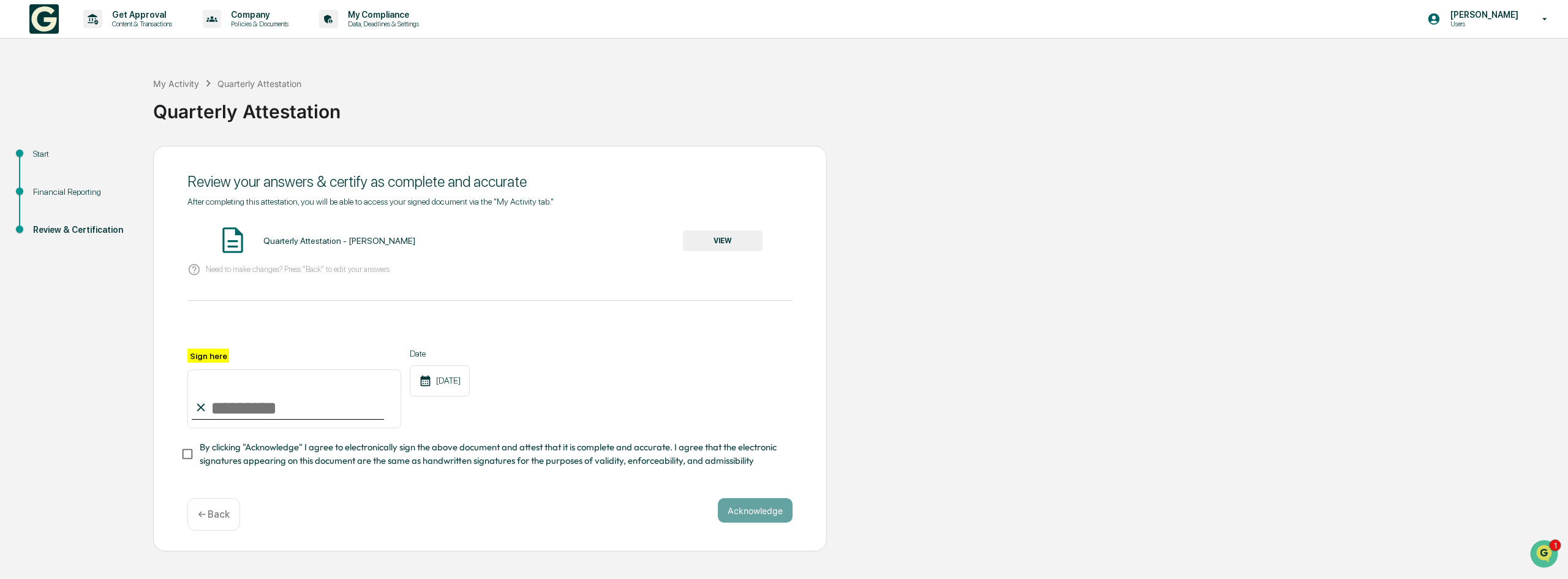
click at [236, 404] on input "Sign here" at bounding box center [295, 398] width 214 height 59
type input "**********"
click at [744, 510] on button "Acknowledge" at bounding box center [755, 509] width 75 height 25
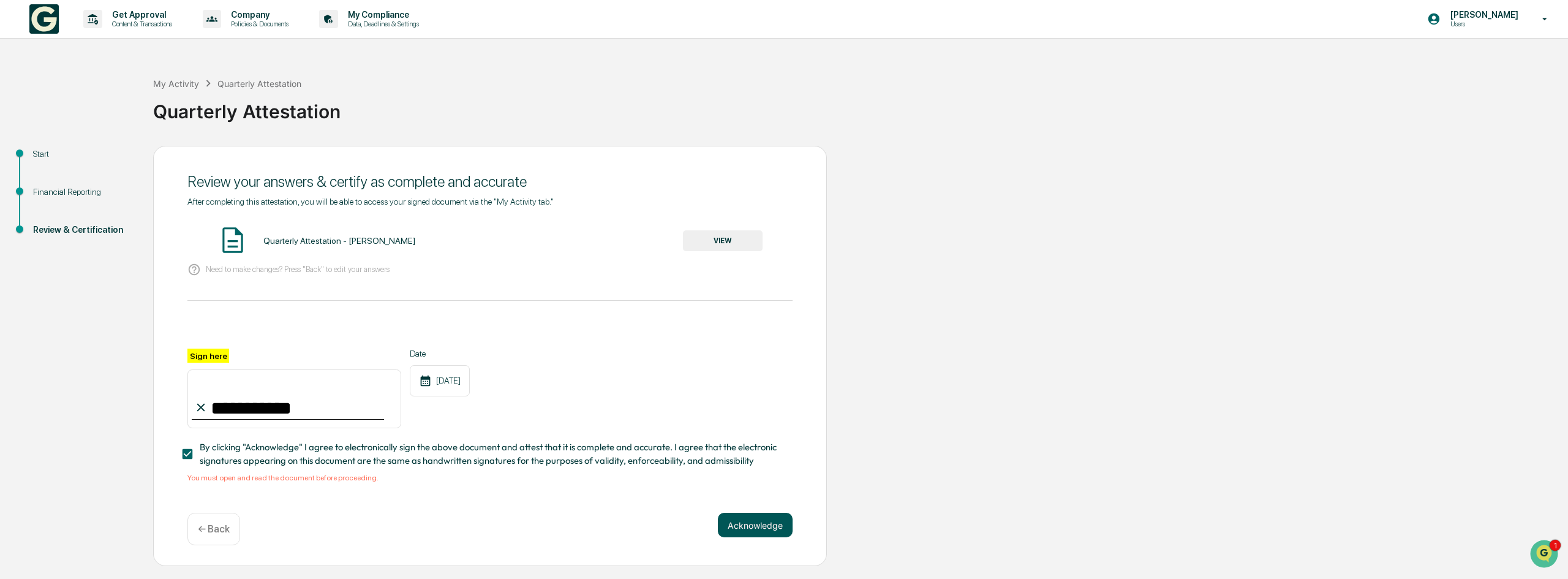
click at [762, 526] on button "Acknowledge" at bounding box center [755, 525] width 75 height 25
click at [743, 235] on button "VIEW" at bounding box center [723, 240] width 80 height 21
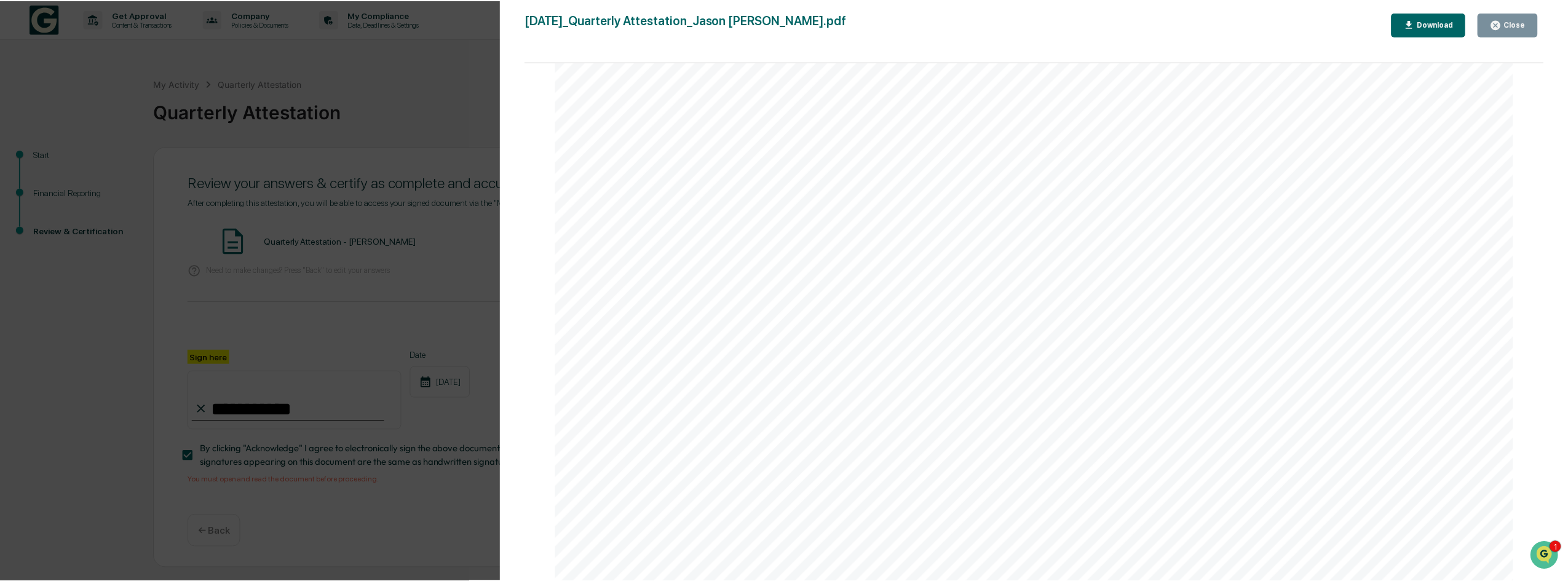
scroll to position [3667, 0]
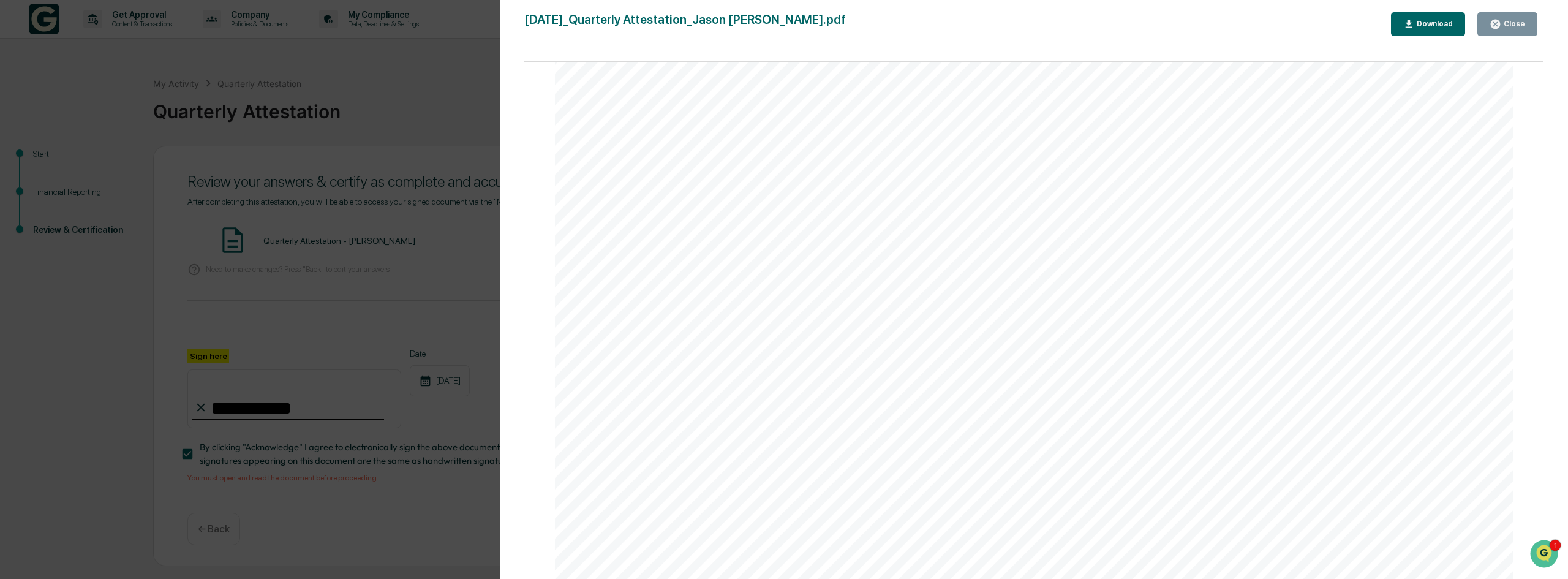
click at [1503, 18] on button "Close" at bounding box center [1508, 24] width 60 height 24
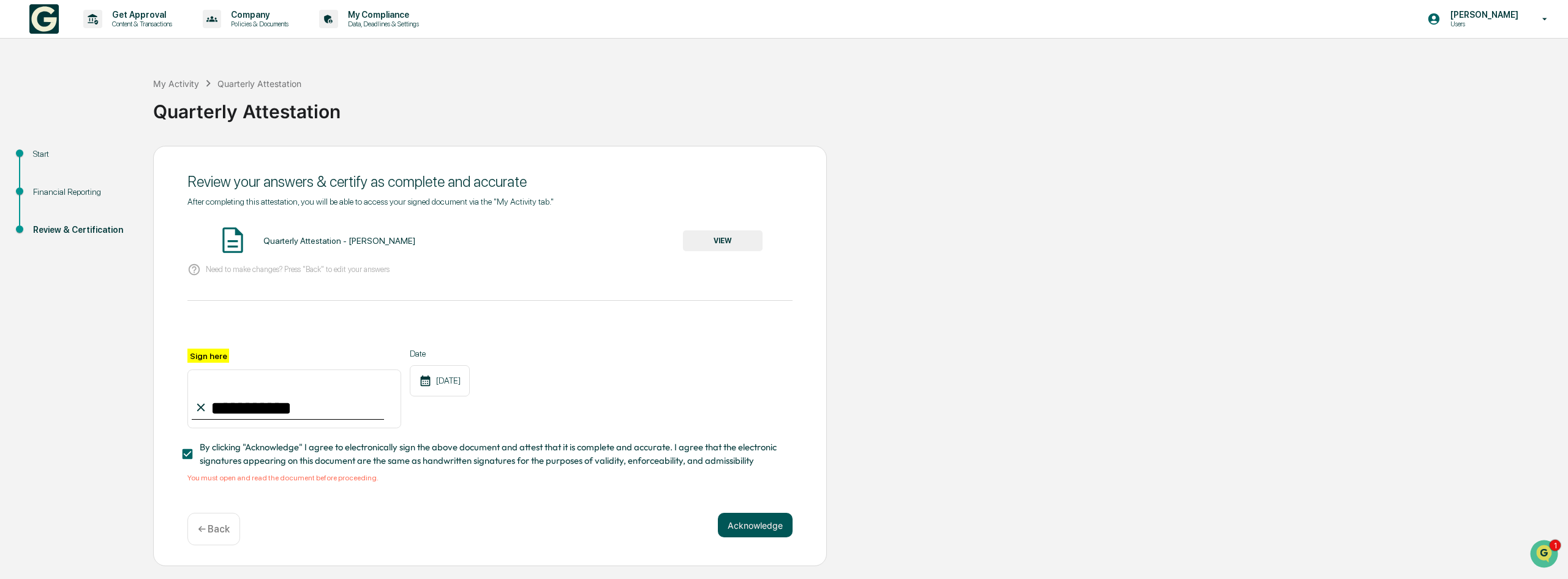
click at [753, 534] on button "Acknowledge" at bounding box center [755, 525] width 75 height 25
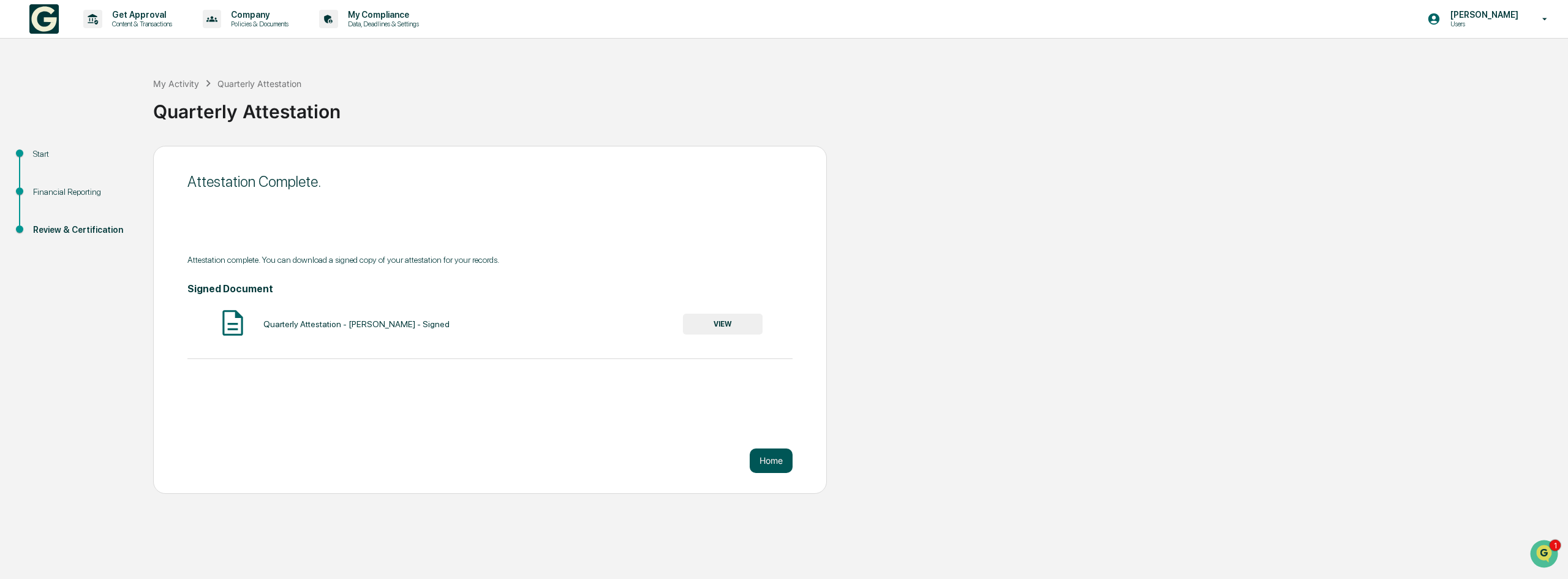
click at [767, 458] on button "Home" at bounding box center [771, 460] width 42 height 25
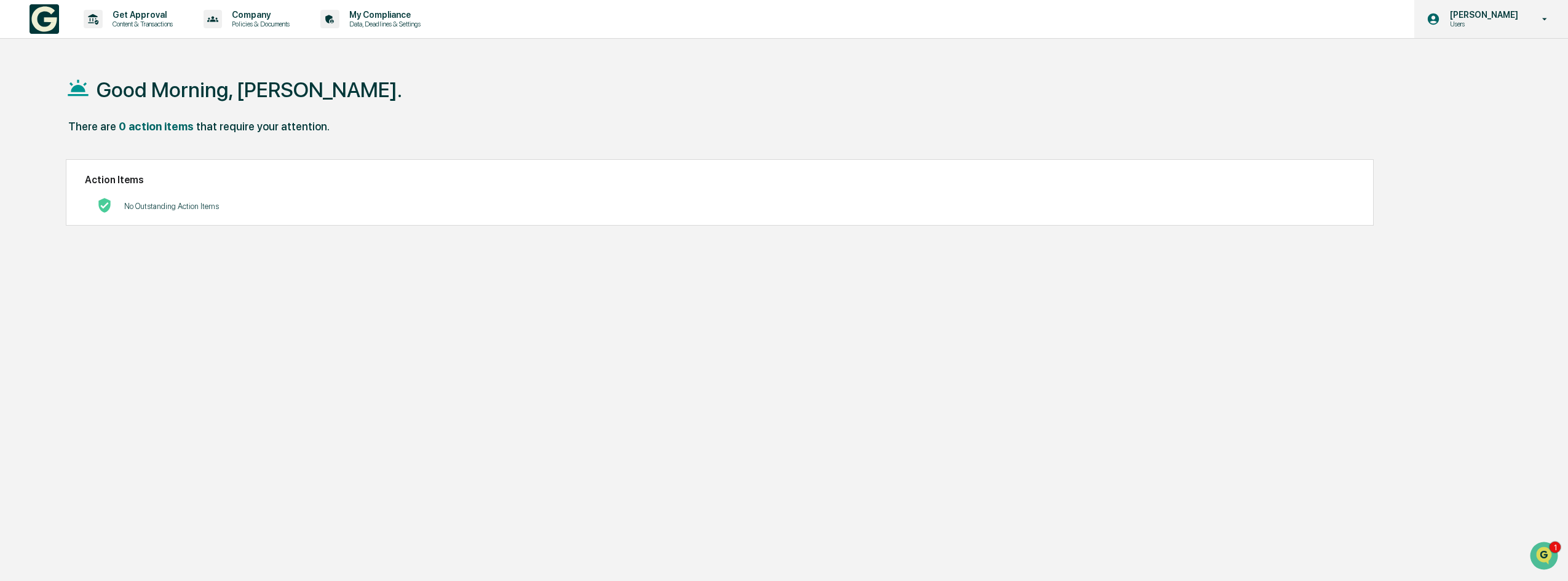
click at [1519, 20] on p "Users" at bounding box center [1482, 24] width 84 height 9
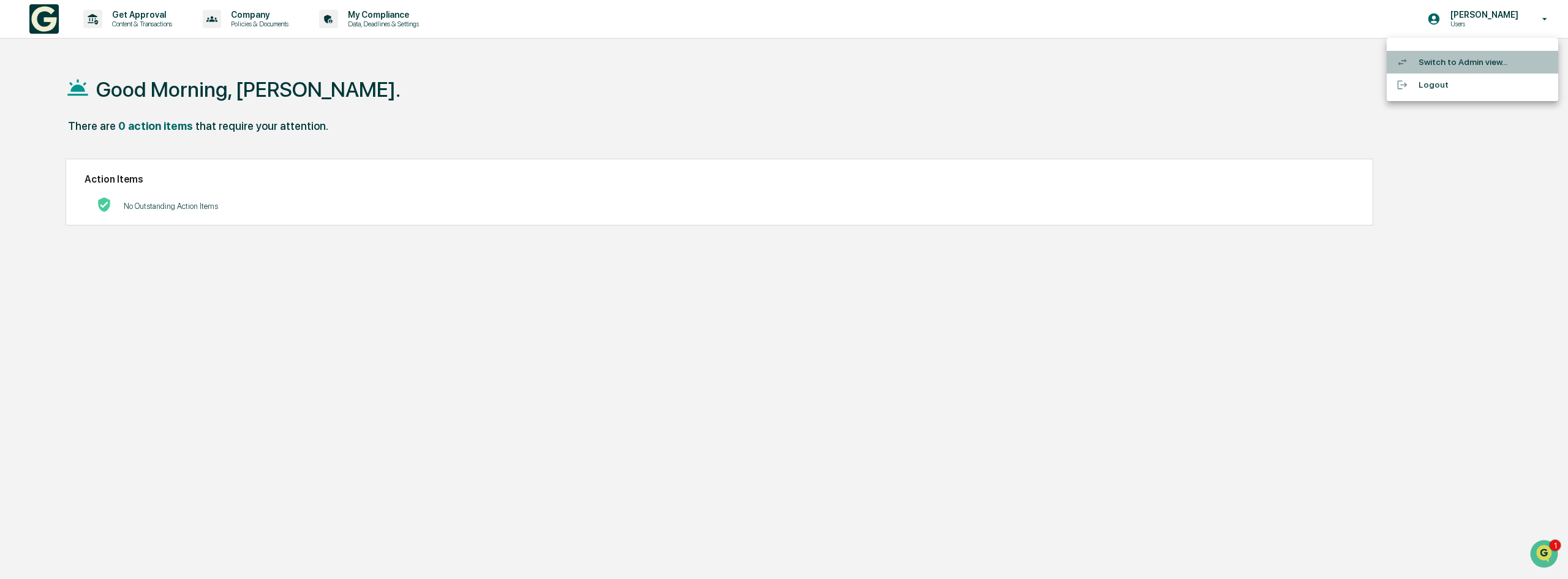
click at [1472, 64] on li "Switch to Admin view..." at bounding box center [1473, 62] width 172 height 23
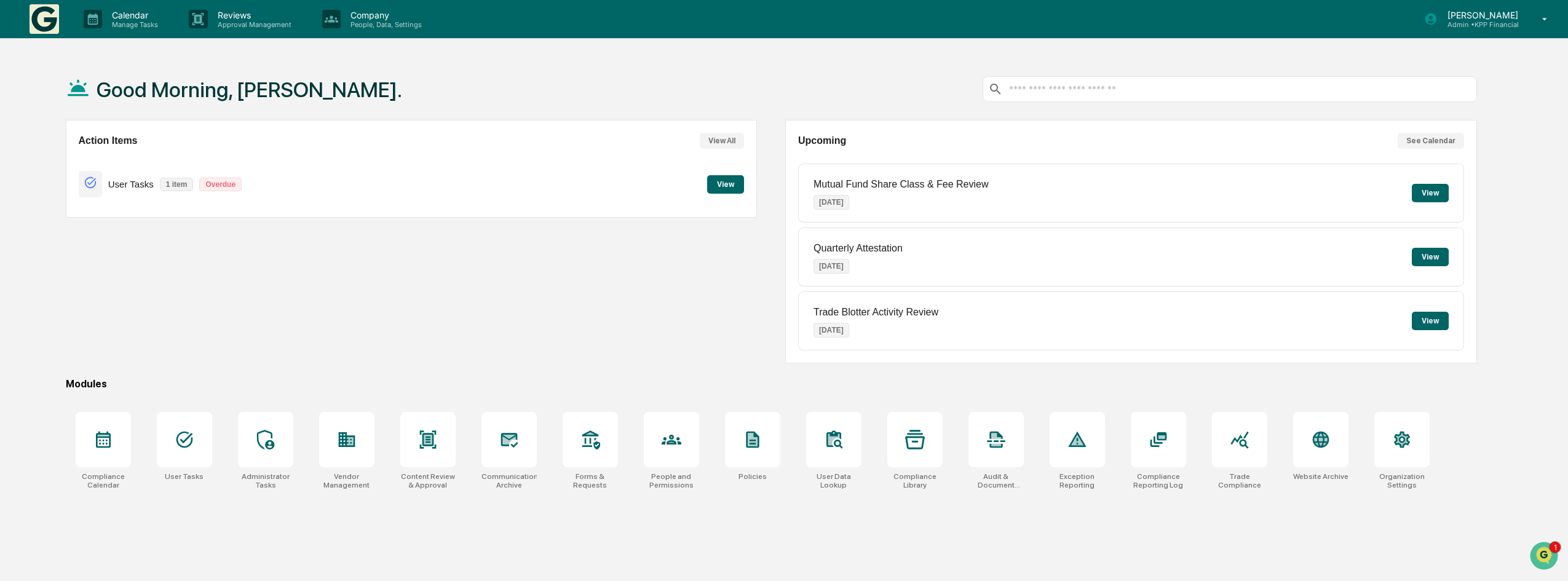
click at [732, 182] on button "View" at bounding box center [725, 185] width 37 height 19
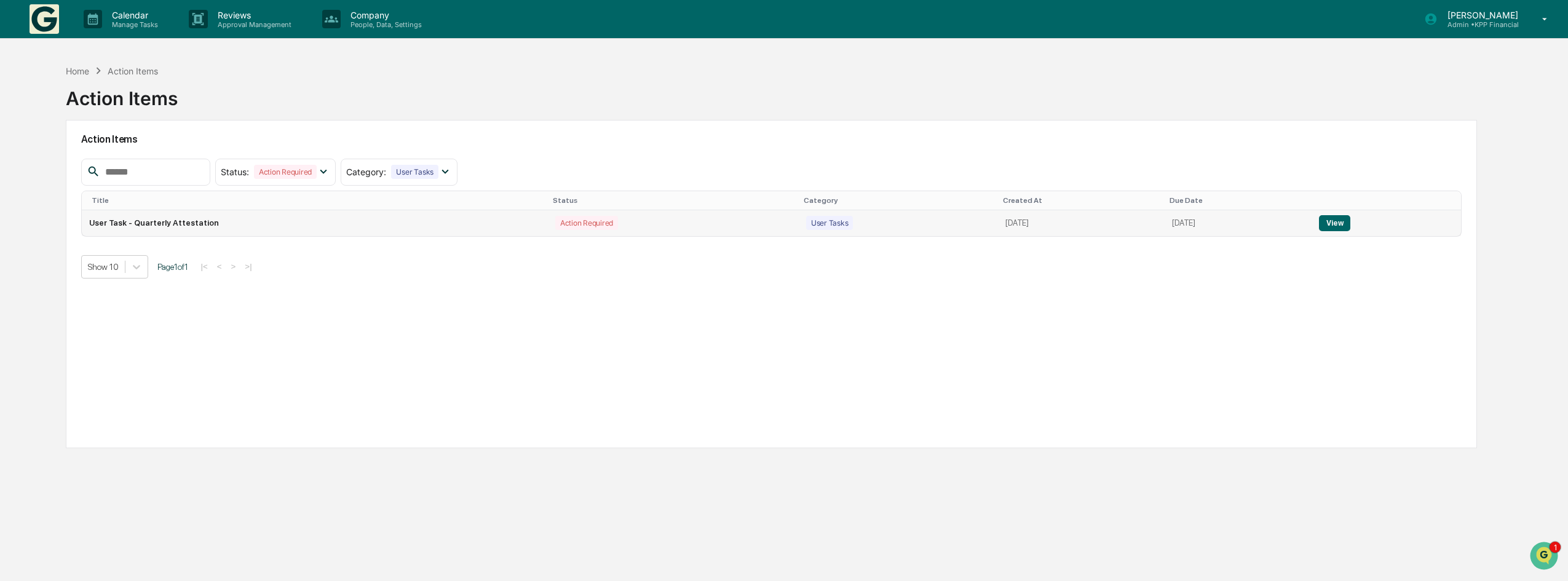
click at [1340, 221] on button "View" at bounding box center [1334, 222] width 32 height 16
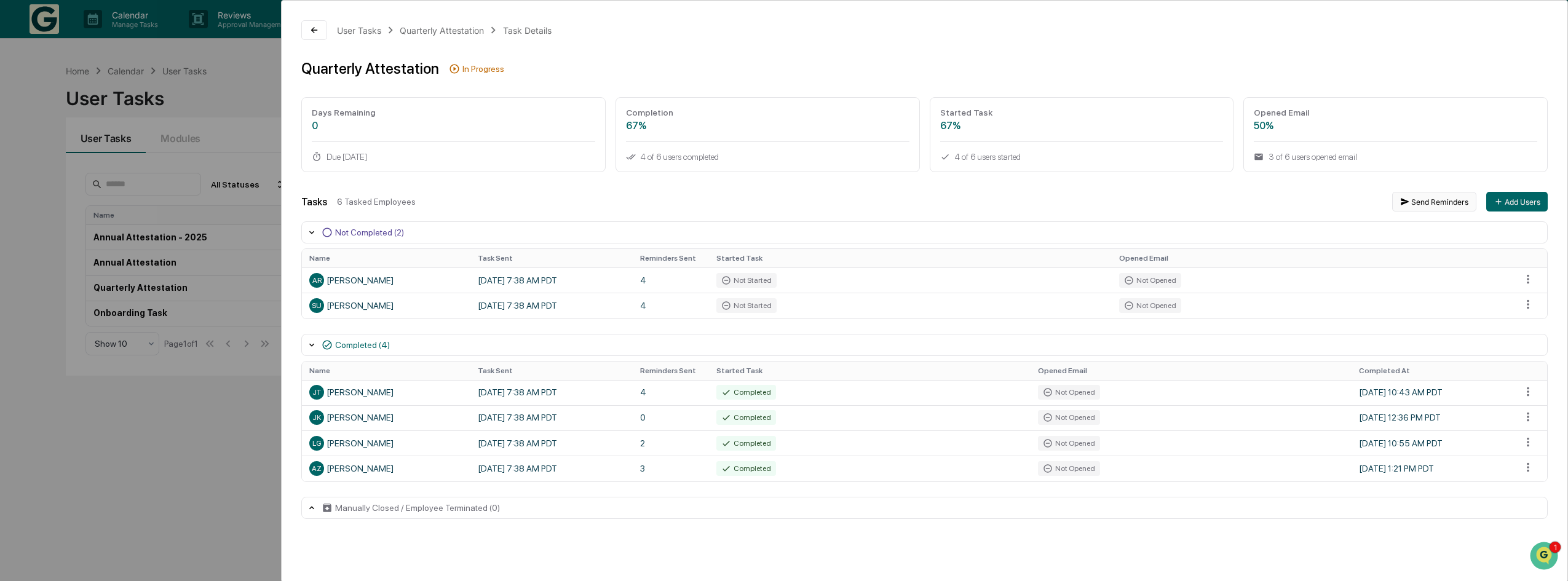
click at [1426, 198] on button "Send Reminders" at bounding box center [1434, 201] width 84 height 20
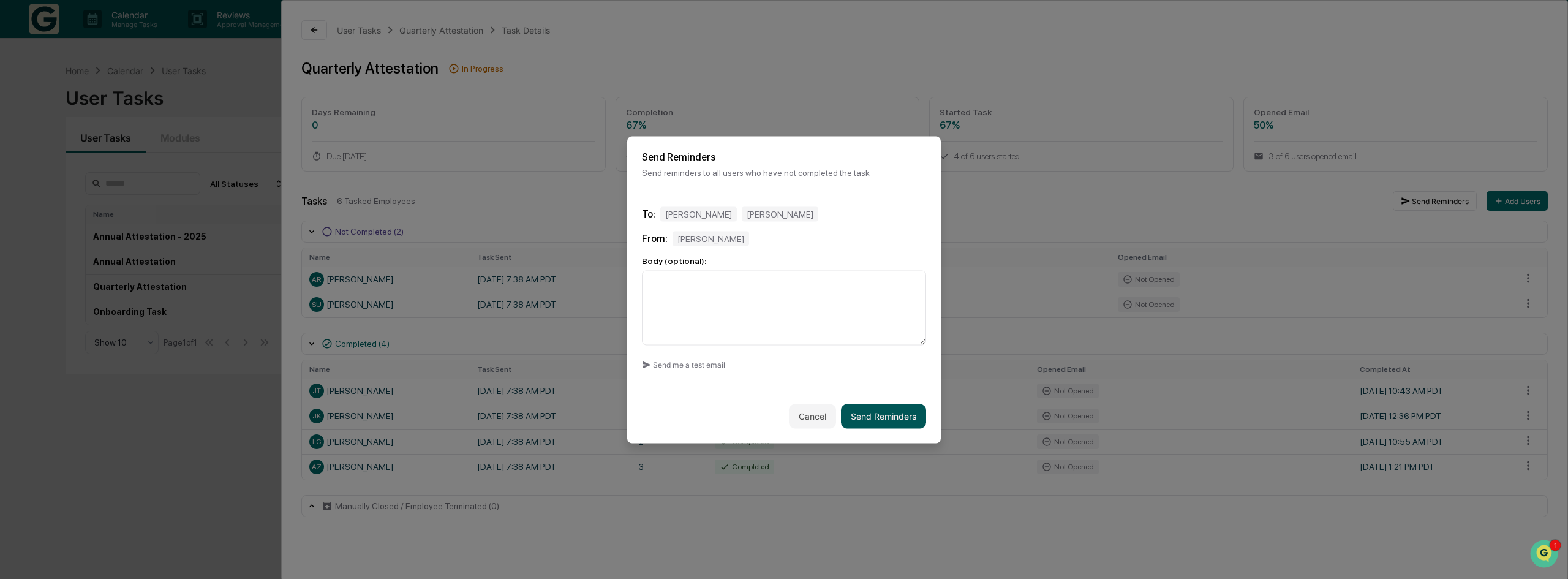
click at [888, 416] on button "Send Reminders" at bounding box center [883, 415] width 85 height 25
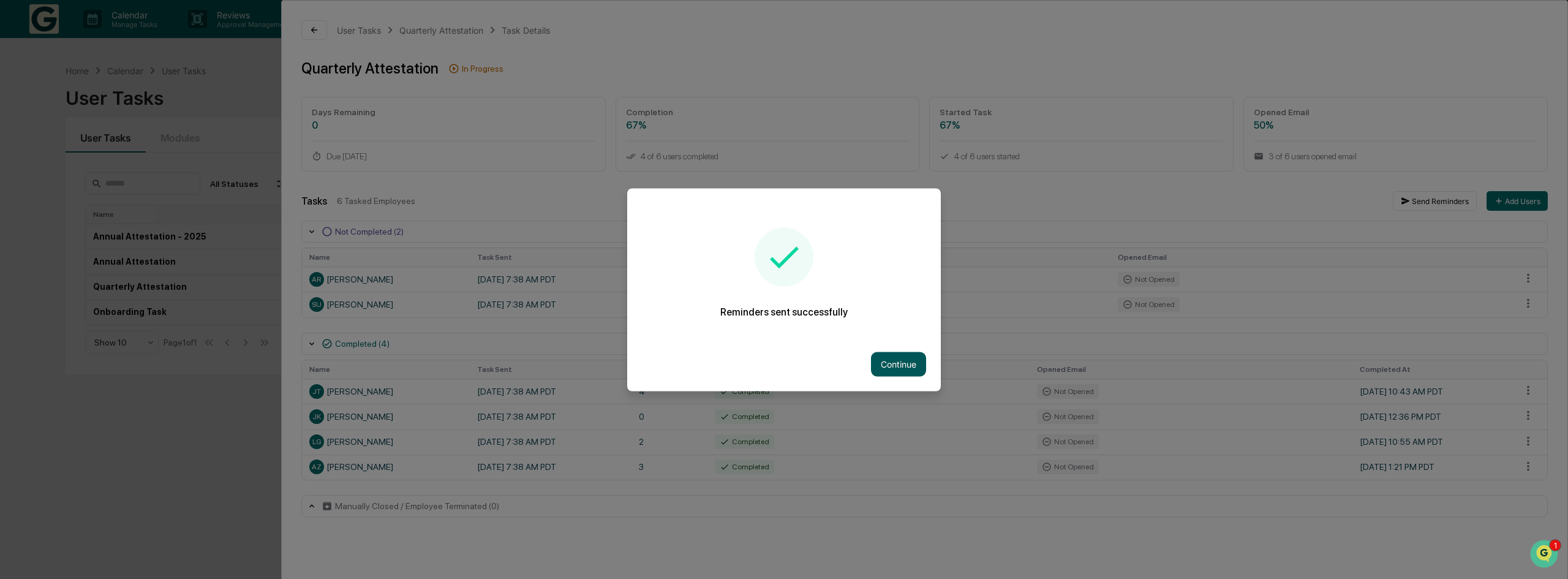
click at [888, 363] on button "Continue" at bounding box center [899, 363] width 55 height 25
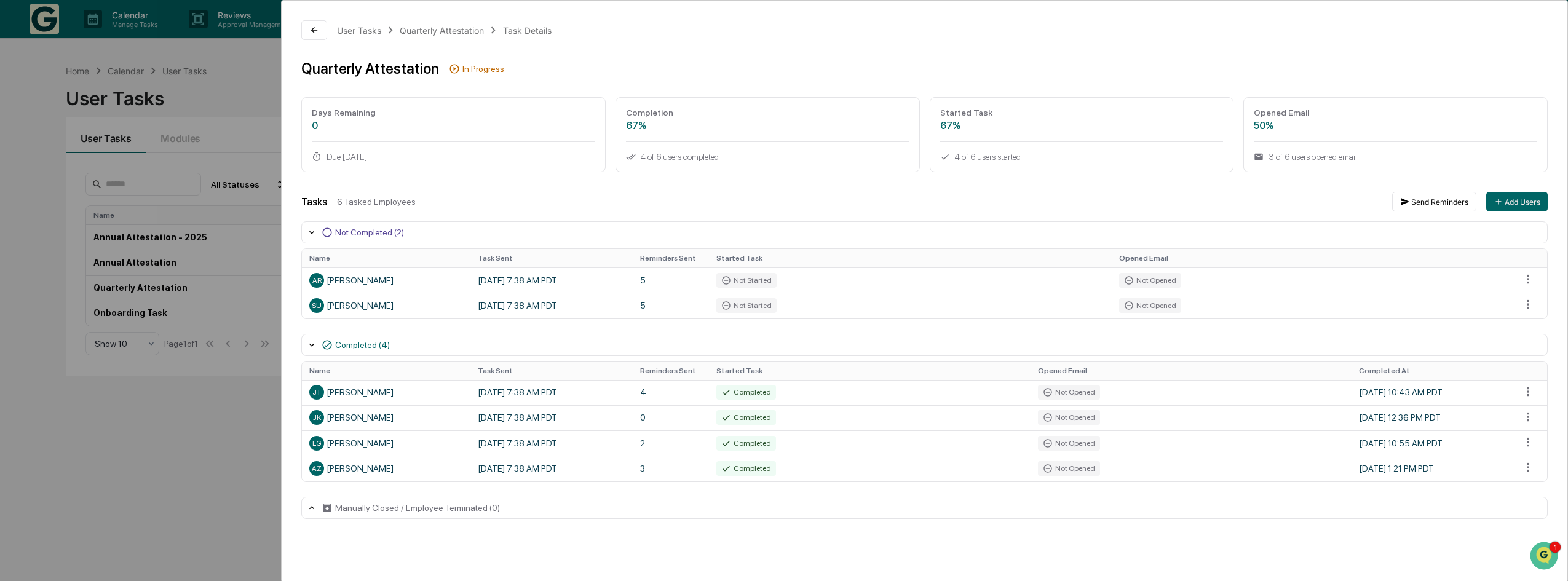
click at [127, 470] on div "User Tasks Quarterly Attestation Task Details Quarterly Attestation In Progress…" at bounding box center [784, 290] width 1568 height 581
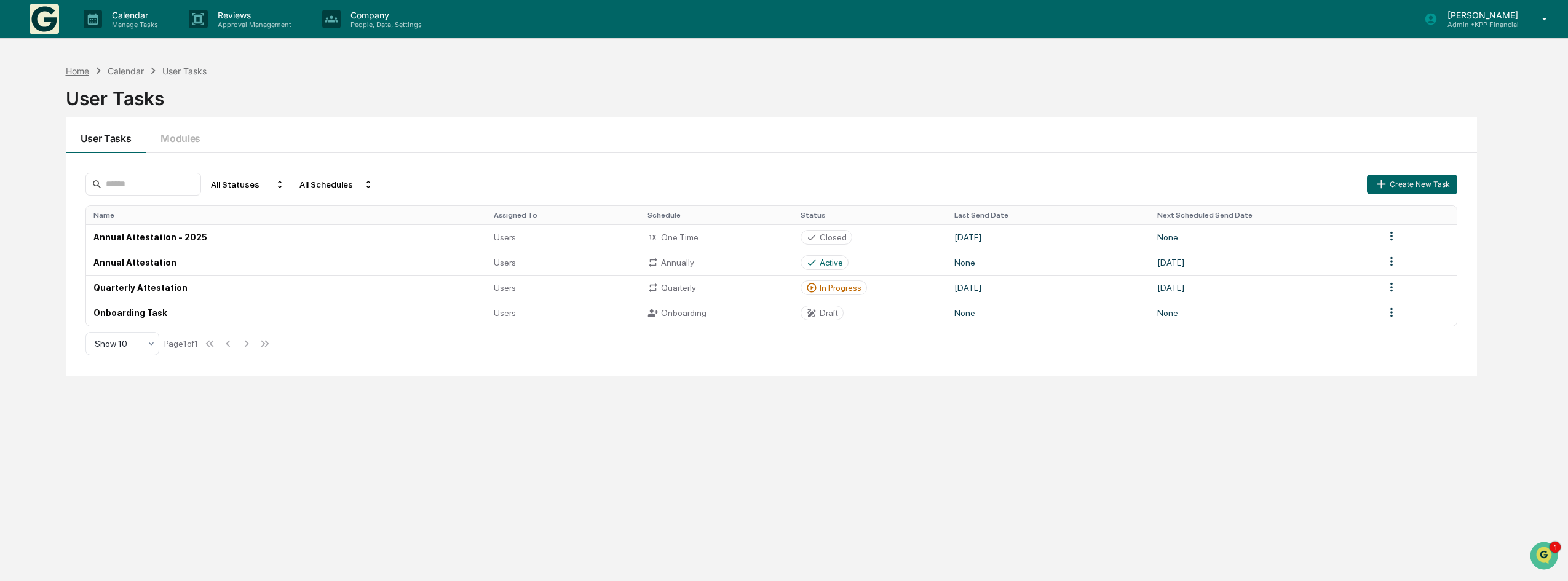
click at [77, 72] on div "Home" at bounding box center [77, 71] width 23 height 10
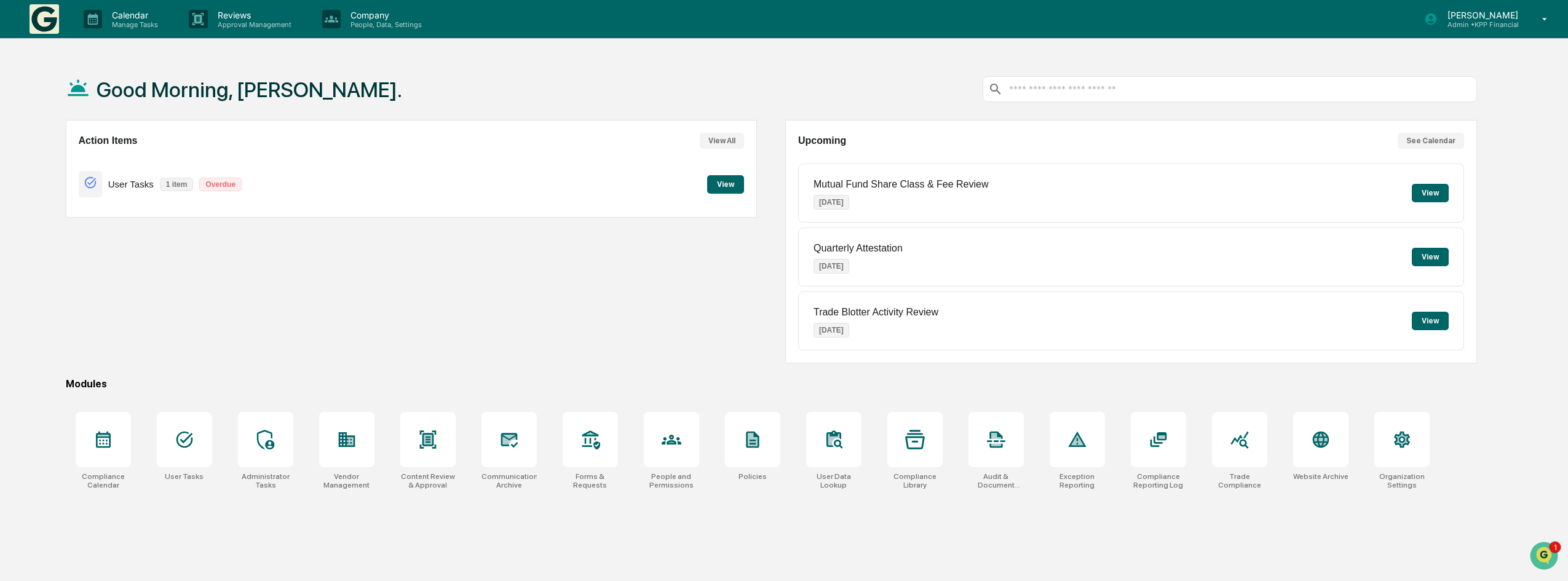
click at [727, 177] on button "View" at bounding box center [725, 185] width 37 height 19
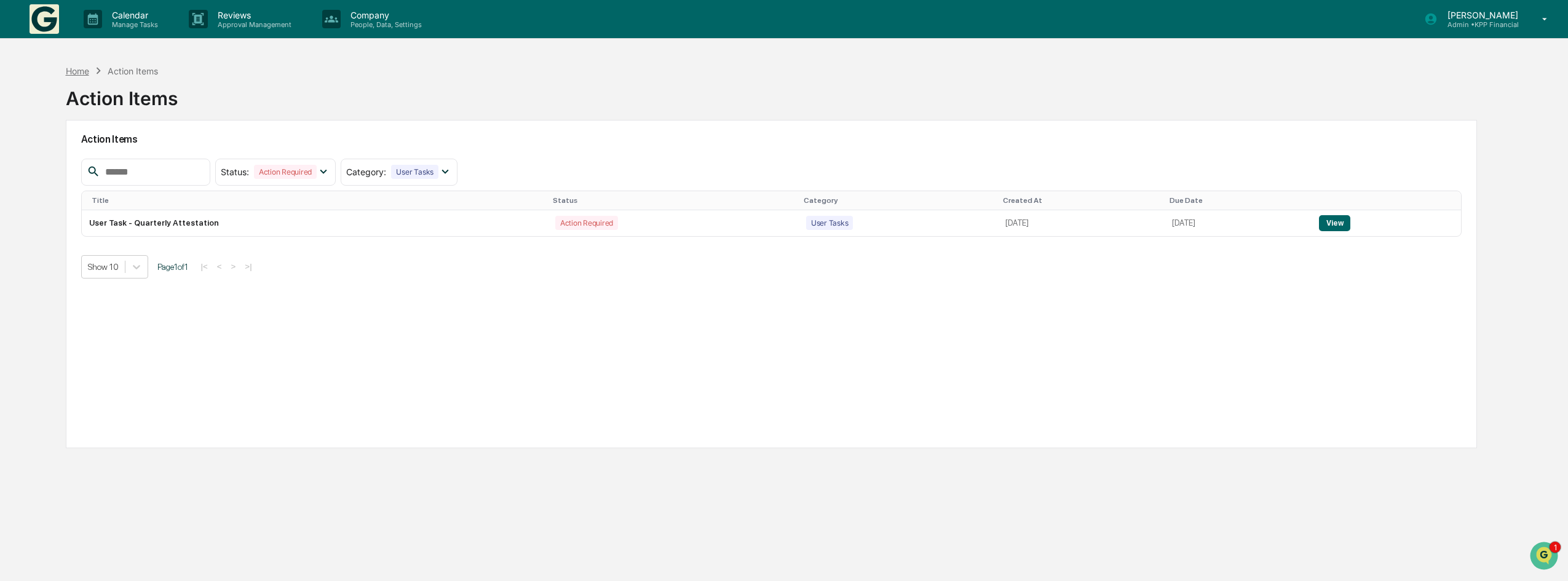
click at [75, 72] on div "Home" at bounding box center [77, 71] width 23 height 10
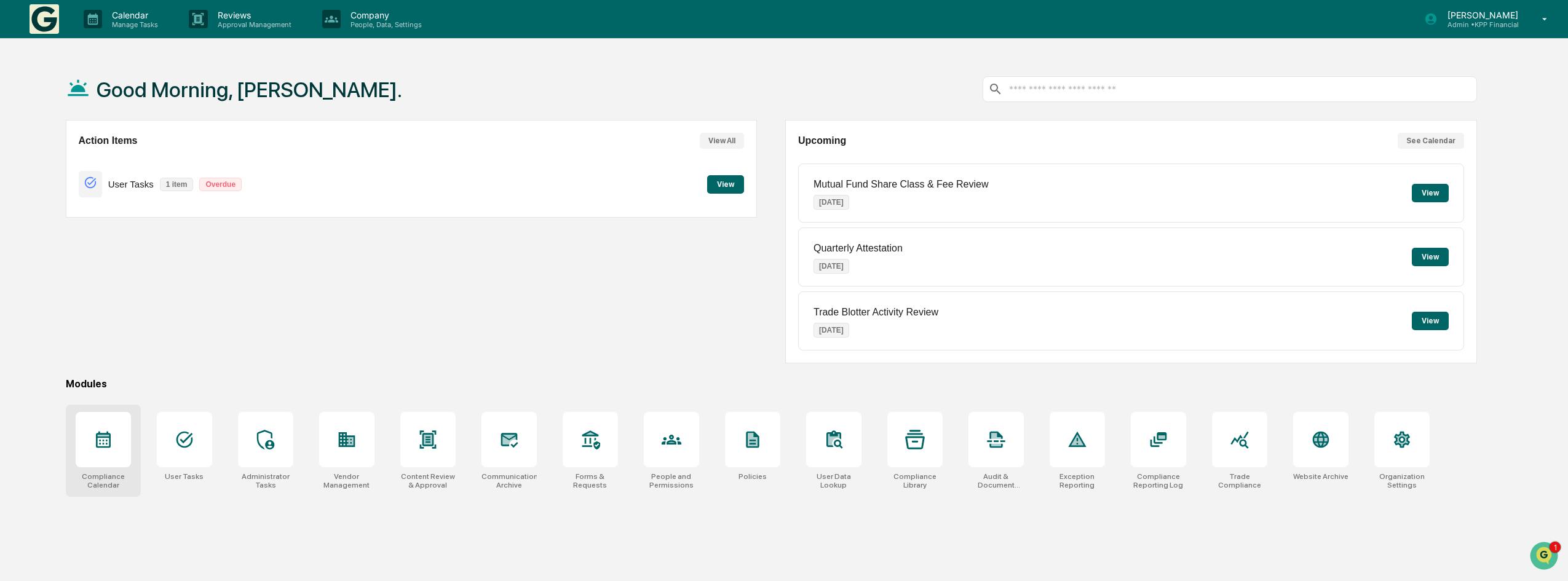
click at [103, 440] on icon at bounding box center [103, 439] width 14 height 16
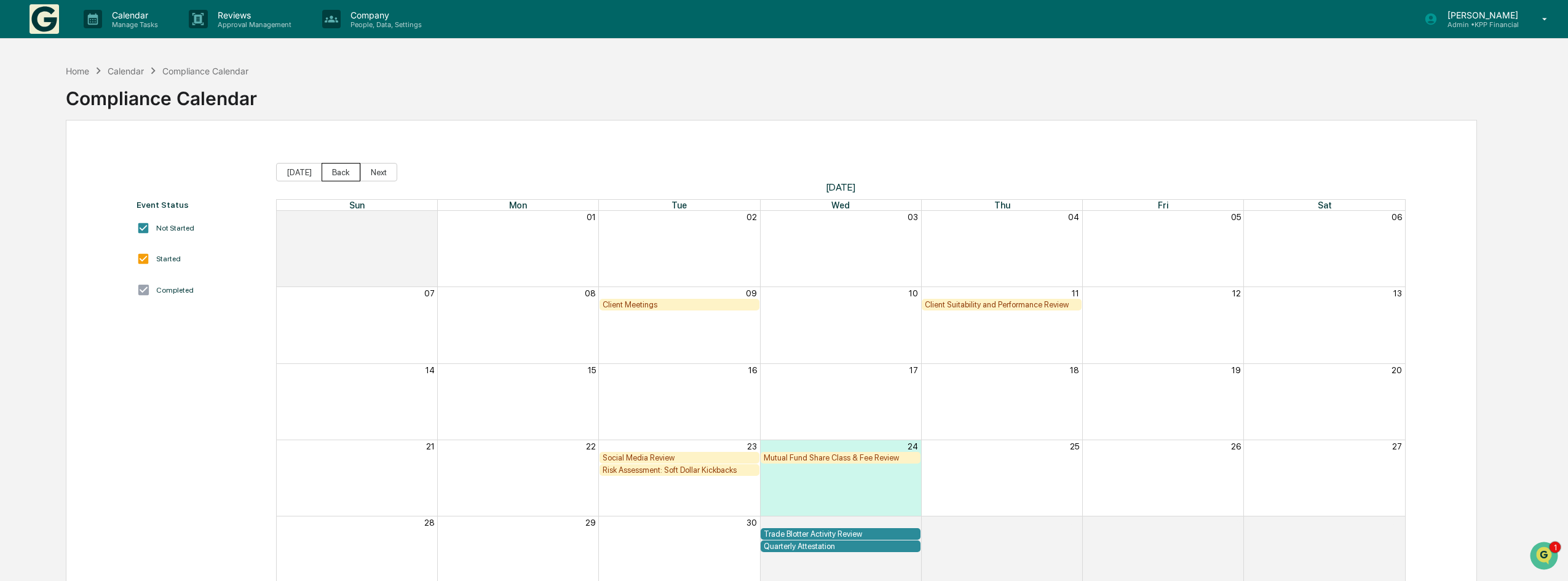
click at [329, 167] on button "Back" at bounding box center [340, 172] width 38 height 19
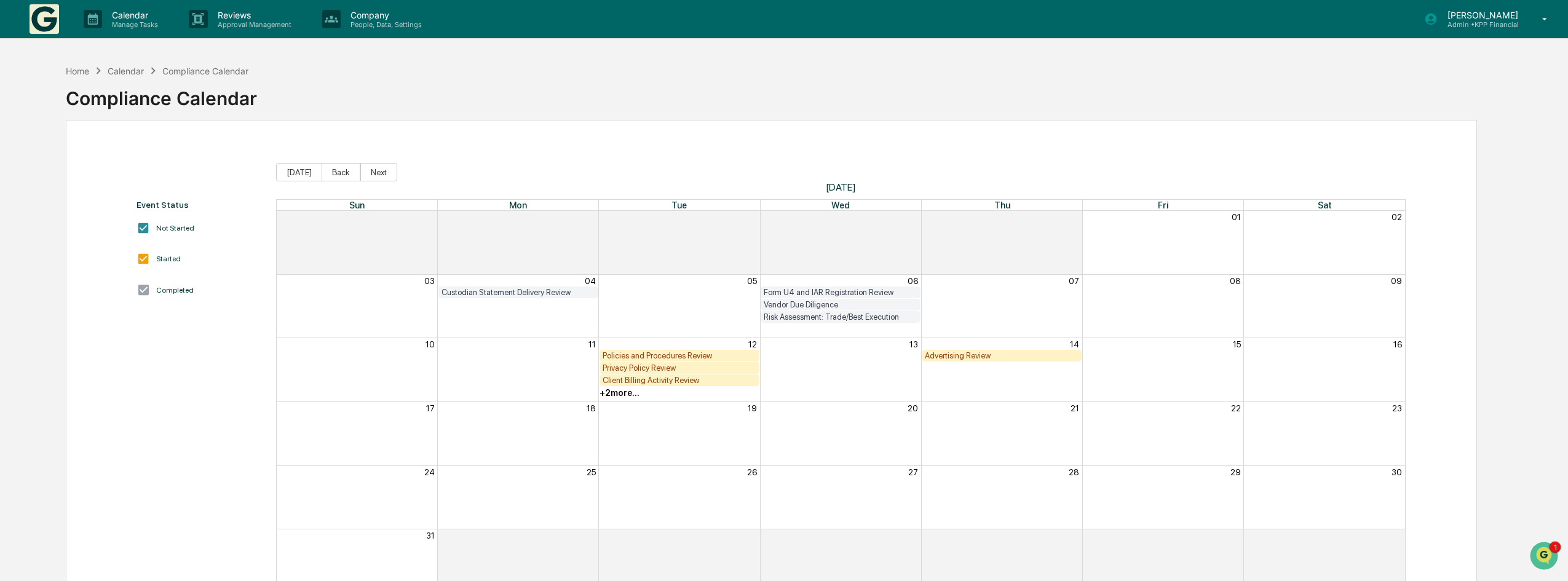
click at [624, 391] on div "+ 2 more..." at bounding box center [619, 393] width 40 height 10
click at [941, 434] on div "Month View" at bounding box center [1001, 434] width 161 height 63
click at [618, 352] on div "Policies and Procedures Review" at bounding box center [680, 355] width 153 height 9
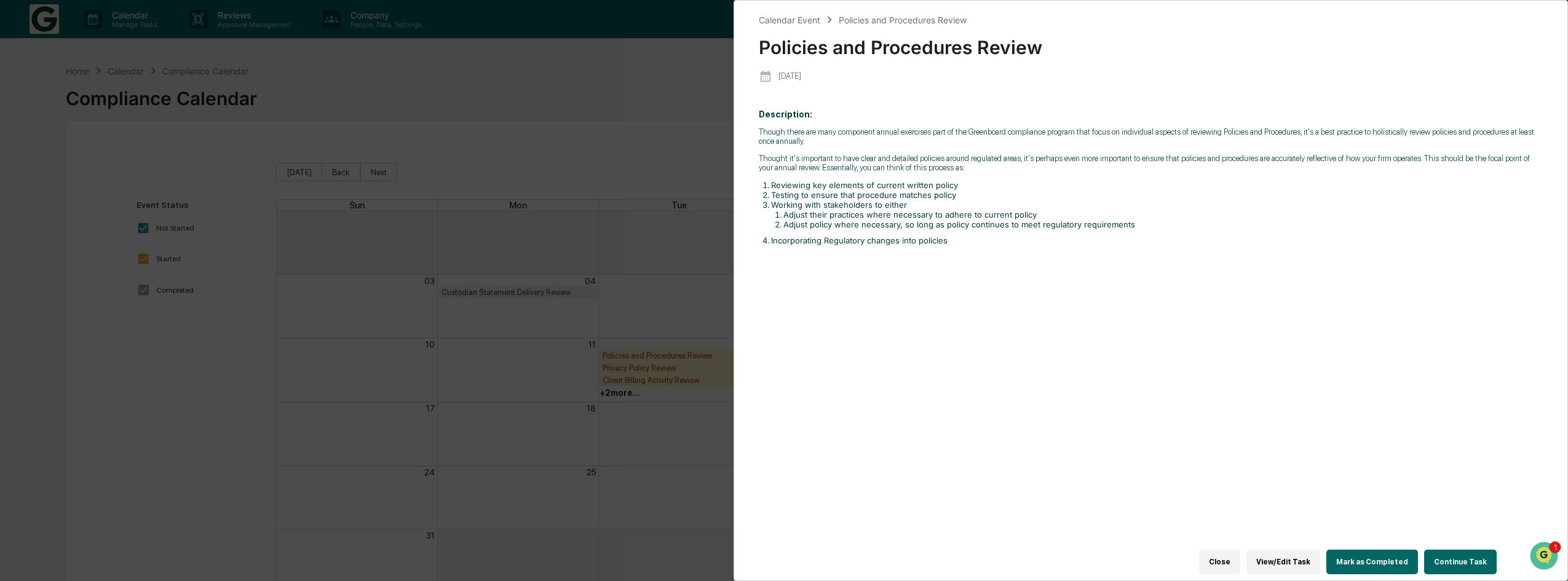
click at [1484, 549] on button "Continue Task" at bounding box center [1460, 561] width 72 height 25
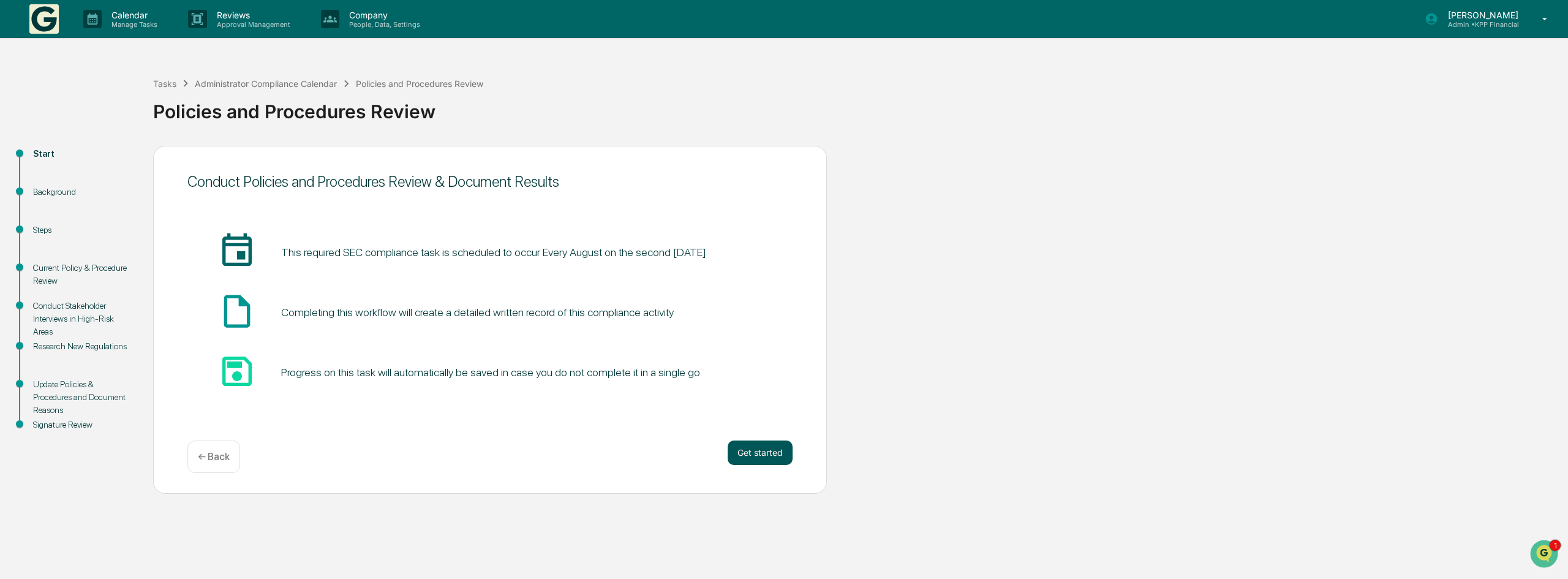
click at [749, 456] on button "Get started" at bounding box center [760, 453] width 65 height 25
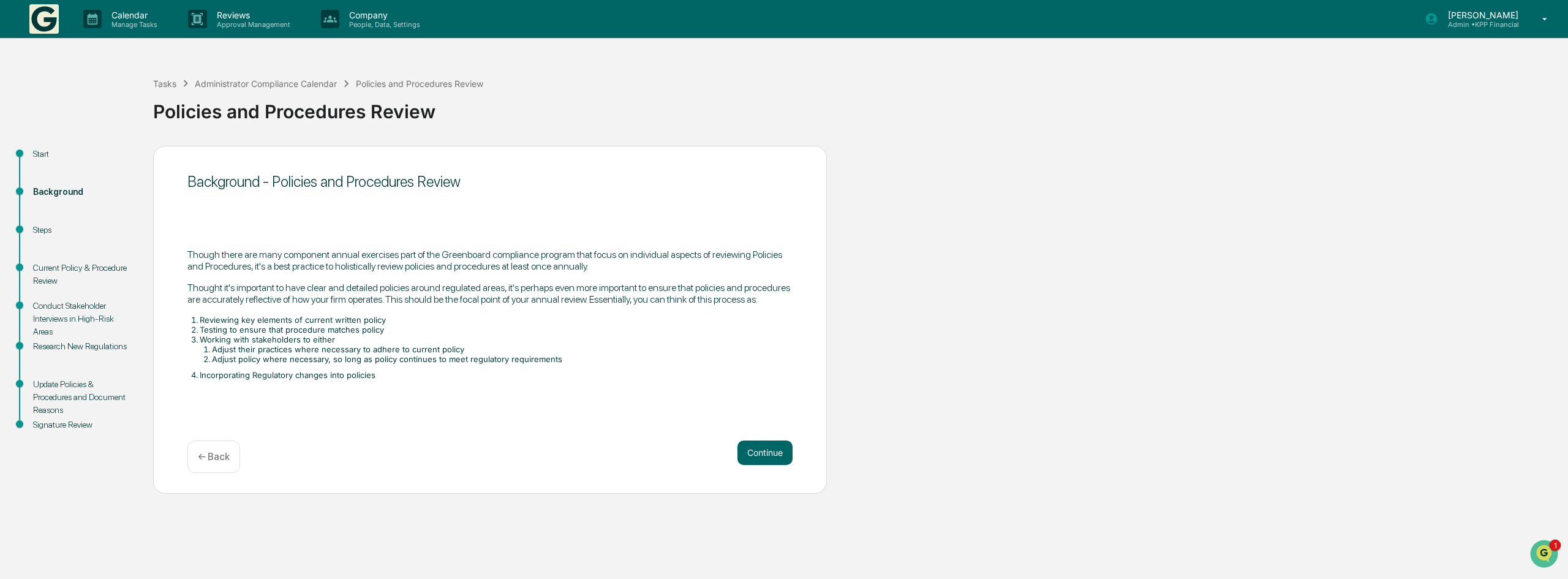
click at [749, 456] on button "Continue" at bounding box center [764, 453] width 55 height 25
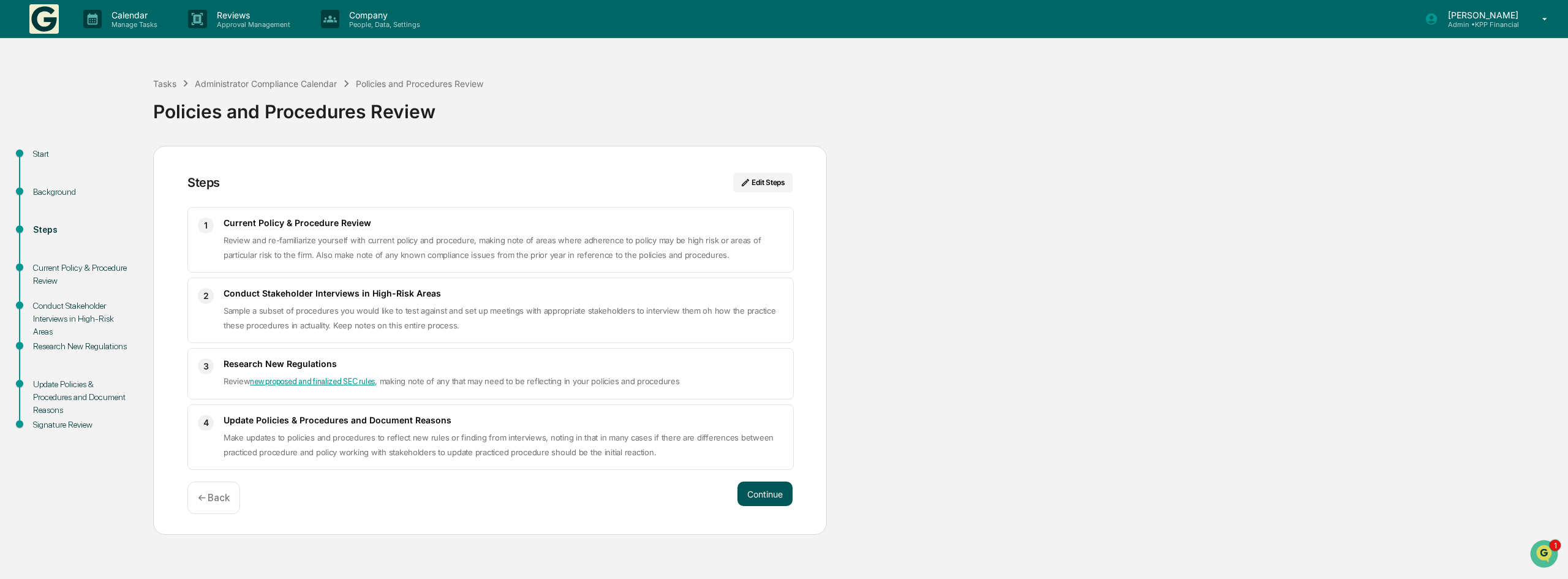
click at [764, 495] on button "Continue" at bounding box center [764, 493] width 55 height 25
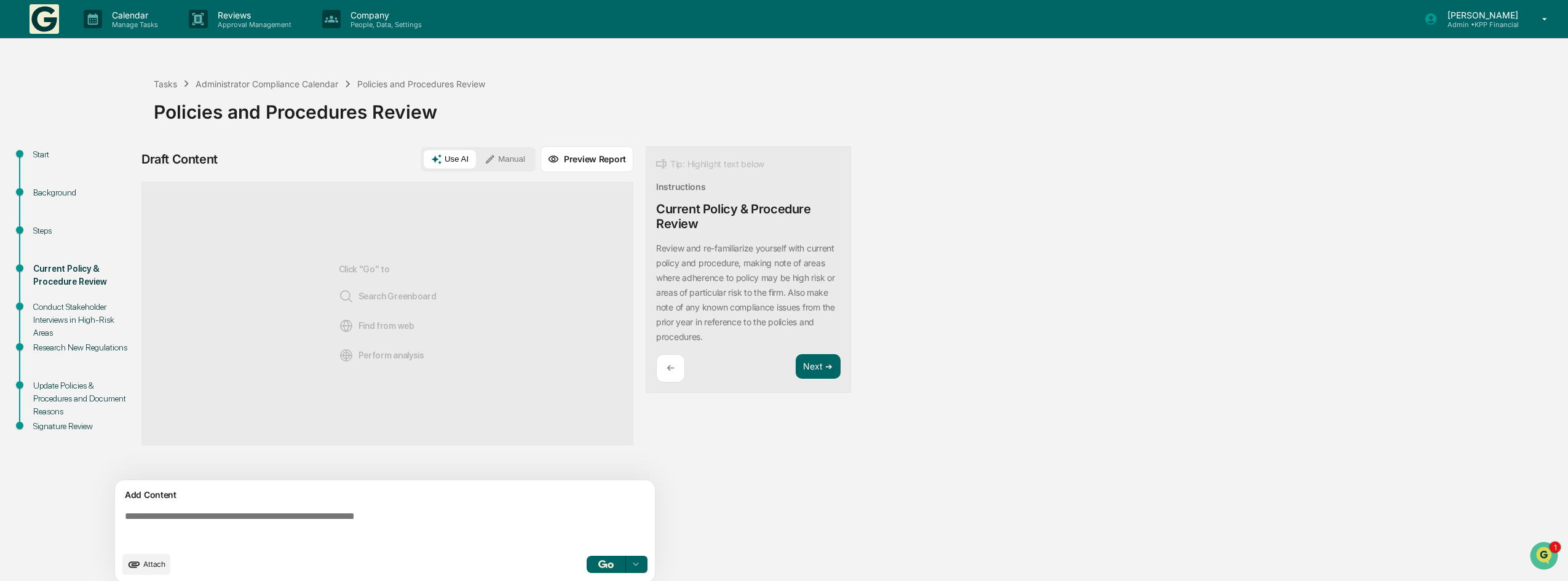
click at [217, 523] on textarea at bounding box center [387, 528] width 535 height 44
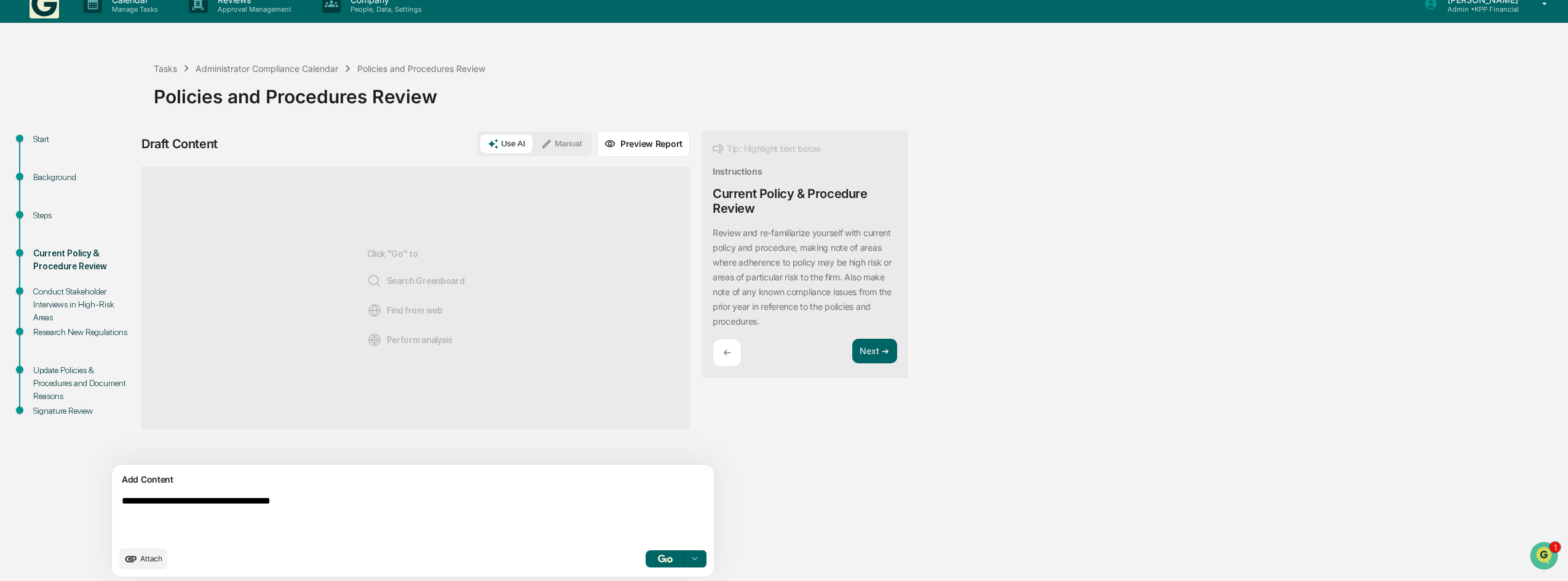
scroll to position [19, 0]
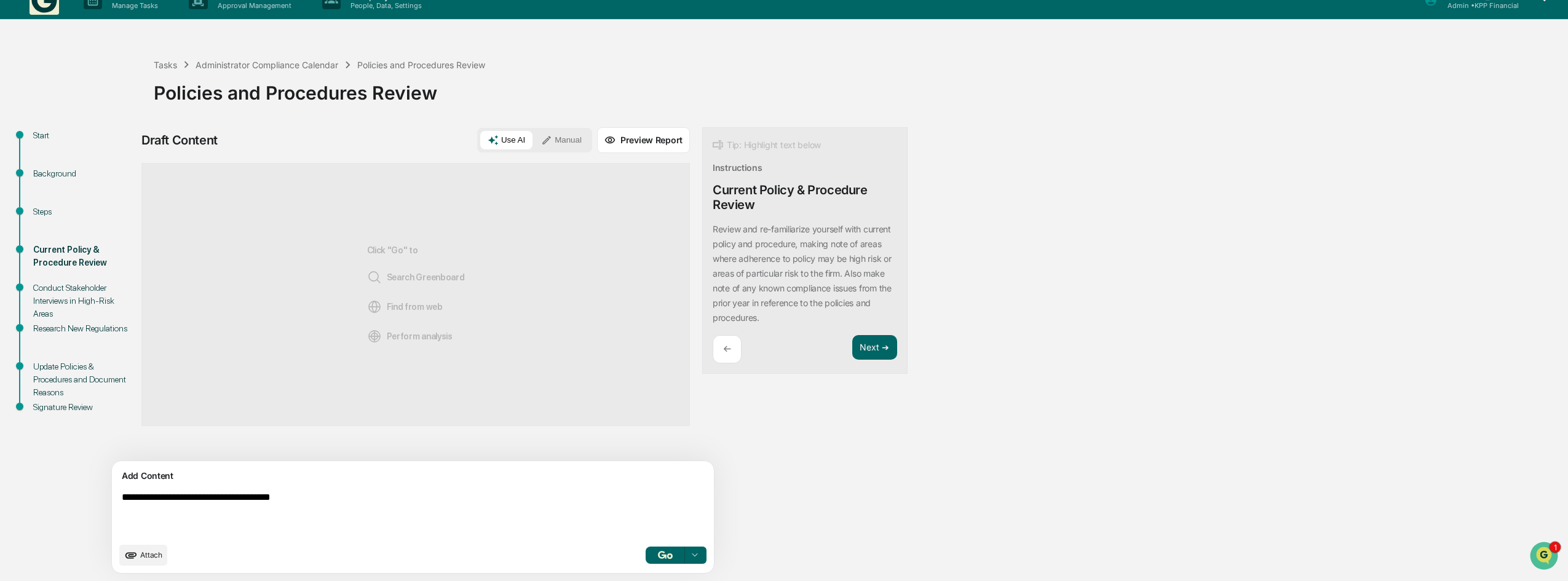
type textarea "**********"
click at [690, 559] on icon at bounding box center [695, 555] width 10 height 10
click at [261, 530] on textarea "**********" at bounding box center [384, 513] width 535 height 54
click at [534, 137] on button "Manual" at bounding box center [561, 141] width 55 height 19
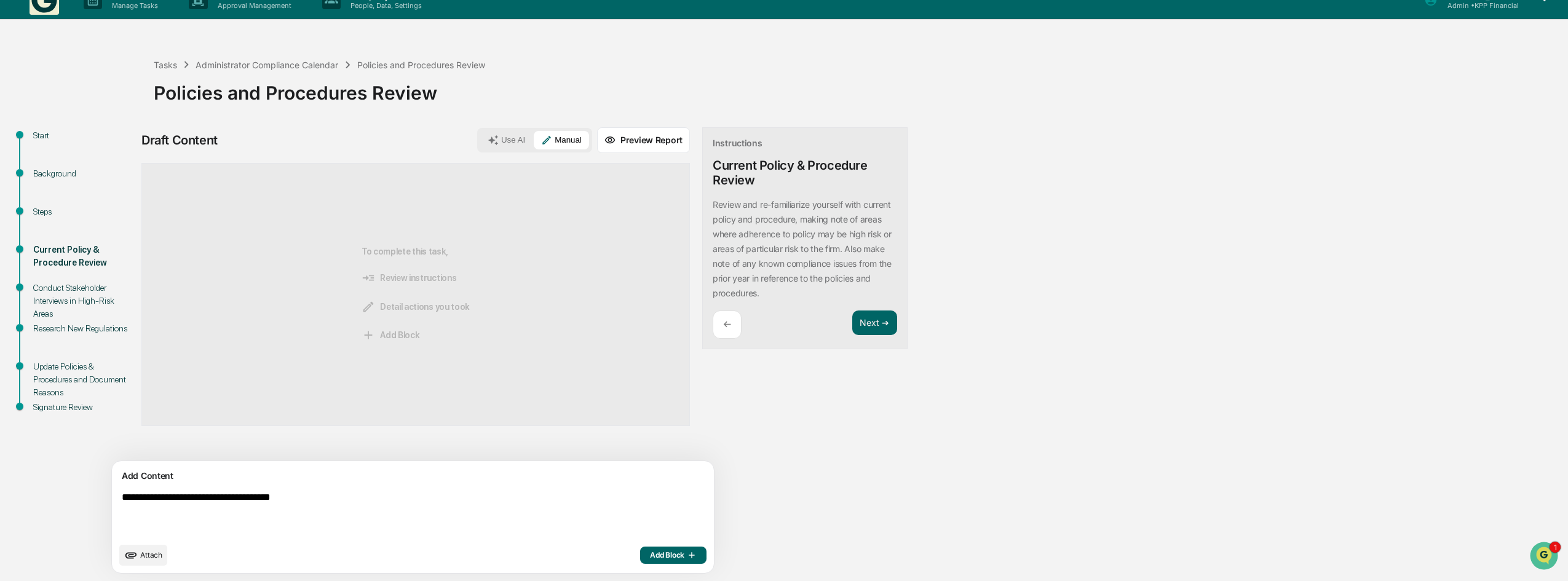
click at [650, 550] on span "Add Block" at bounding box center [673, 555] width 47 height 10
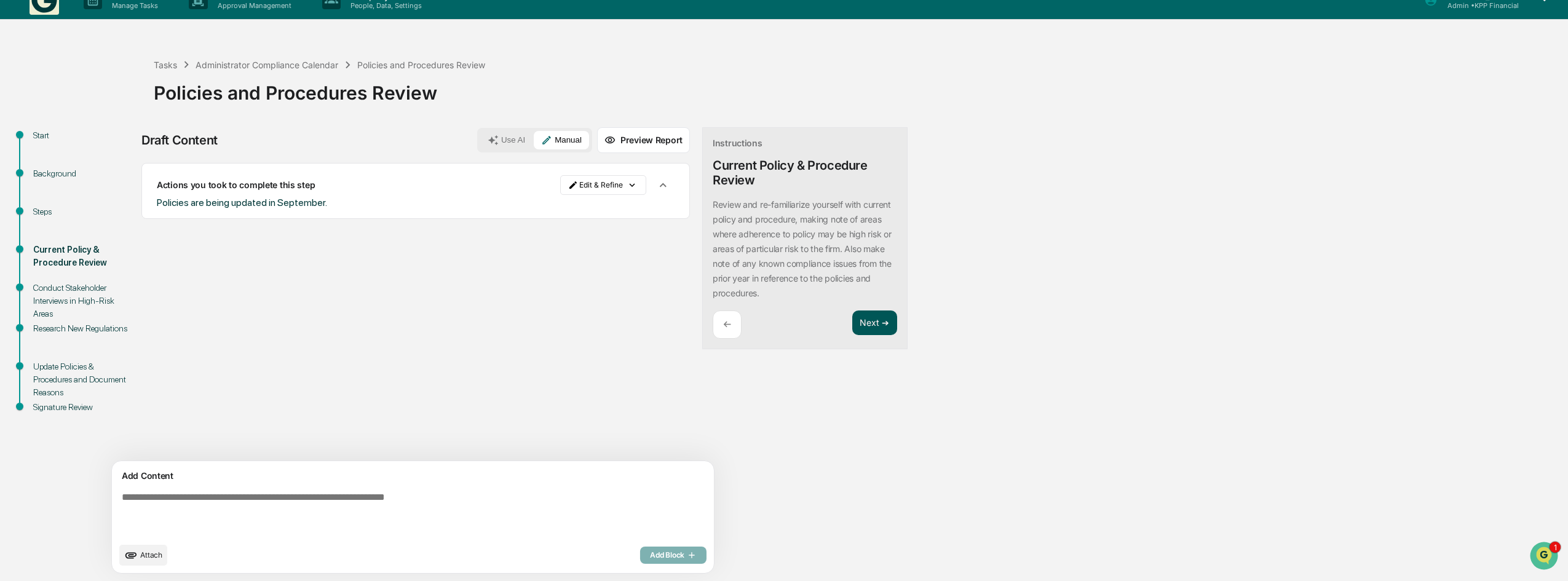
click at [853, 319] on button "Next ➔" at bounding box center [875, 323] width 45 height 26
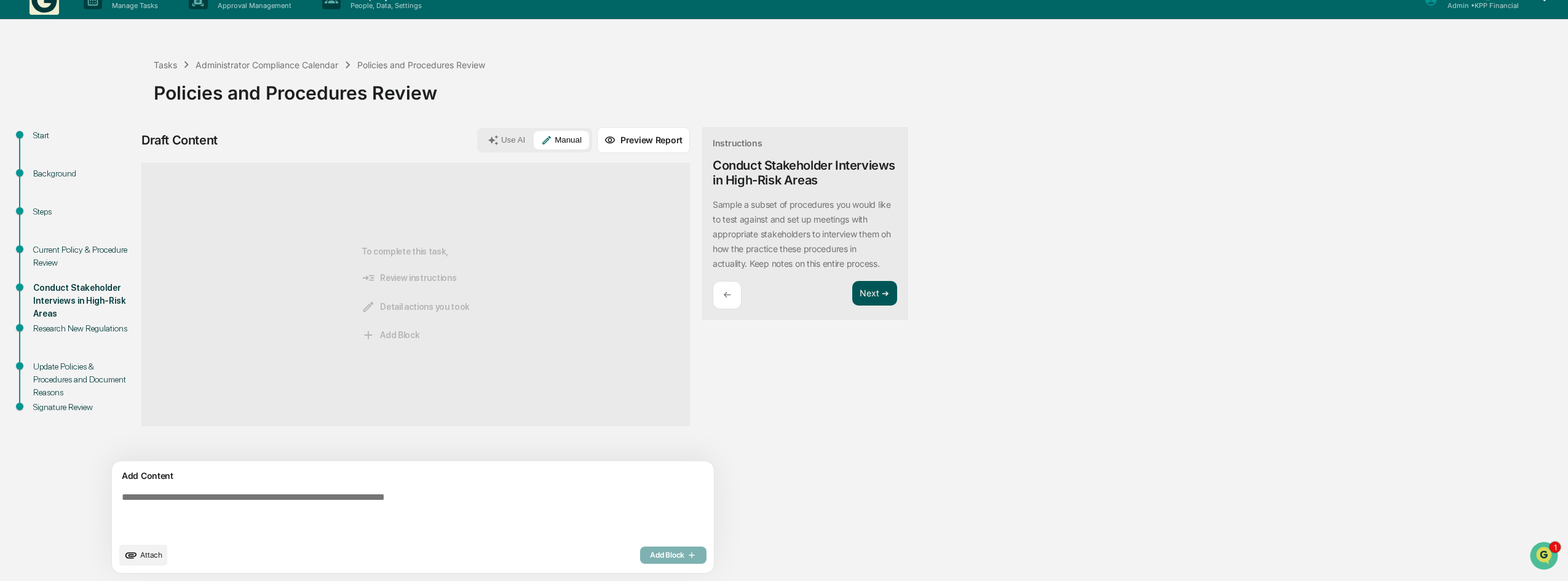
click at [853, 296] on button "Next ➔" at bounding box center [875, 294] width 45 height 26
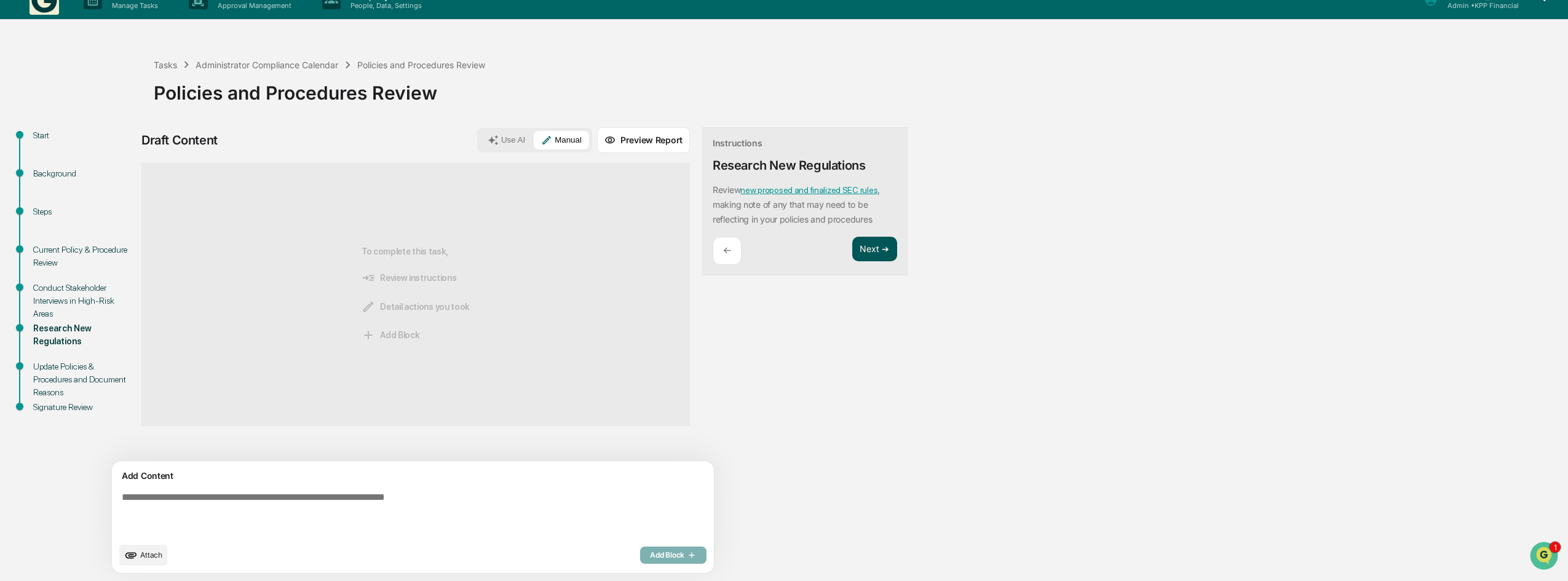
click at [853, 252] on button "Next ➔" at bounding box center [875, 250] width 45 height 26
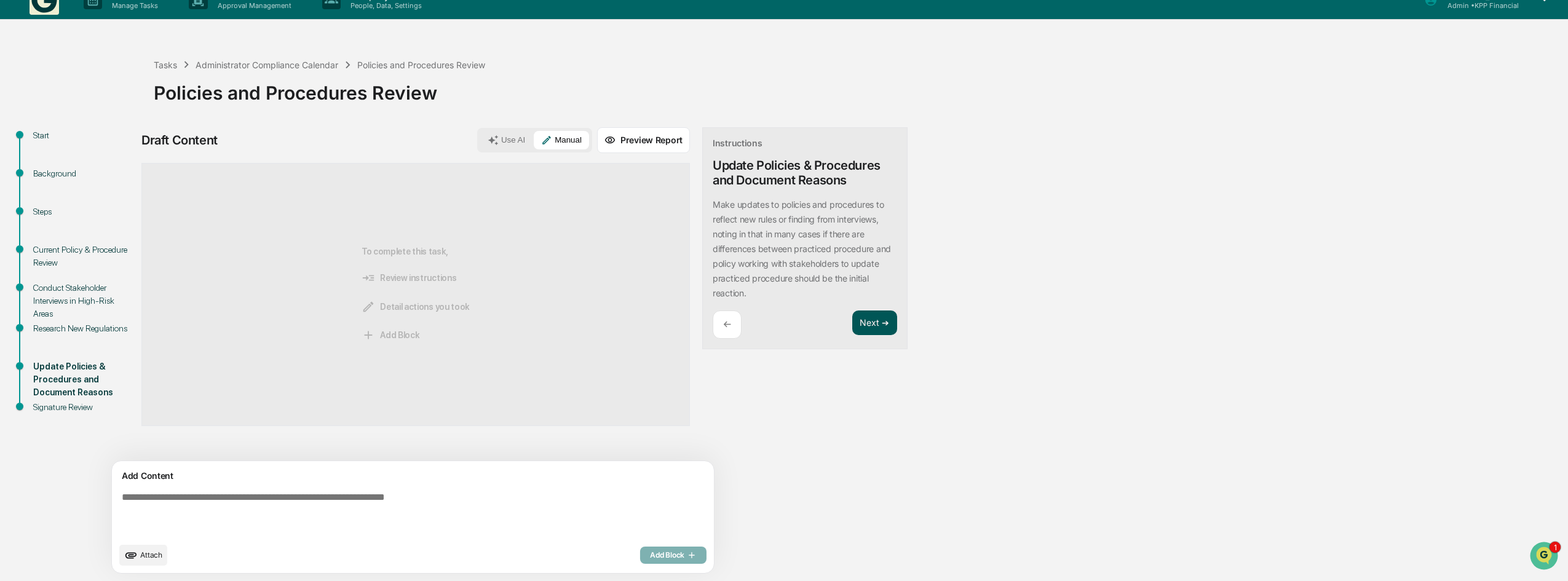
click at [853, 331] on button "Next ➔" at bounding box center [875, 323] width 45 height 26
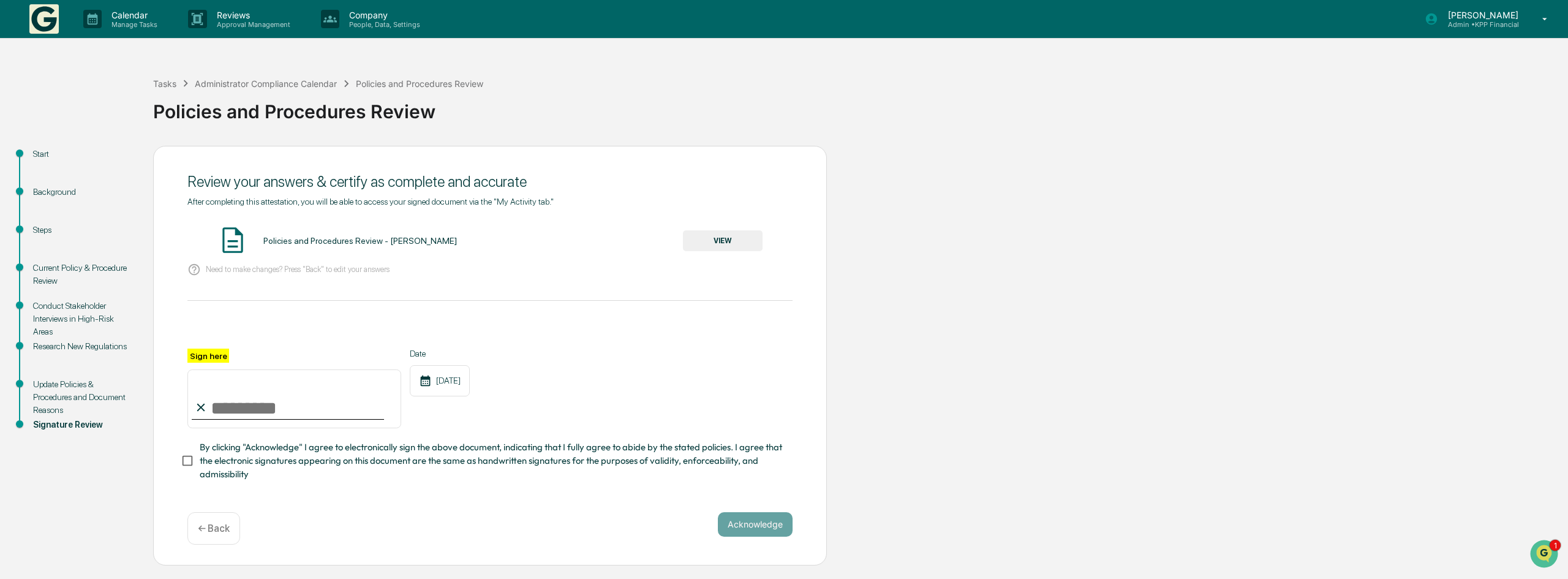
click at [266, 412] on input "Sign here" at bounding box center [295, 398] width 214 height 59
type input "**********"
click at [717, 239] on button "VIEW" at bounding box center [723, 240] width 80 height 21
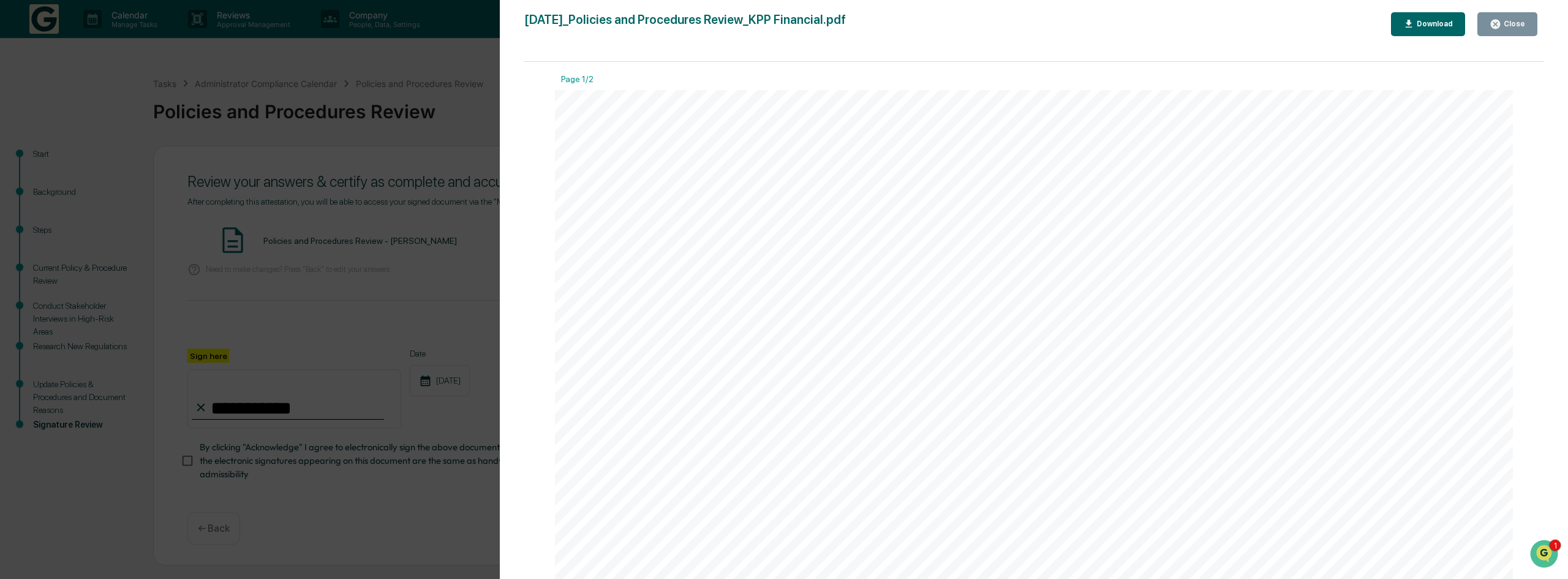
click at [1515, 21] on div "Close" at bounding box center [1514, 24] width 24 height 8
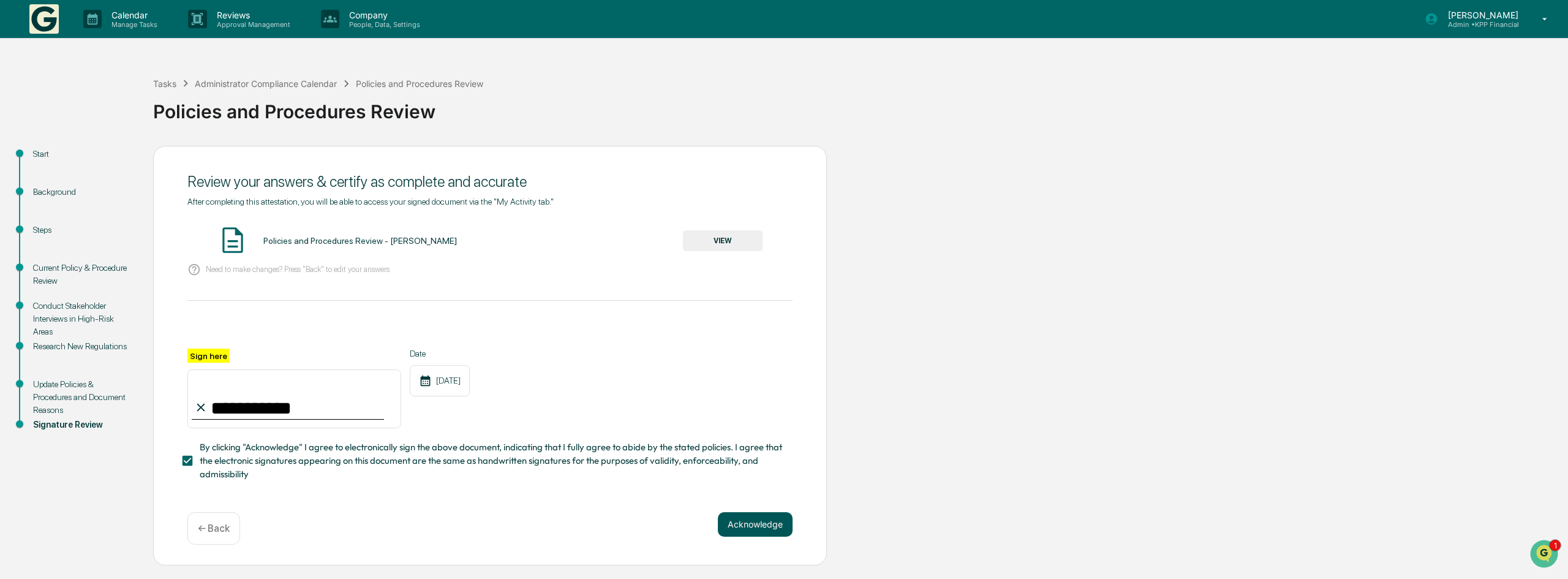
click at [746, 523] on button "Acknowledge" at bounding box center [755, 524] width 75 height 25
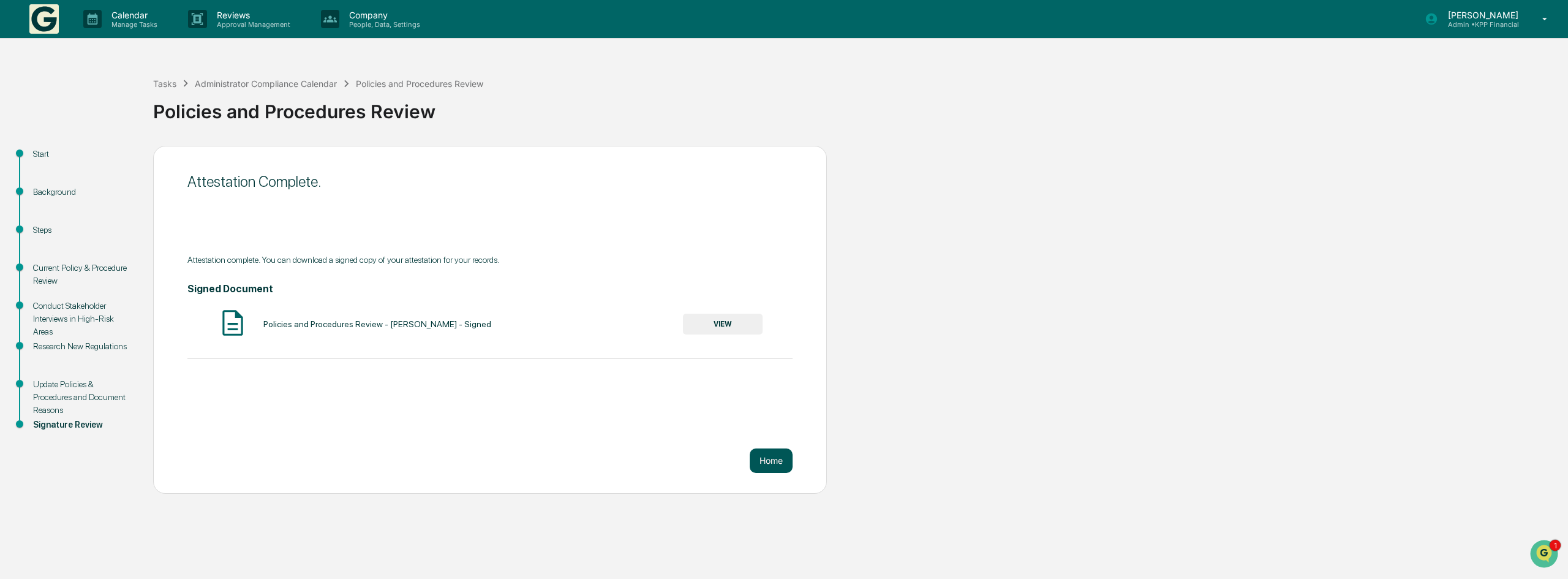
click at [772, 458] on button "Home" at bounding box center [771, 460] width 42 height 25
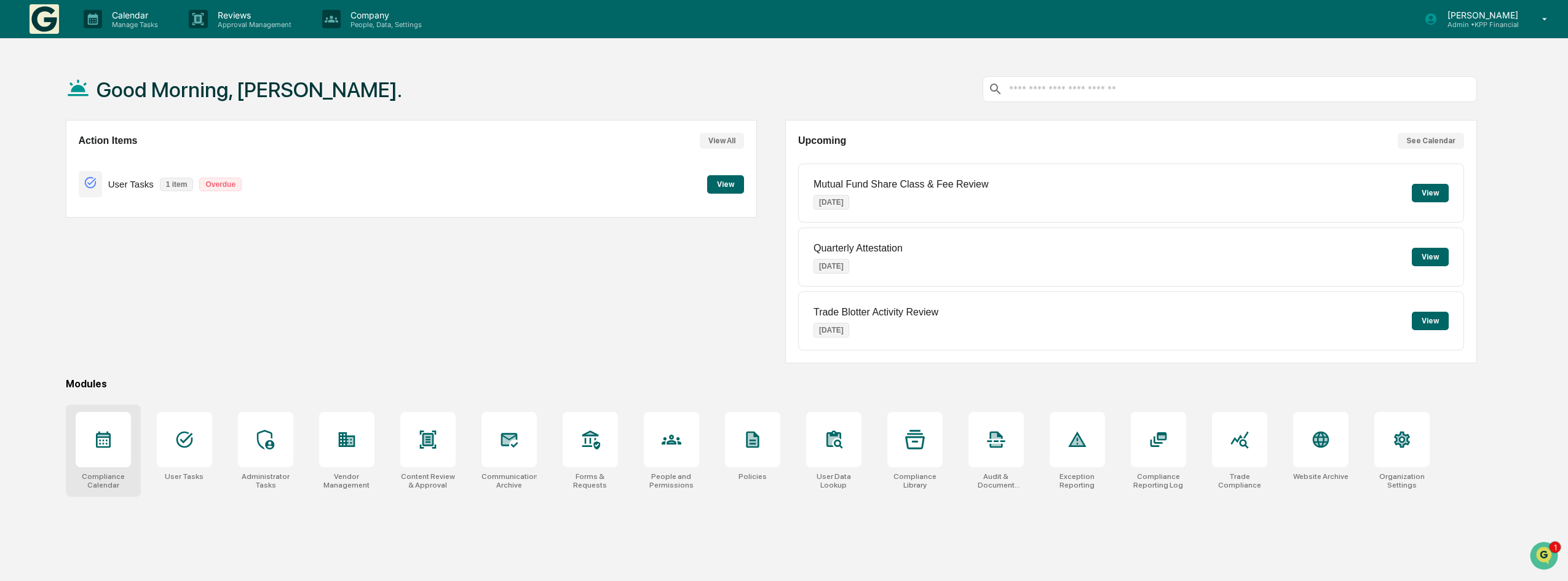
click at [116, 438] on div at bounding box center [103, 439] width 55 height 55
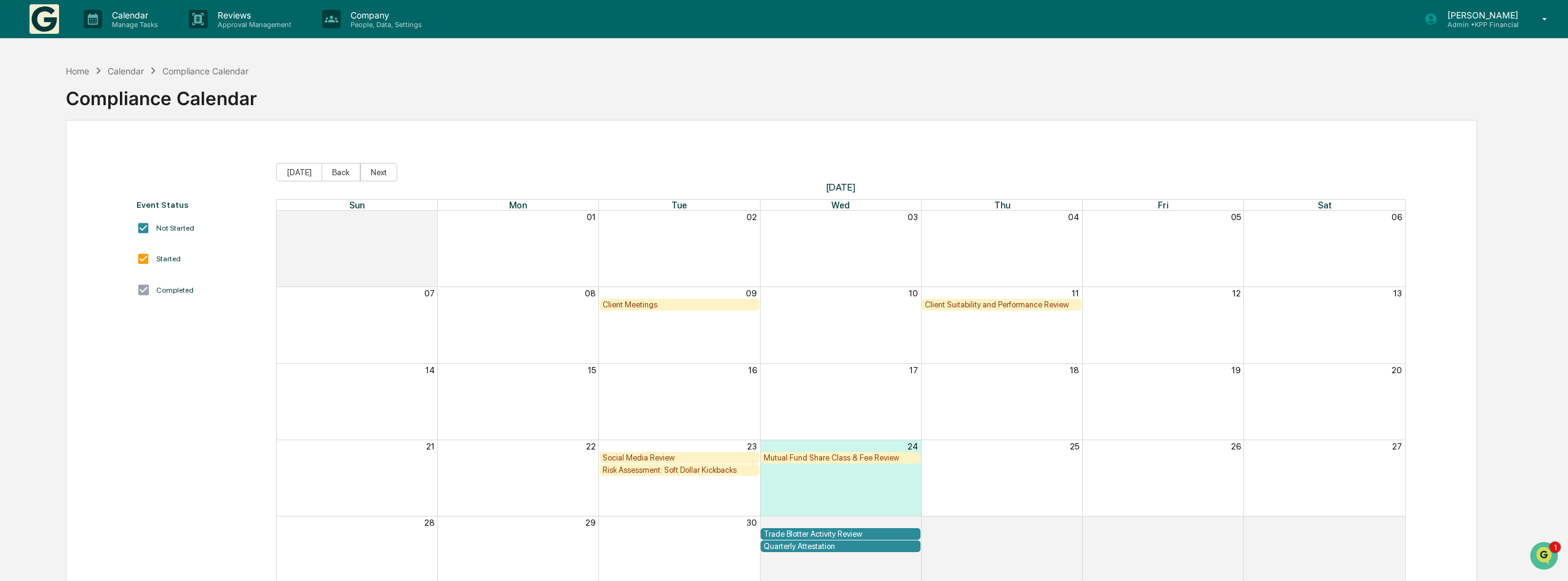
click at [680, 303] on div "Client Meetings" at bounding box center [680, 304] width 153 height 9
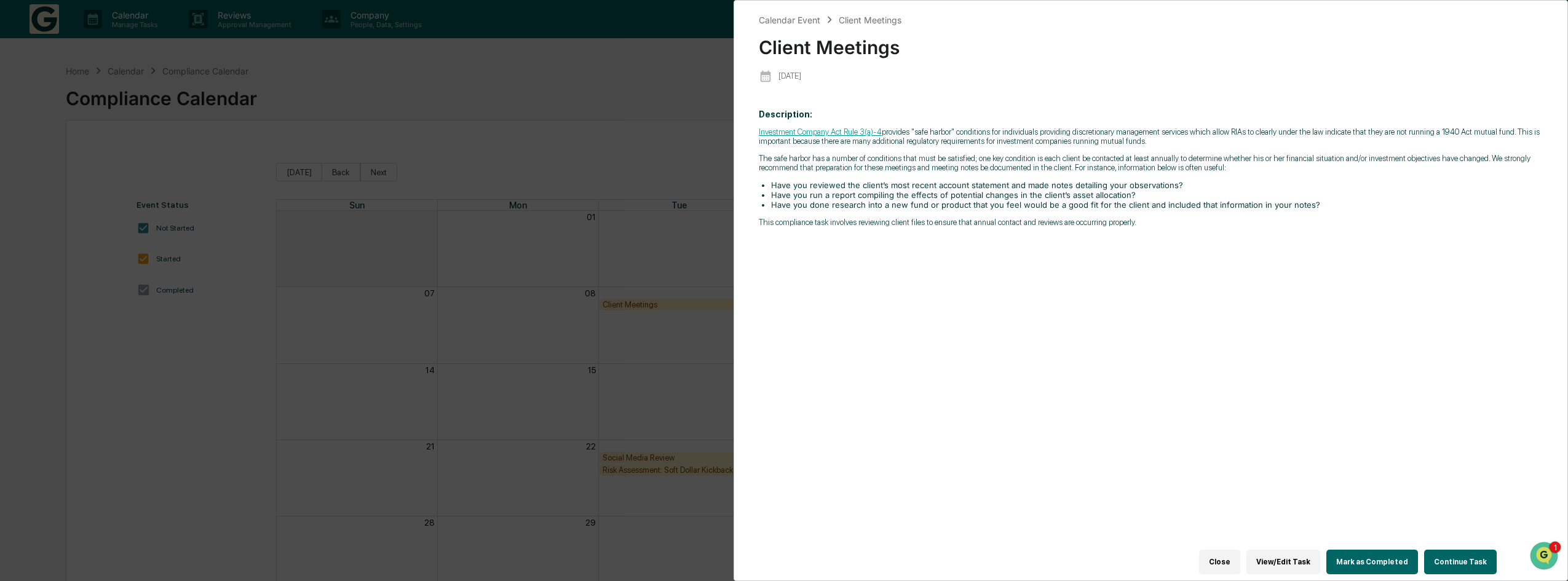
click at [1380, 556] on button "Mark as Completed" at bounding box center [1372, 561] width 91 height 25
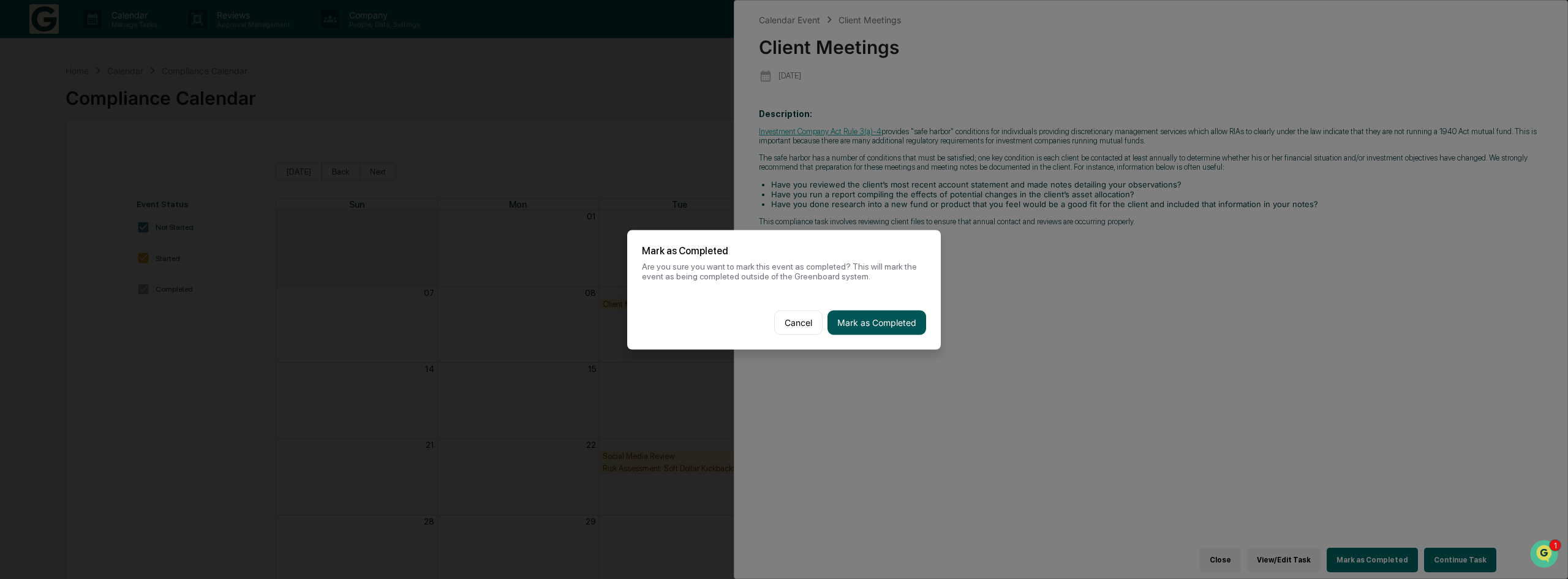
click at [905, 323] on button "Mark as Completed" at bounding box center [877, 322] width 99 height 25
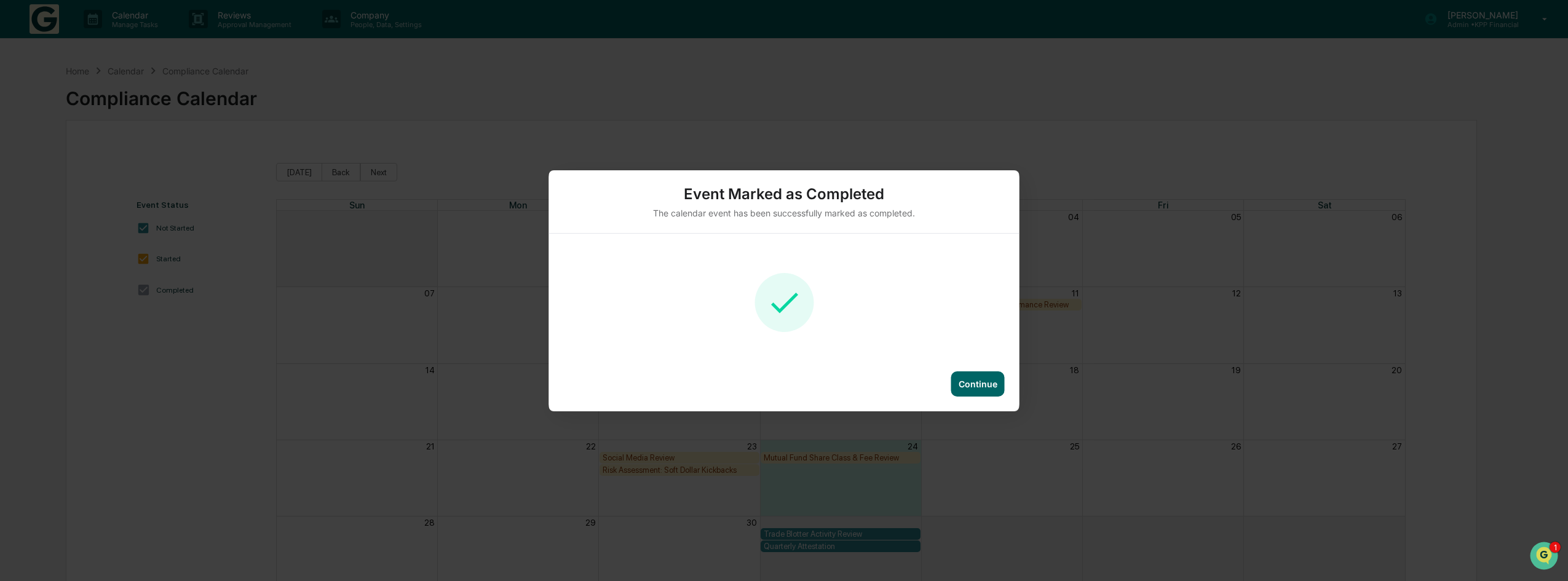
click at [975, 378] on div "Continue" at bounding box center [977, 383] width 38 height 10
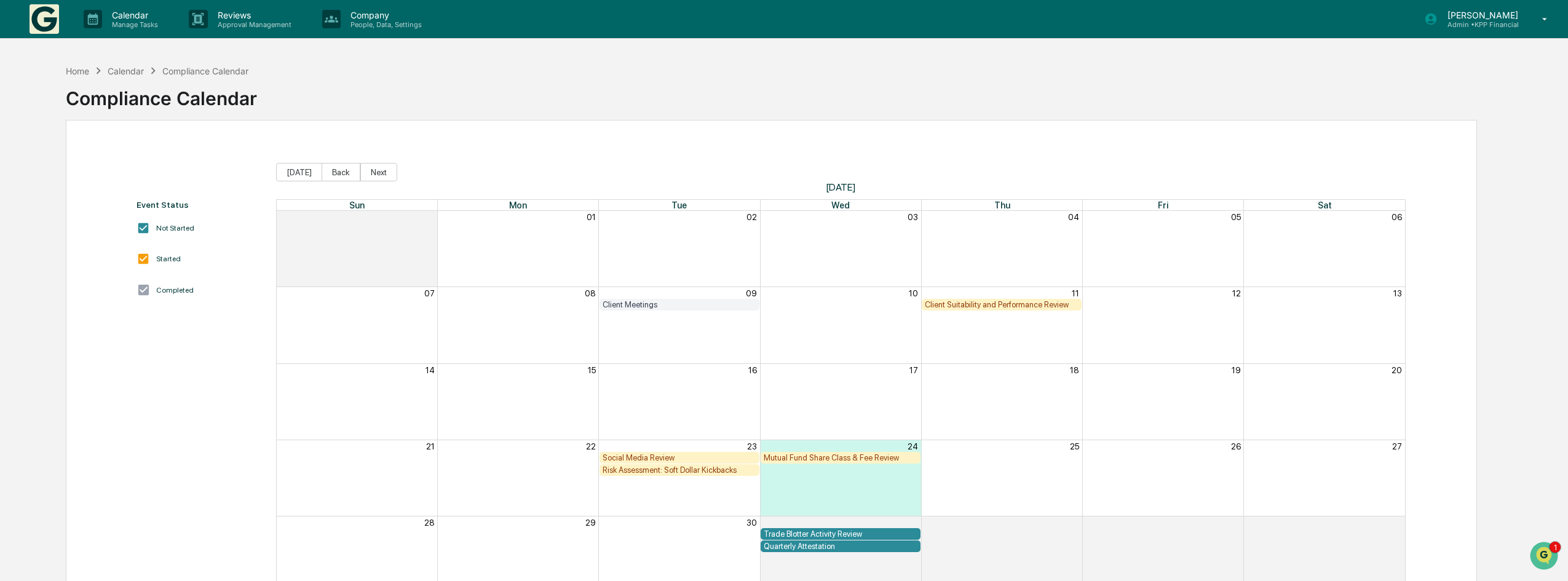
click at [1010, 308] on div "Client Suitability and Performance Review" at bounding box center [1002, 304] width 153 height 9
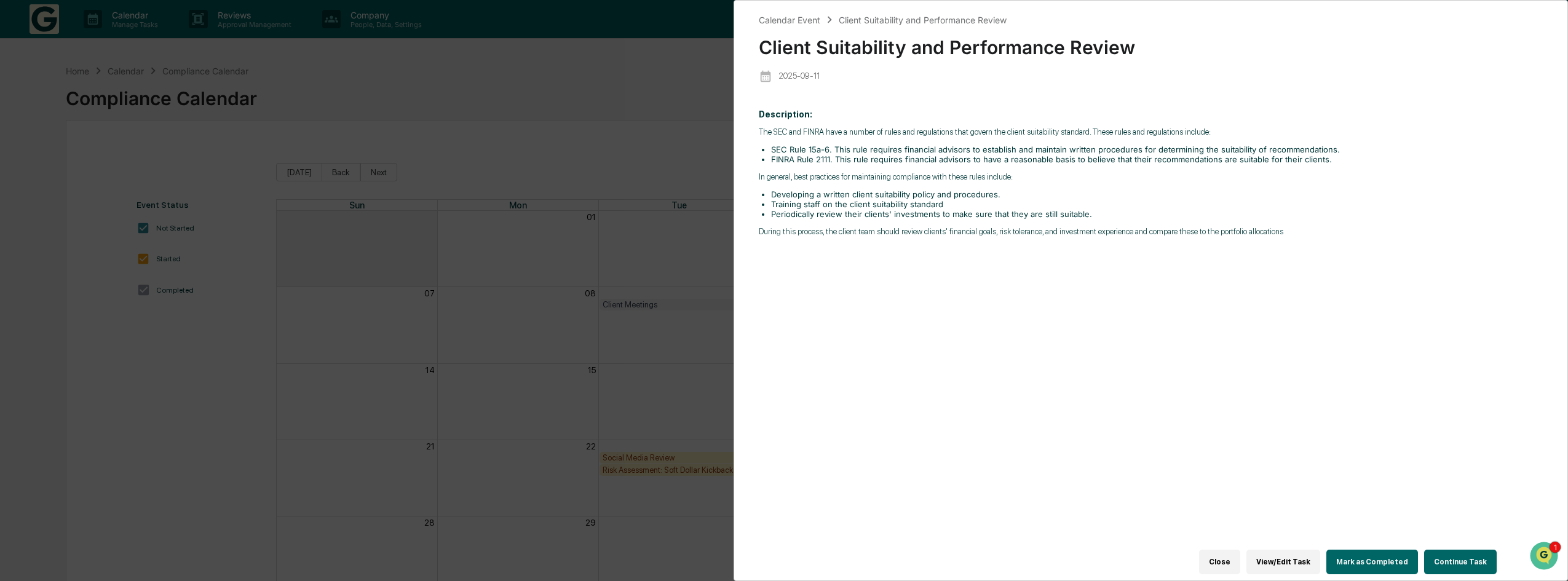
click at [1446, 555] on button "Continue Task" at bounding box center [1460, 561] width 72 height 25
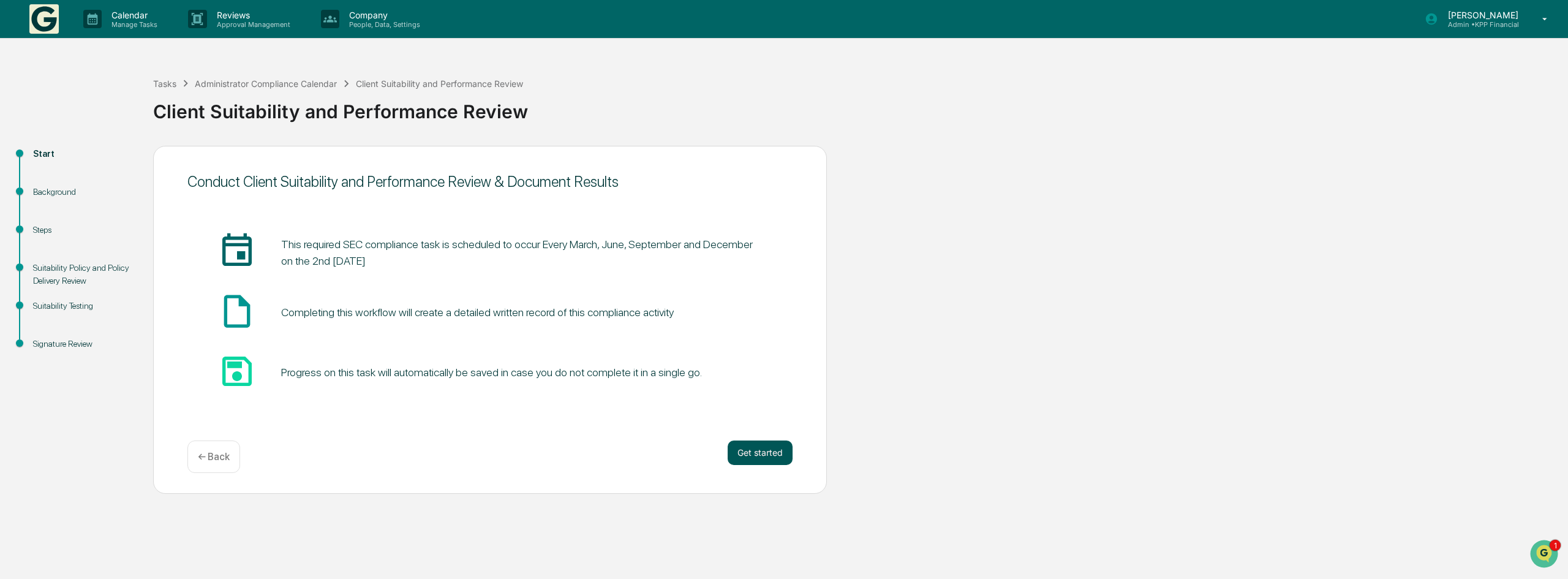
click at [765, 456] on button "Get started" at bounding box center [760, 453] width 65 height 25
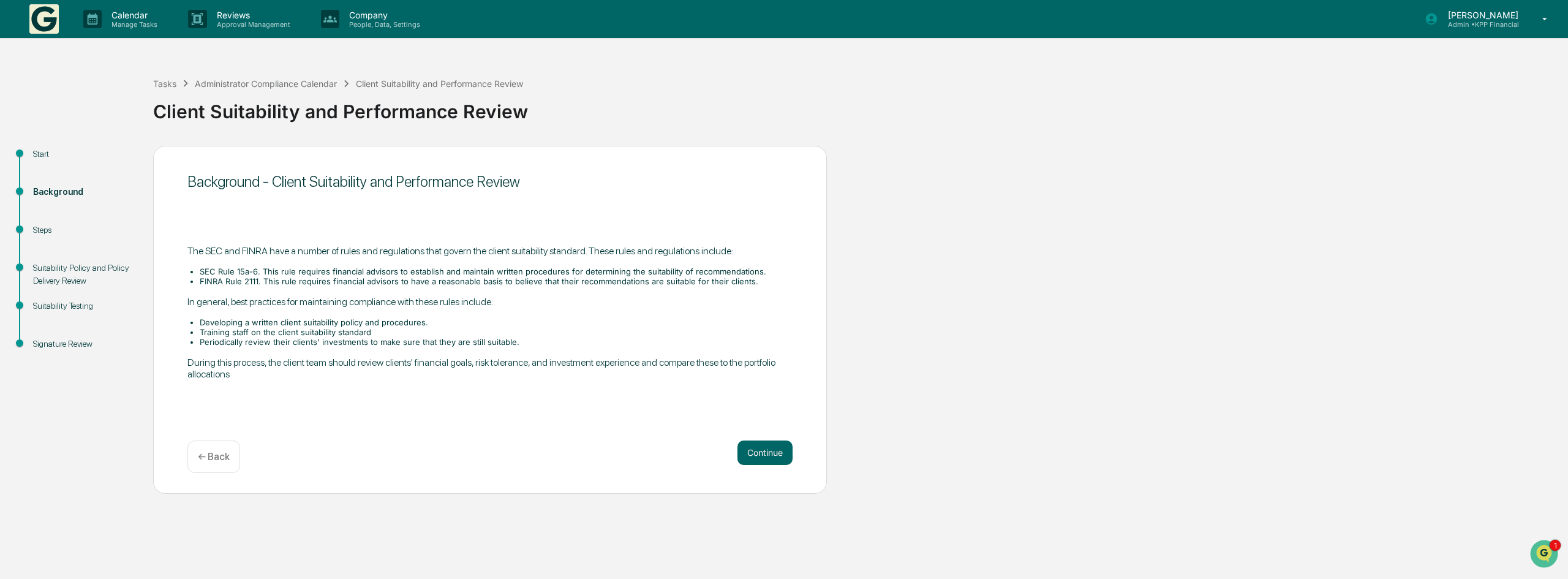
click at [765, 456] on button "Continue" at bounding box center [764, 453] width 55 height 25
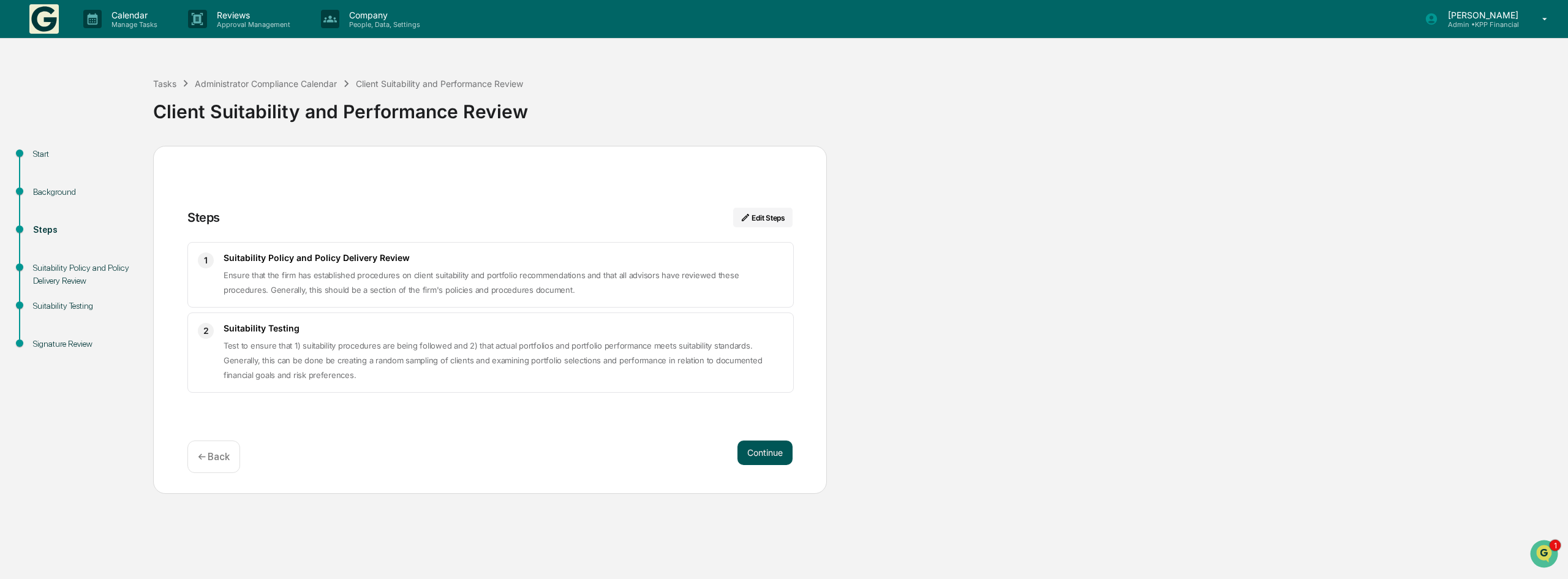
click at [770, 452] on button "Continue" at bounding box center [764, 453] width 55 height 25
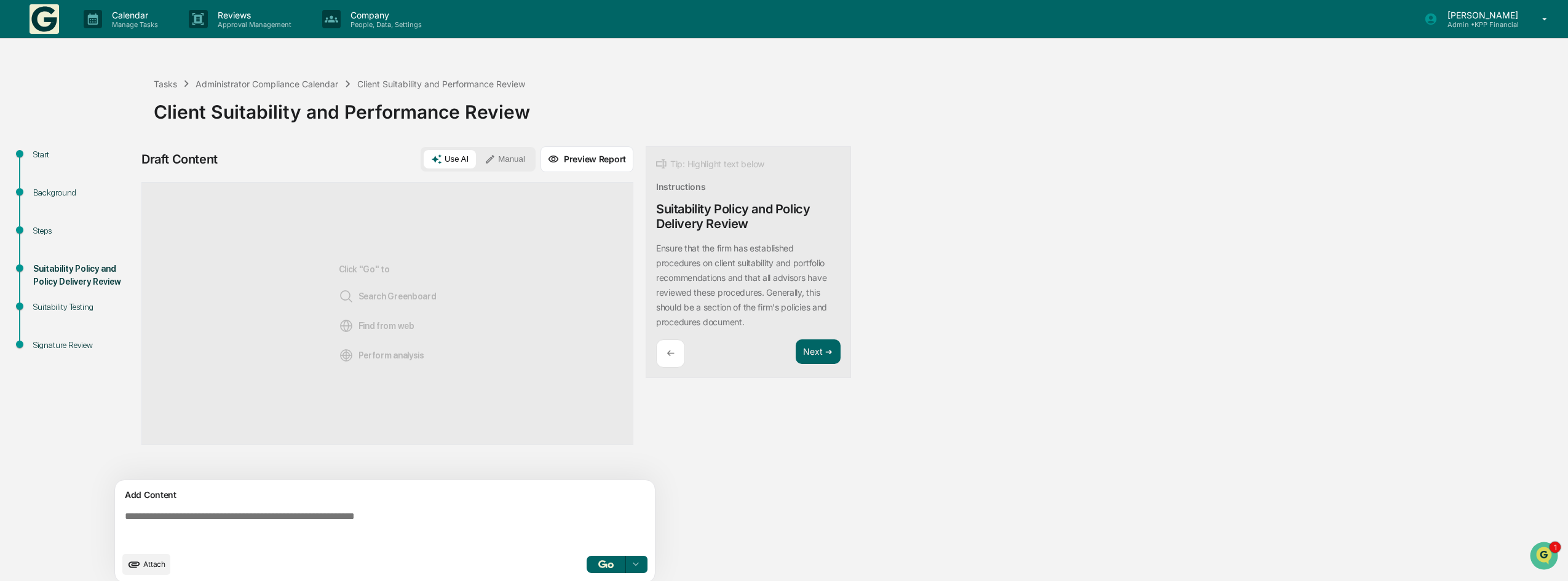
click at [292, 516] on textarea at bounding box center [387, 528] width 535 height 44
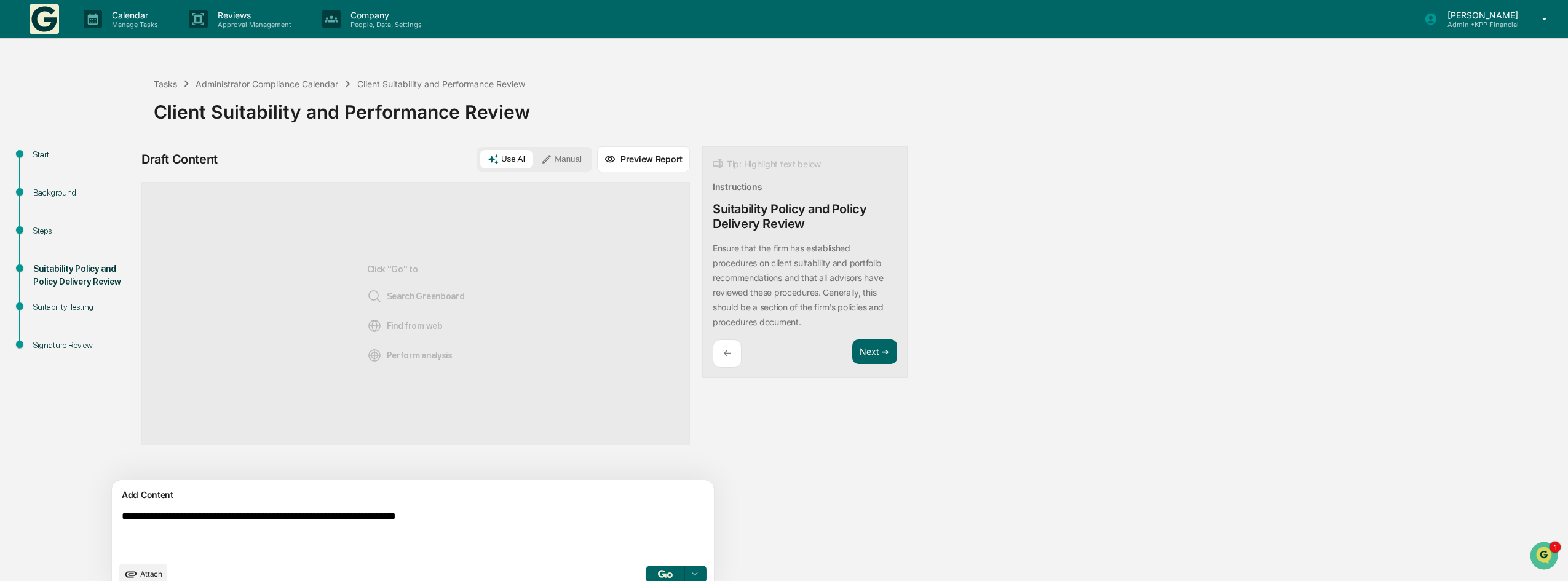
scroll to position [19, 0]
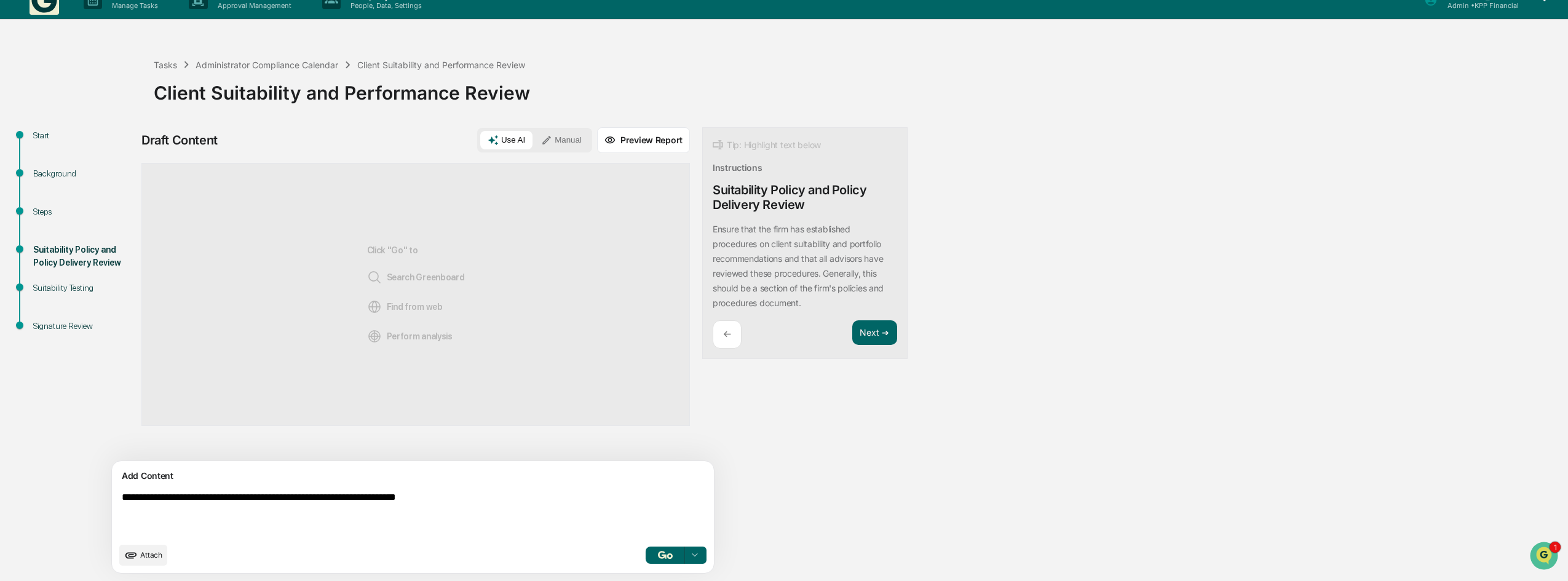
type textarea "**********"
click at [534, 140] on button "Manual" at bounding box center [561, 141] width 55 height 19
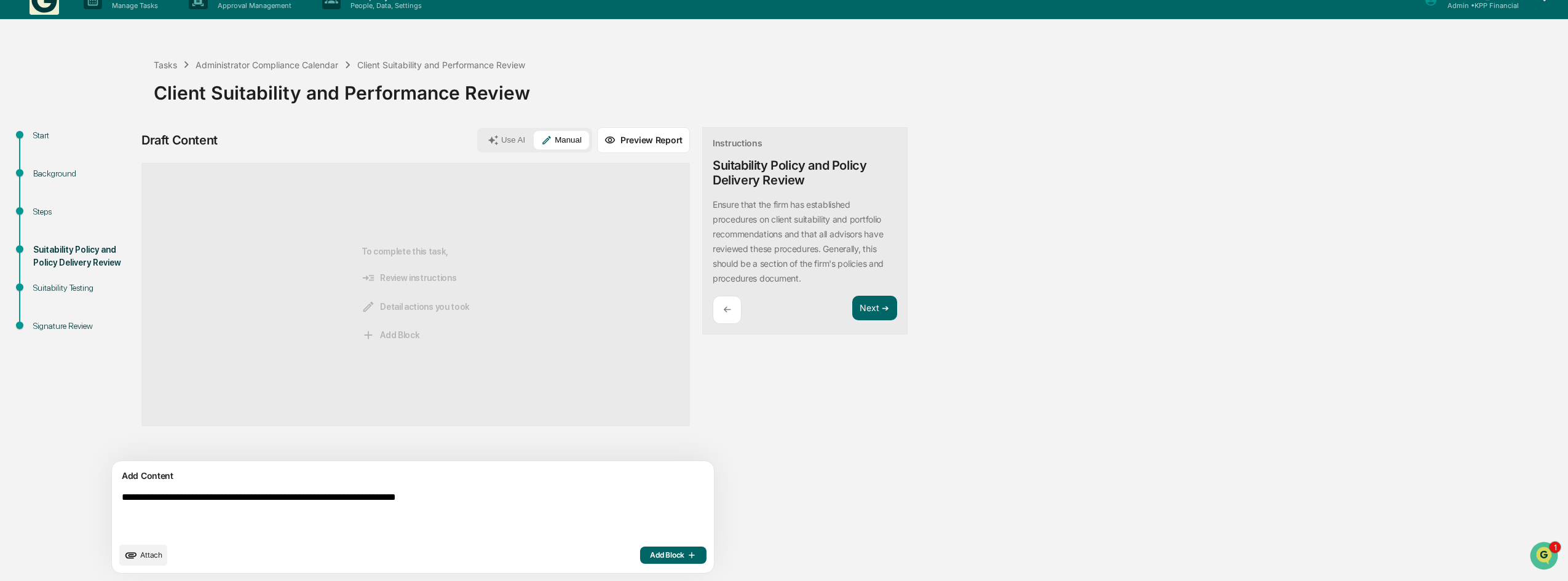
click at [650, 551] on span "Add Block" at bounding box center [673, 555] width 47 height 10
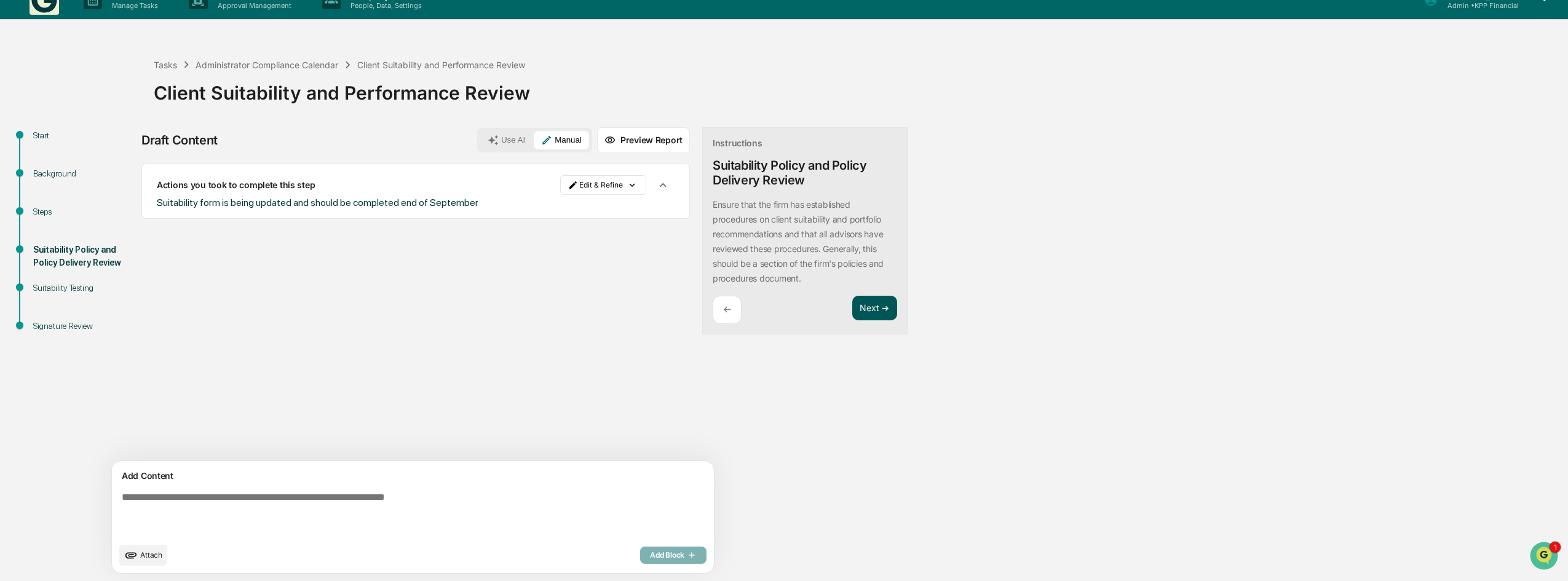
click at [853, 310] on button "Next ➔" at bounding box center [875, 308] width 45 height 26
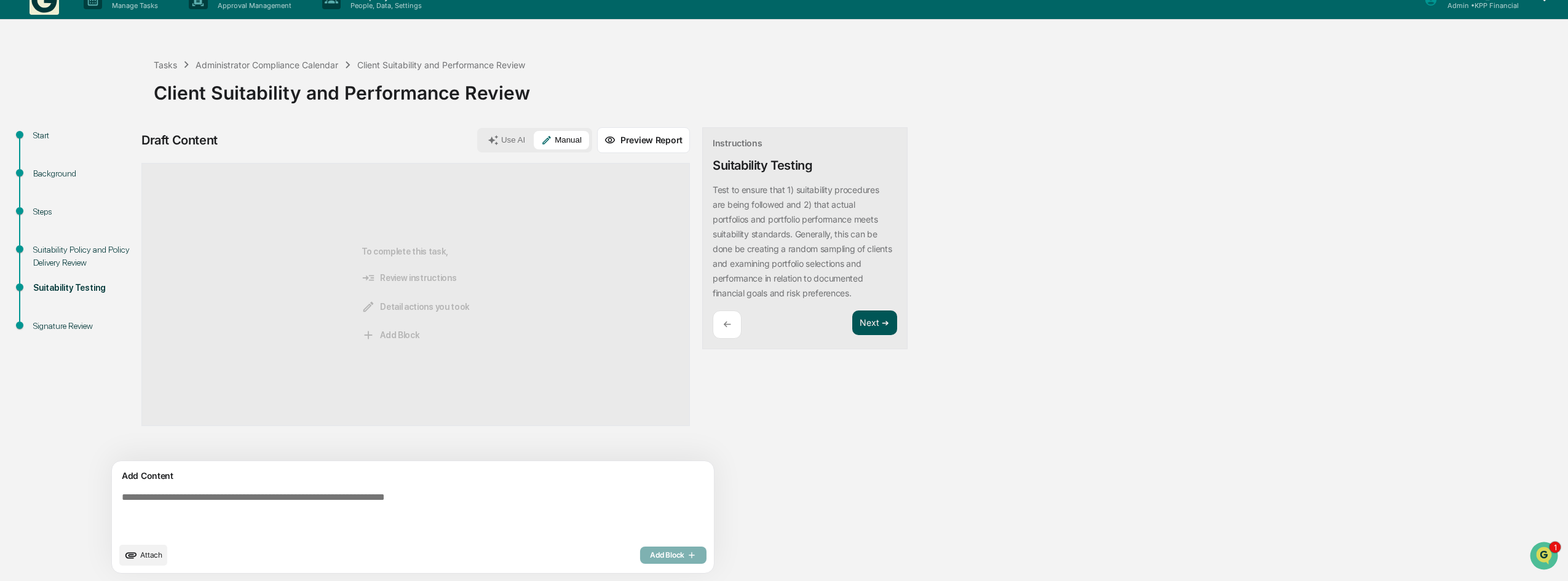
click at [853, 318] on button "Next ➔" at bounding box center [875, 323] width 45 height 26
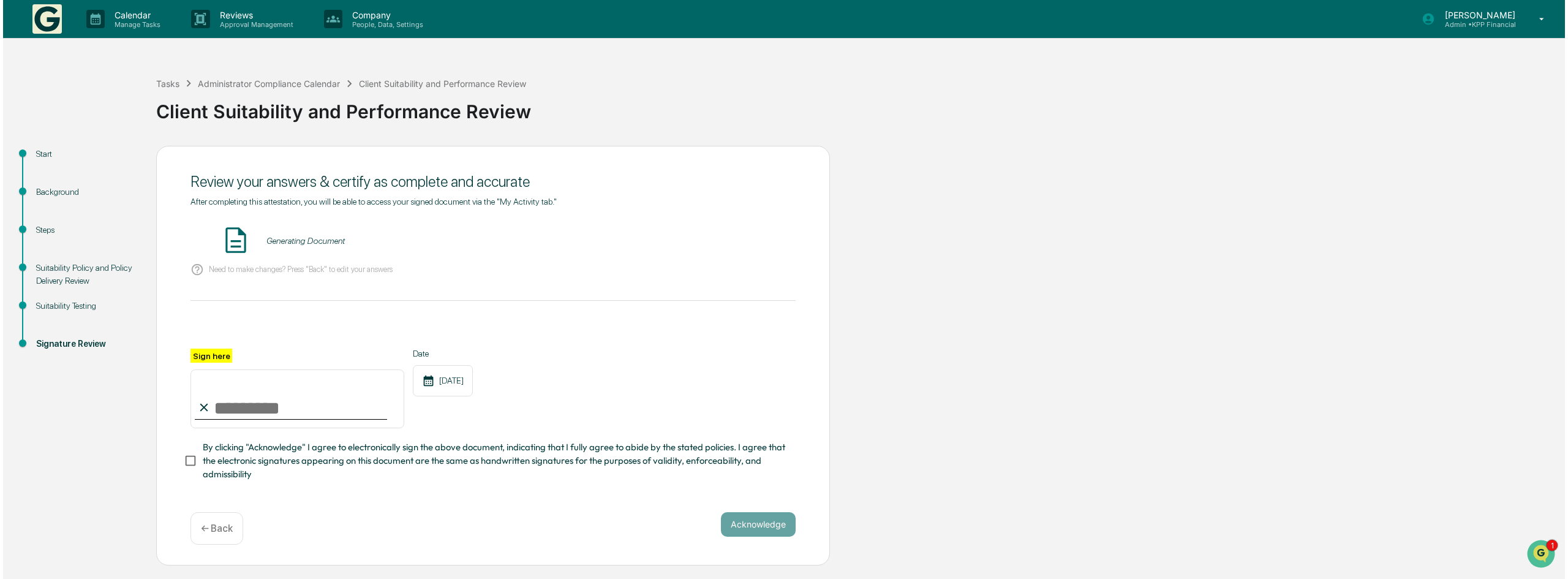
scroll to position [0, 0]
click at [233, 423] on input "Sign here" at bounding box center [295, 398] width 214 height 59
type input "**********"
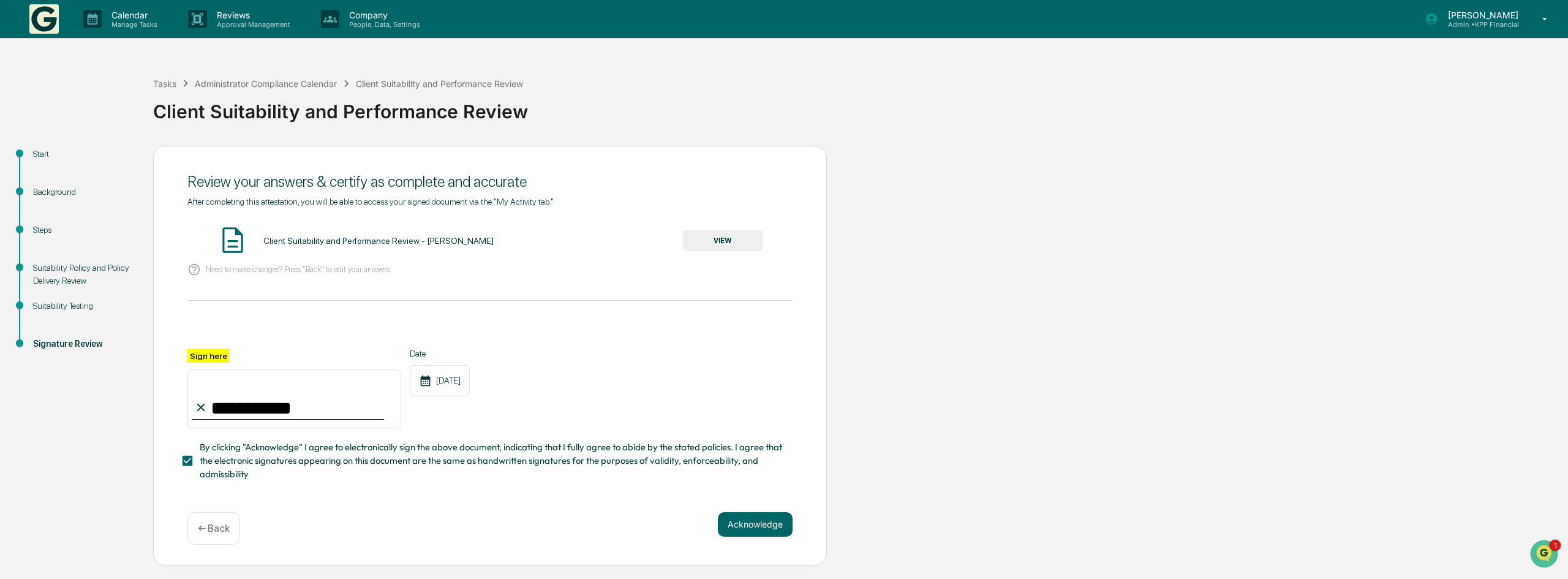
click at [720, 239] on button "VIEW" at bounding box center [723, 240] width 80 height 21
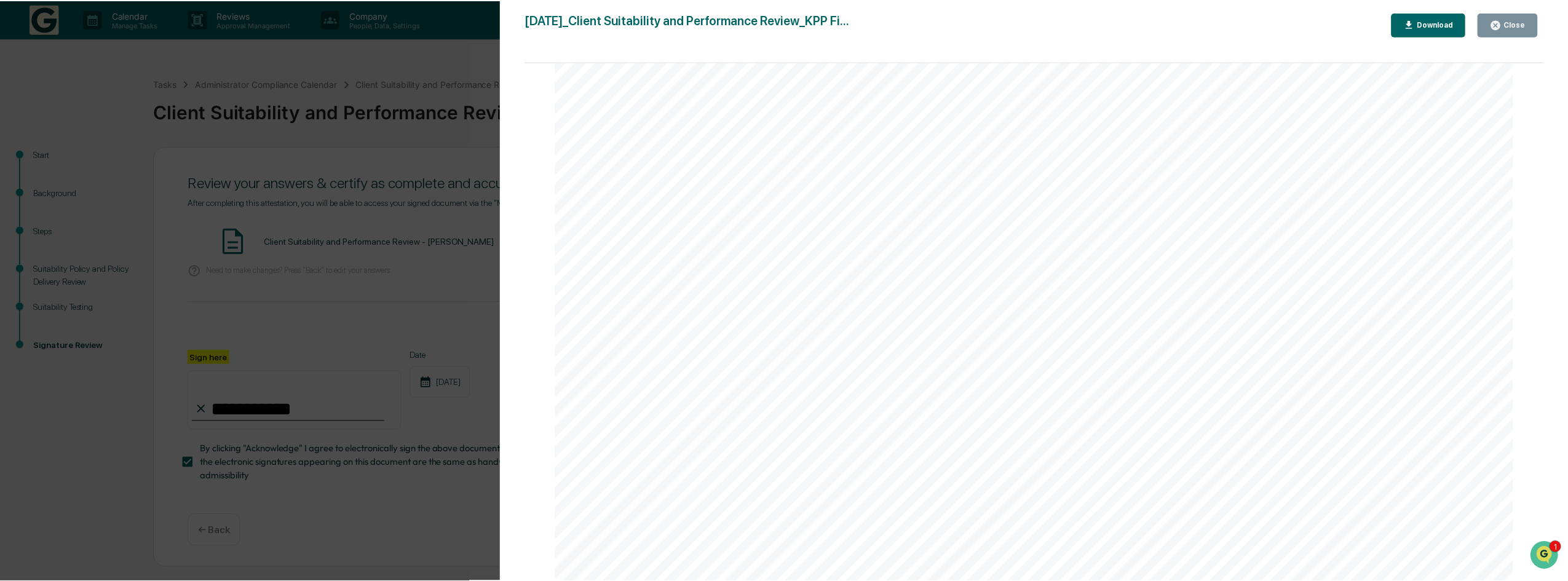
scroll to position [868, 0]
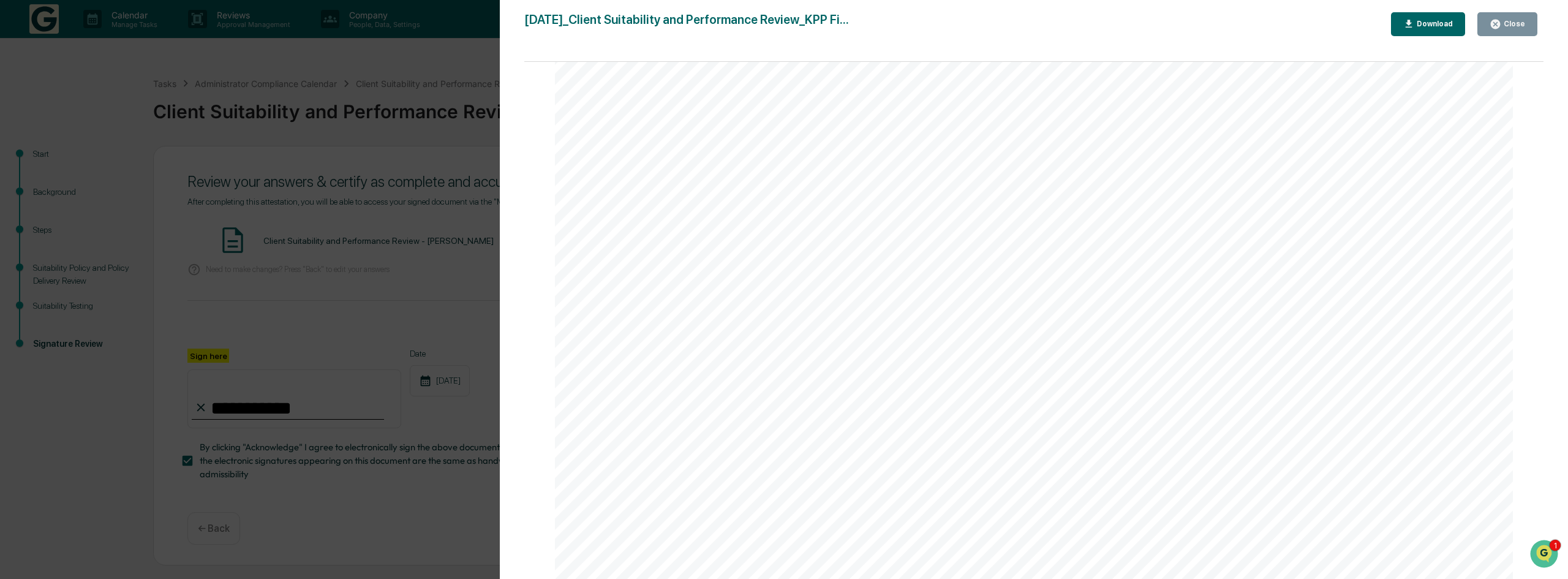
click at [1497, 20] on icon "button" at bounding box center [1496, 24] width 9 height 9
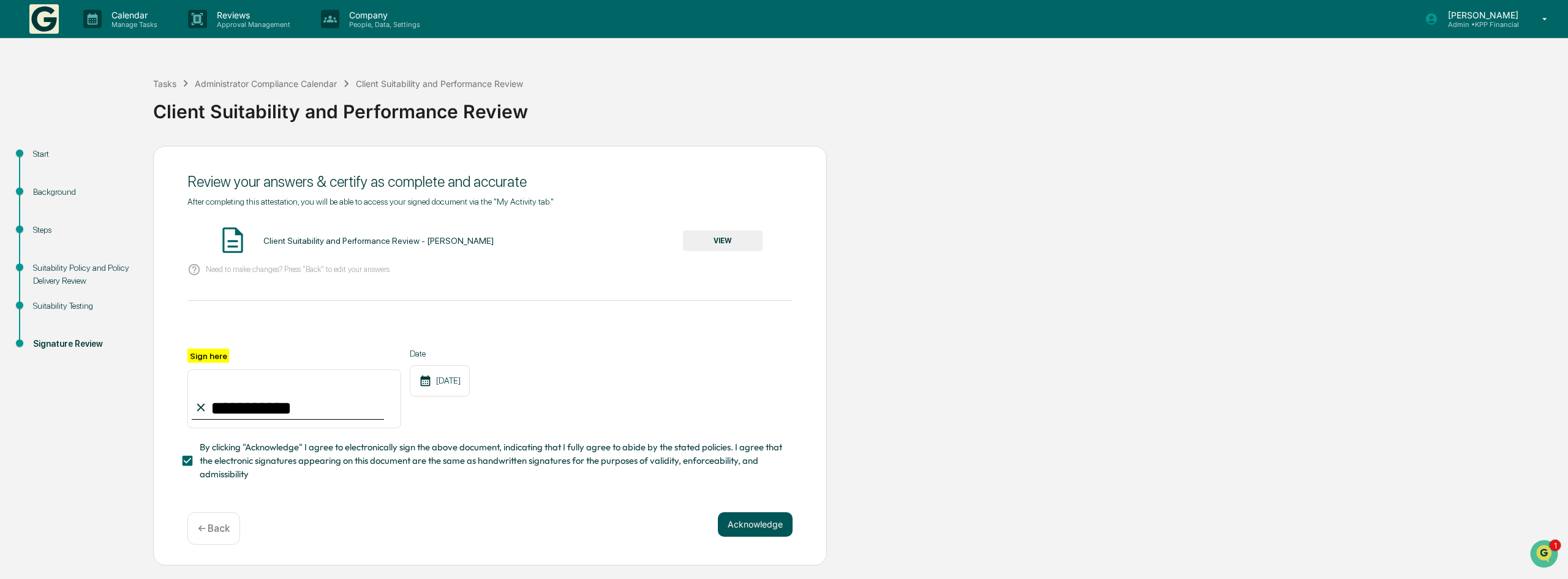
click at [764, 527] on button "Acknowledge" at bounding box center [755, 524] width 75 height 25
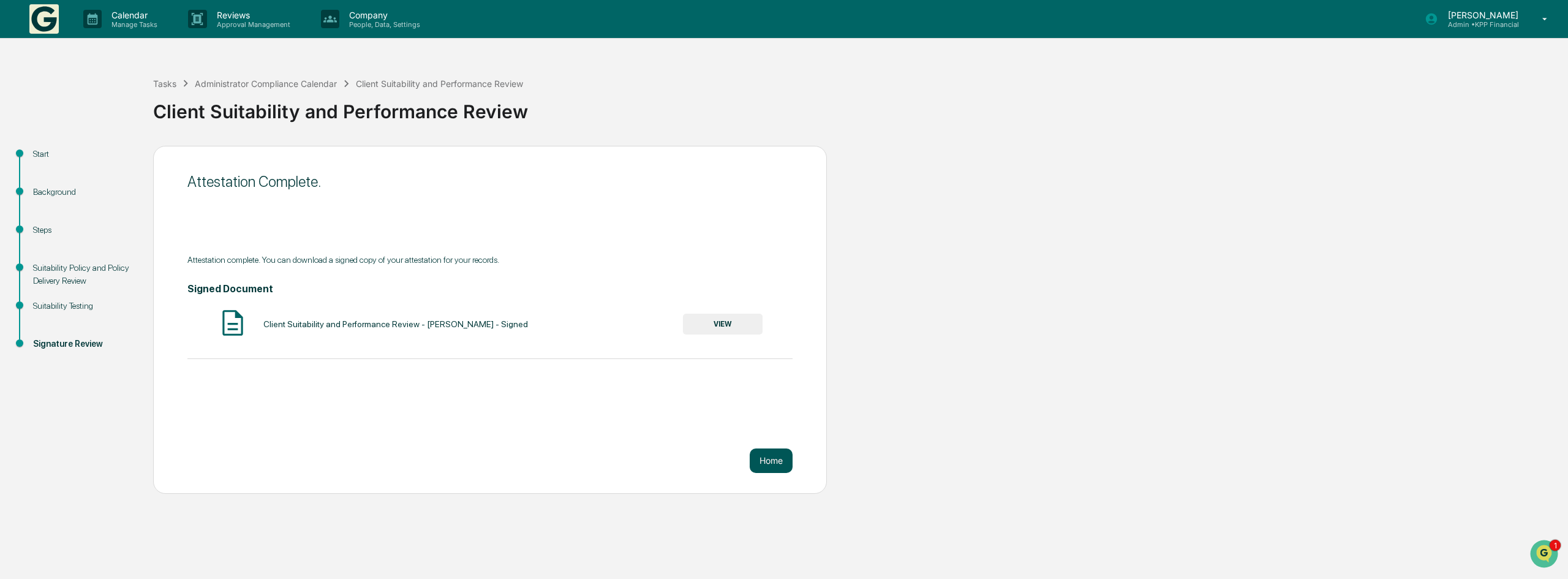
click at [773, 467] on button "Home" at bounding box center [771, 460] width 42 height 25
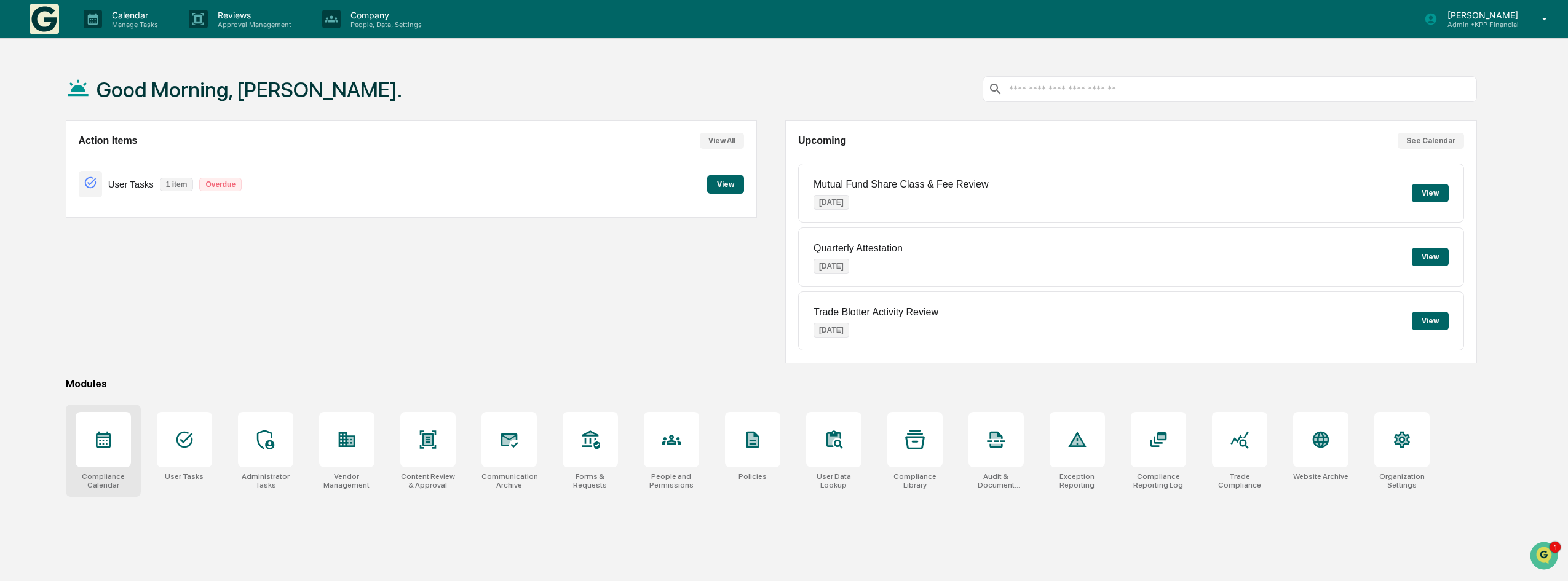
click at [94, 450] on div at bounding box center [103, 439] width 55 height 55
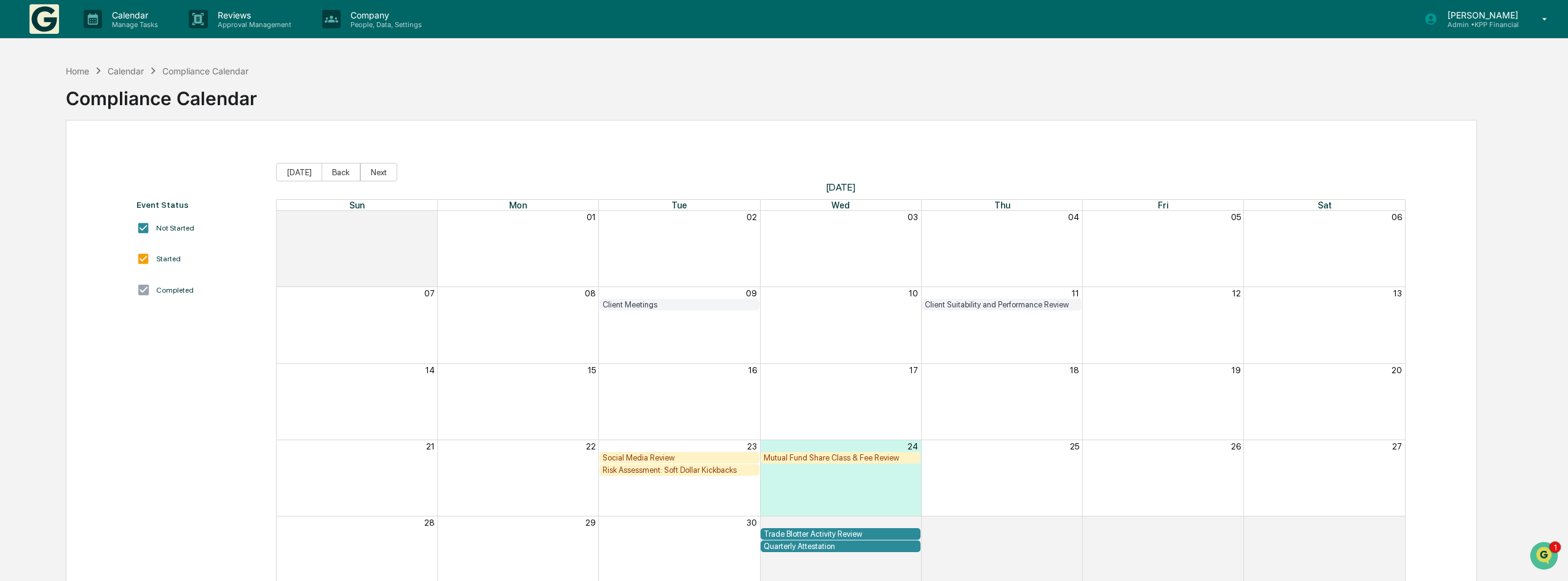
click at [802, 455] on div "Mutual Fund Share Class & Fee Review" at bounding box center [841, 457] width 153 height 9
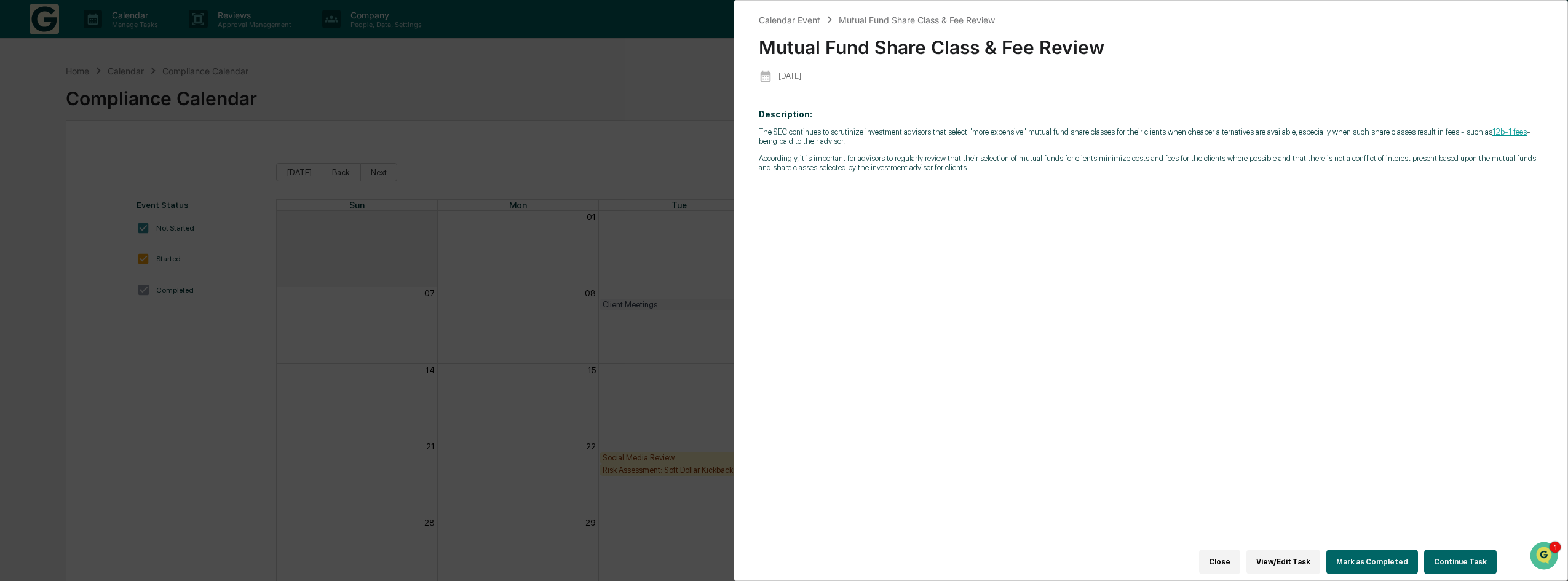
click at [1386, 549] on button "Mark as Completed" at bounding box center [1372, 561] width 91 height 25
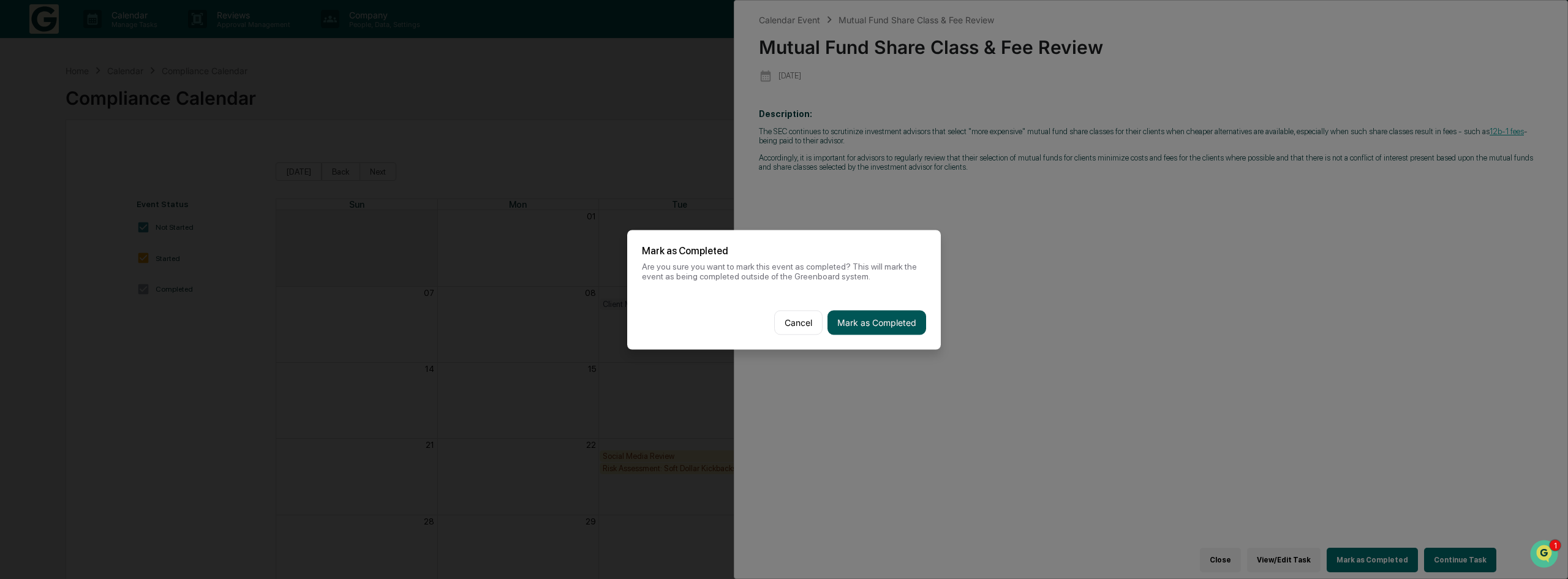
click at [878, 319] on button "Mark as Completed" at bounding box center [877, 322] width 99 height 25
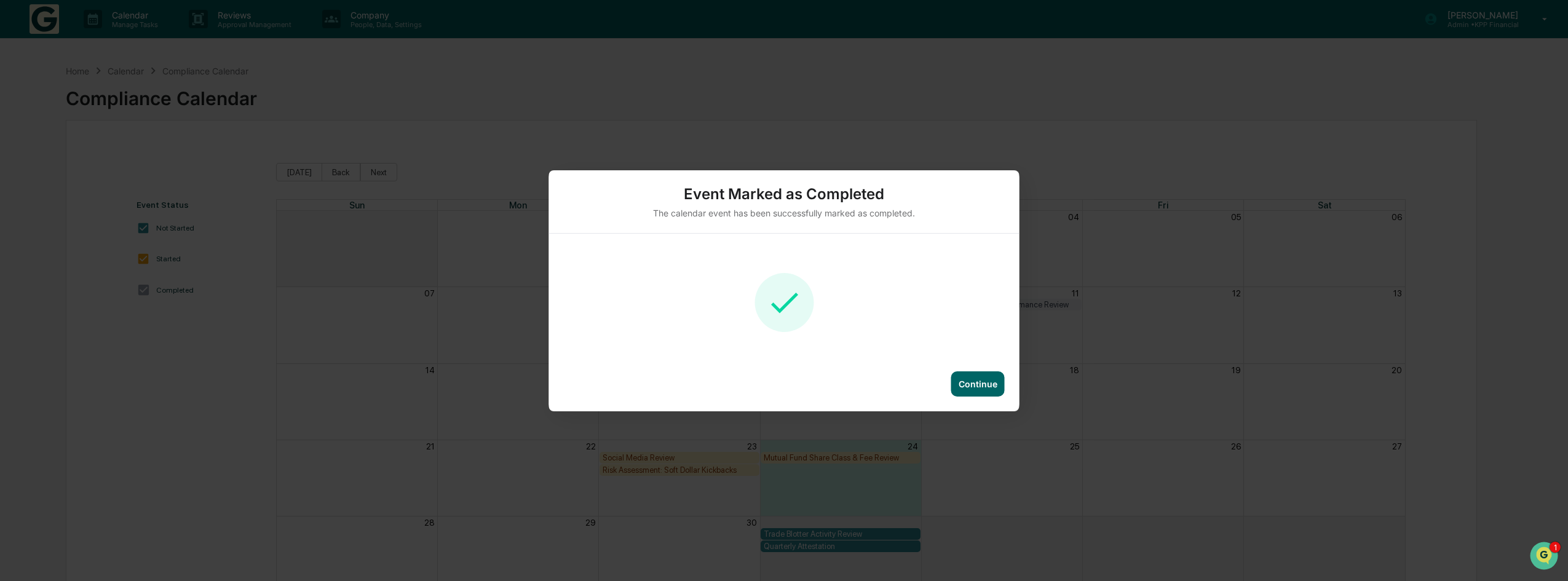
click at [976, 389] on div "Continue" at bounding box center [978, 384] width 54 height 26
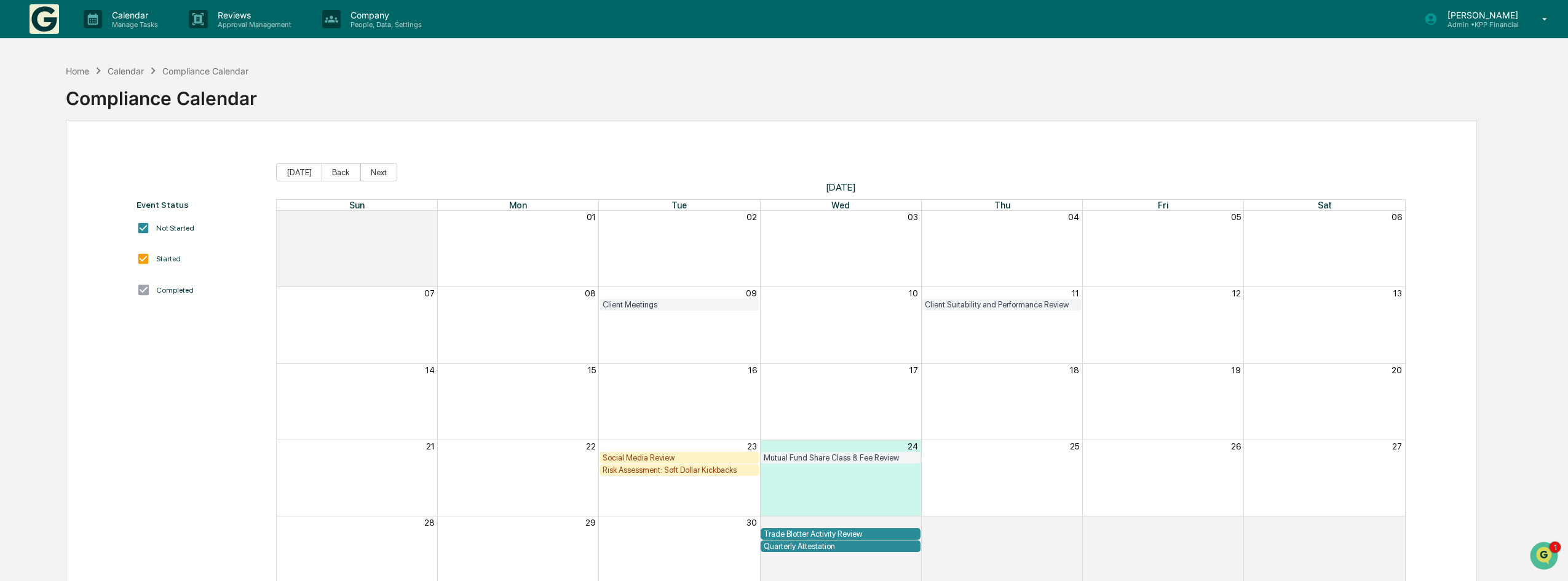
click at [674, 473] on div "Risk Assessment: Soft Dollar Kickbacks" at bounding box center [680, 469] width 153 height 9
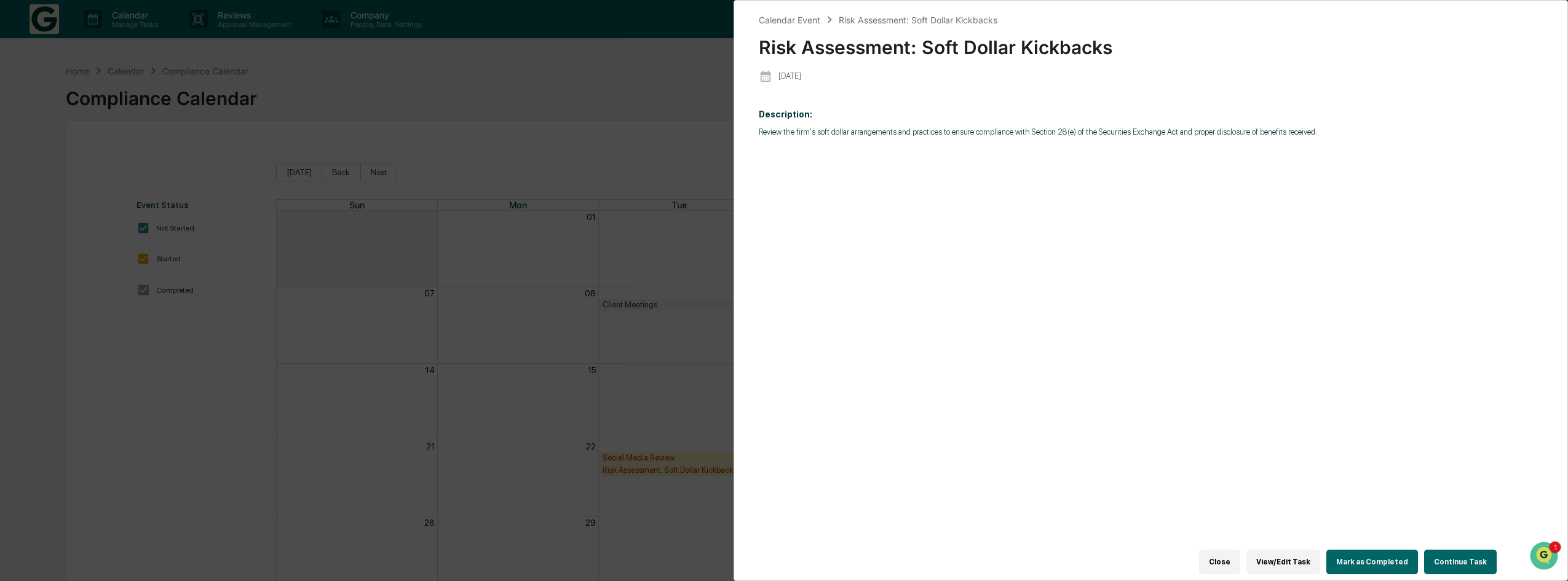
click at [1368, 557] on button "Mark as Completed" at bounding box center [1372, 561] width 91 height 25
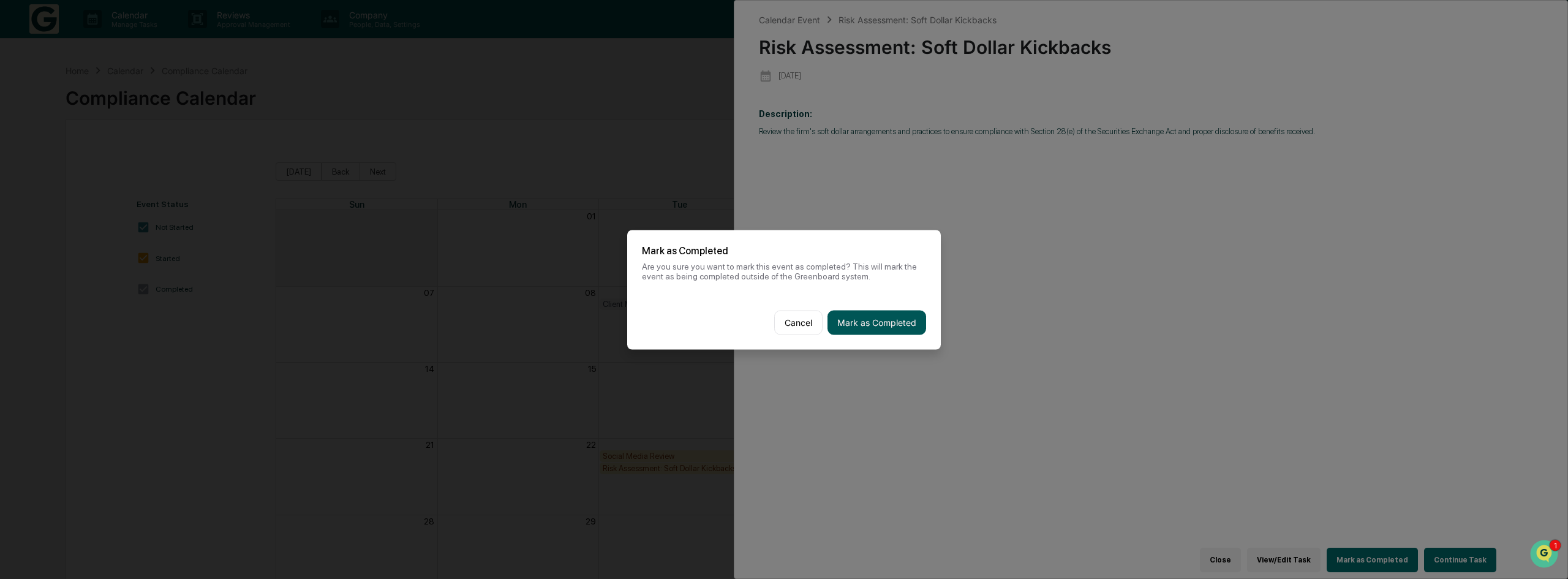
click at [898, 311] on button "Mark as Completed" at bounding box center [877, 322] width 99 height 25
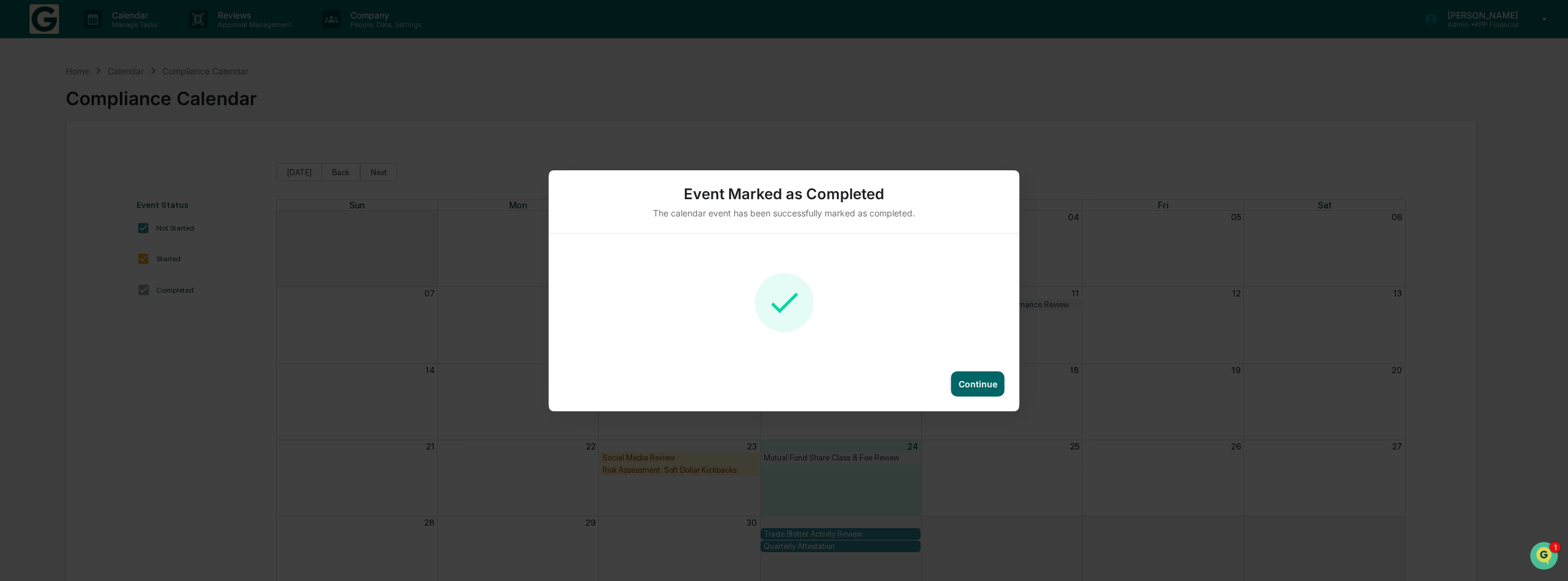
click at [987, 381] on div "Continue" at bounding box center [977, 383] width 38 height 10
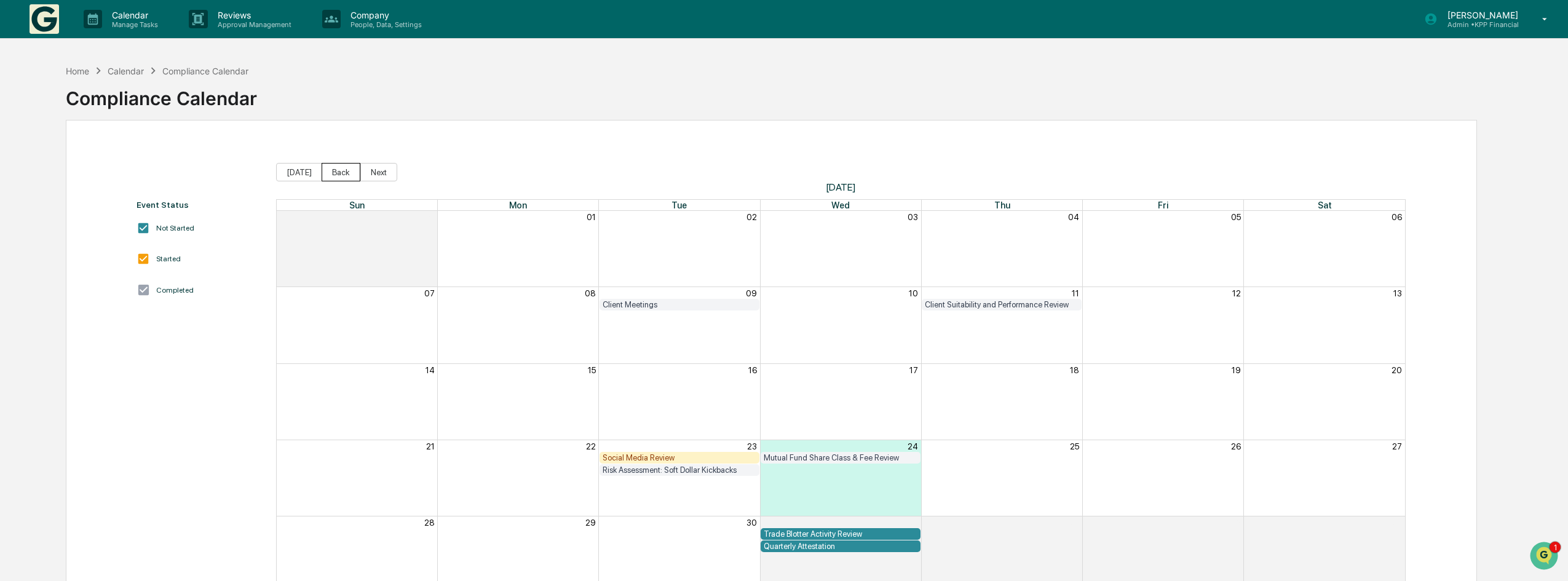
click at [332, 171] on button "Back" at bounding box center [340, 172] width 38 height 19
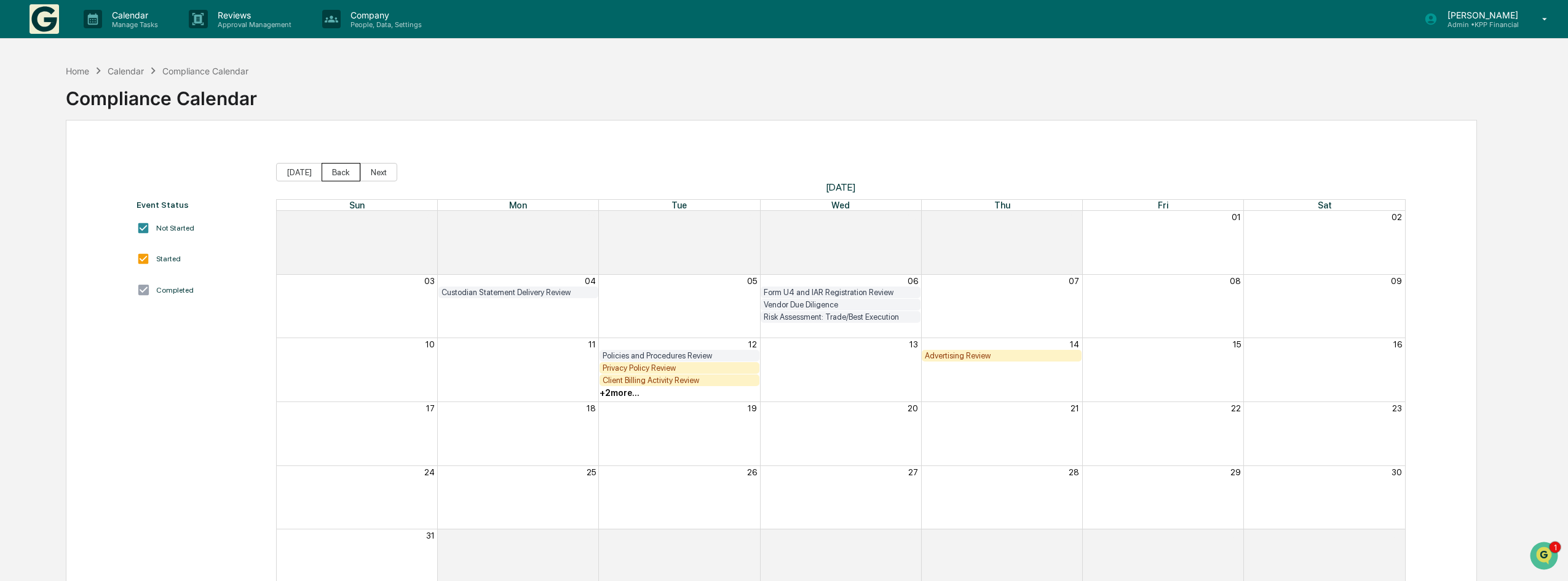
click at [332, 171] on button "Back" at bounding box center [340, 172] width 38 height 19
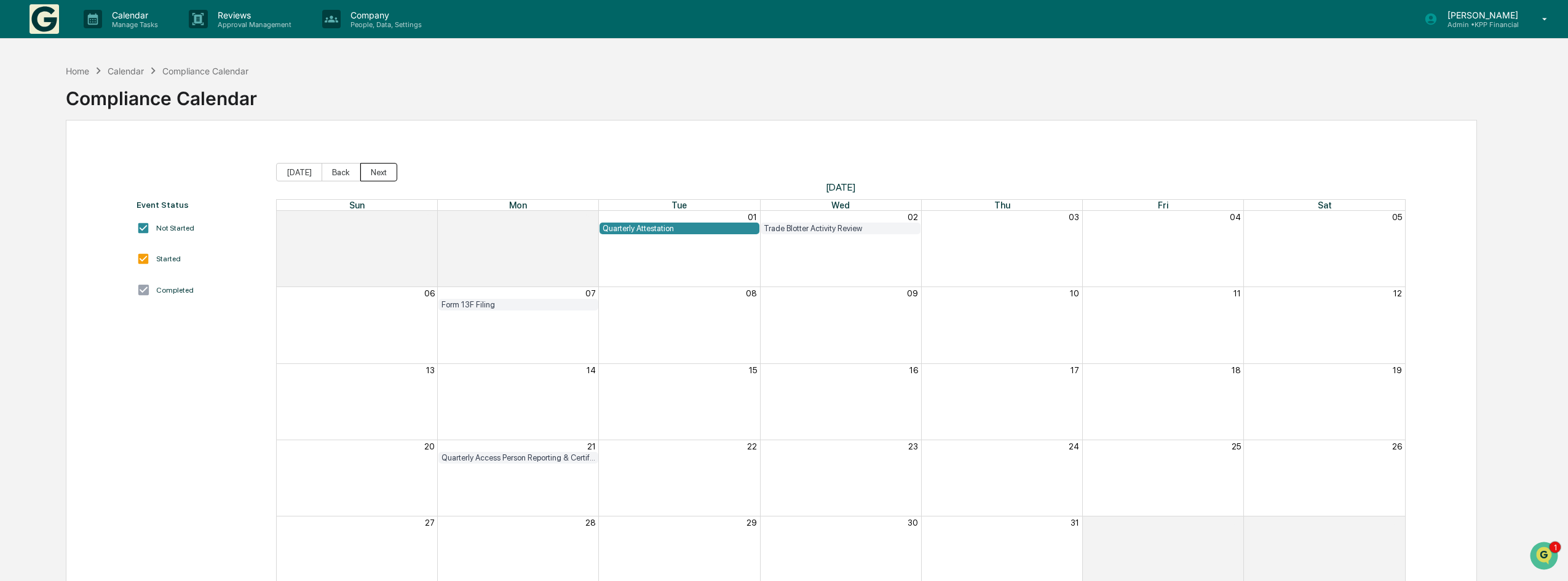
click at [367, 171] on button "Next" at bounding box center [379, 172] width 37 height 19
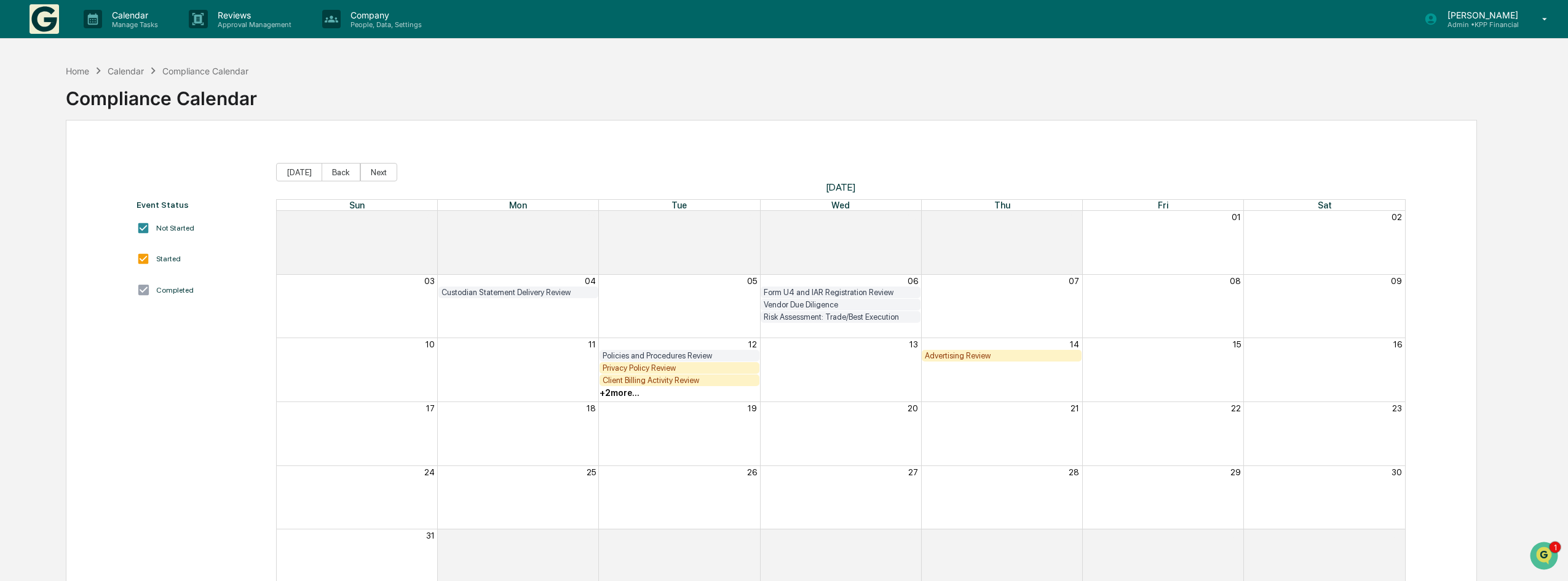
click at [623, 399] on div "+ 2 more..." at bounding box center [680, 393] width 161 height 12
click at [622, 396] on div "+ 2 more..." at bounding box center [619, 393] width 40 height 10
click at [626, 444] on div "Privacy Policy Review" at bounding box center [618, 443] width 123 height 12
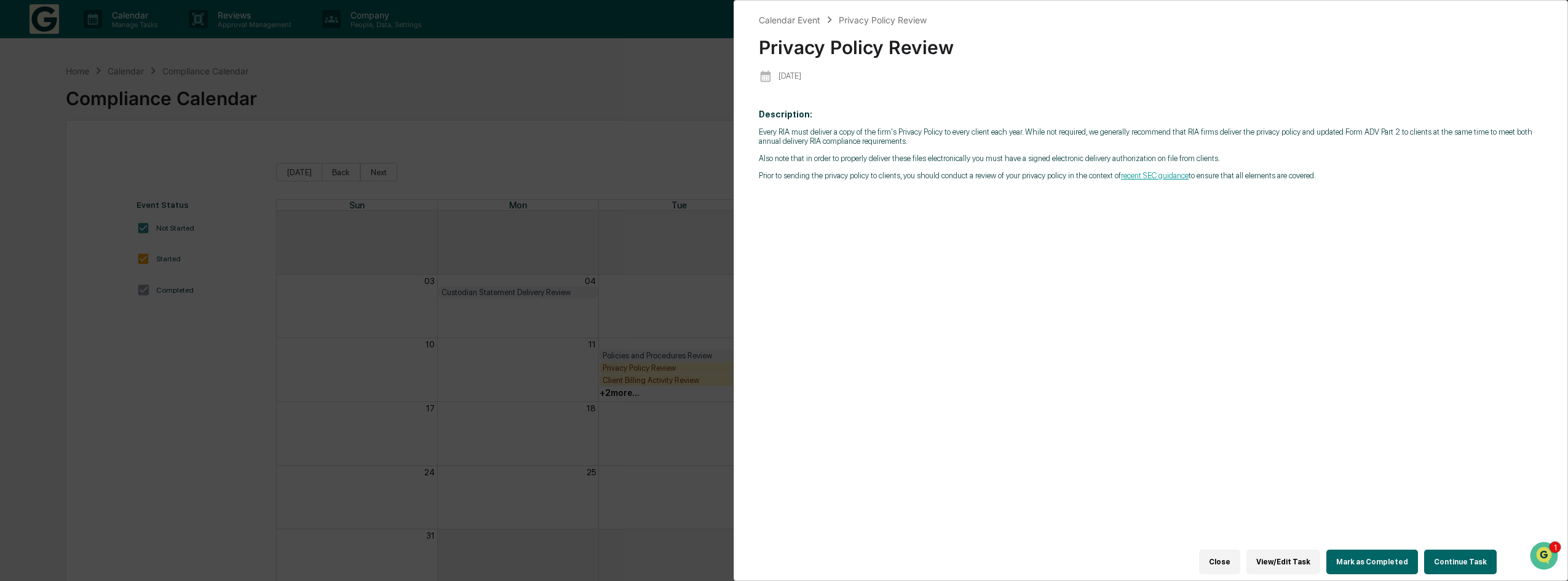
click at [1380, 554] on button "Mark as Completed" at bounding box center [1372, 561] width 91 height 25
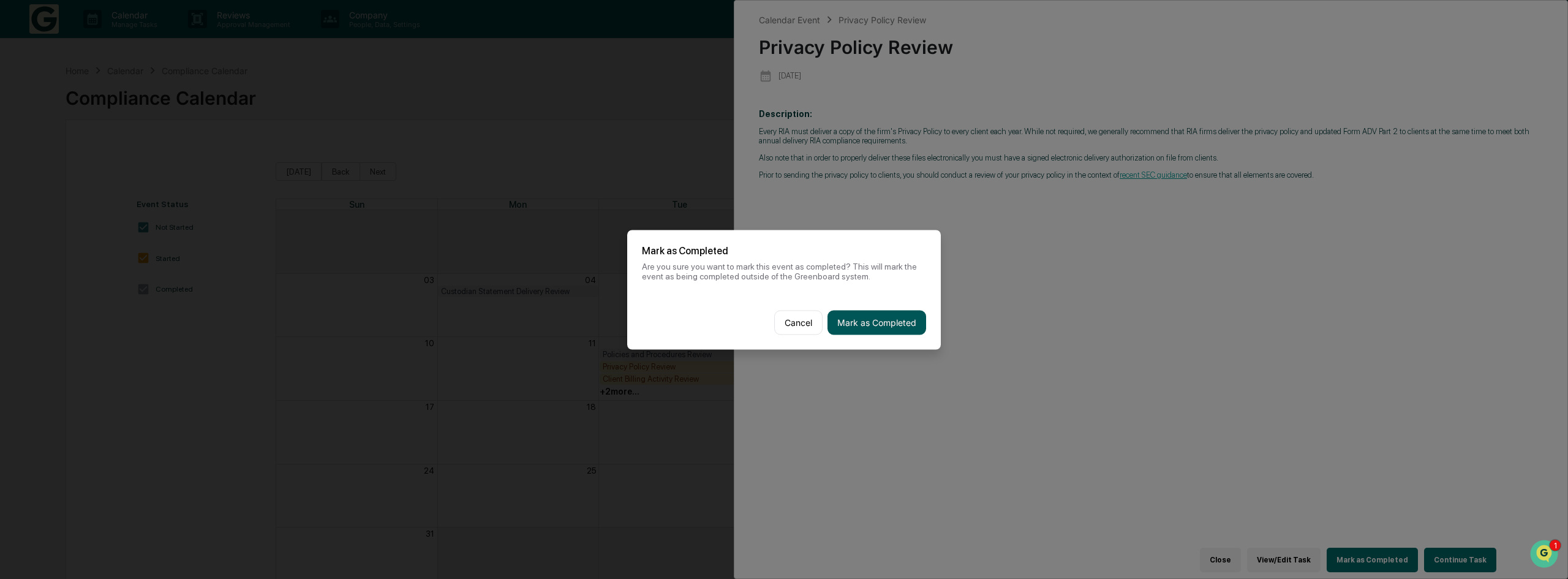
click at [900, 326] on button "Mark as Completed" at bounding box center [877, 322] width 99 height 25
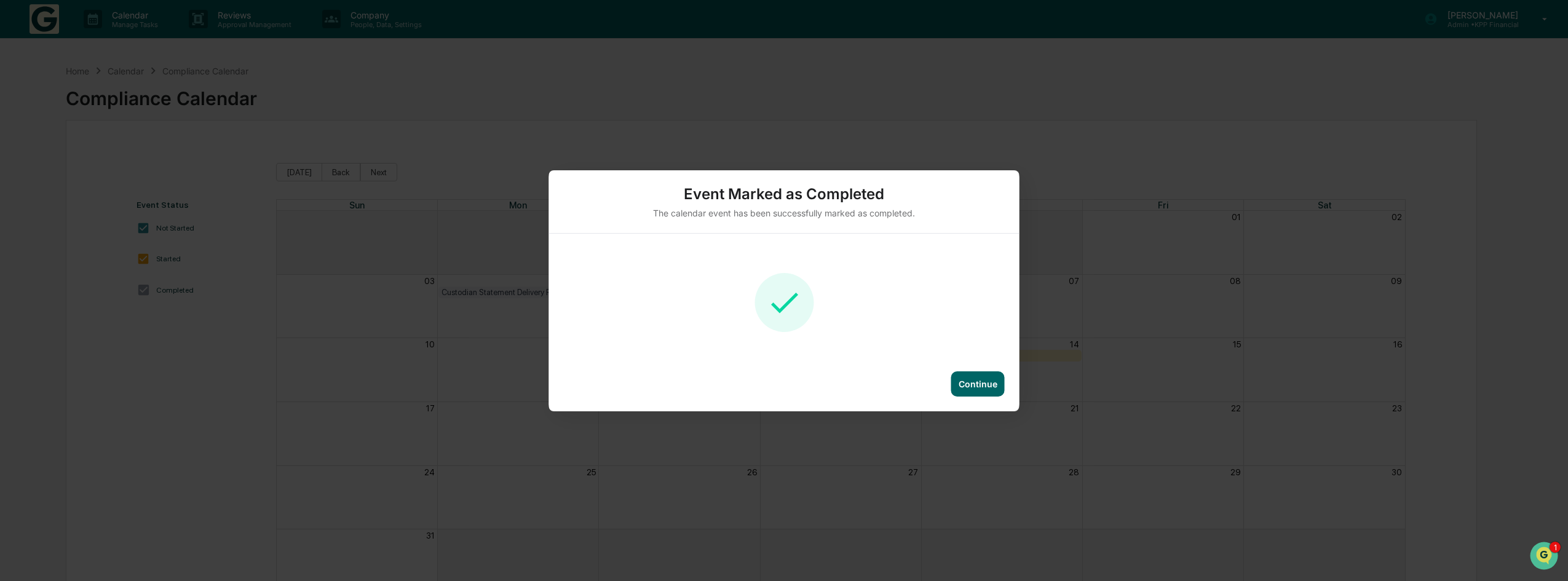
click at [985, 388] on div "Continue" at bounding box center [977, 383] width 38 height 10
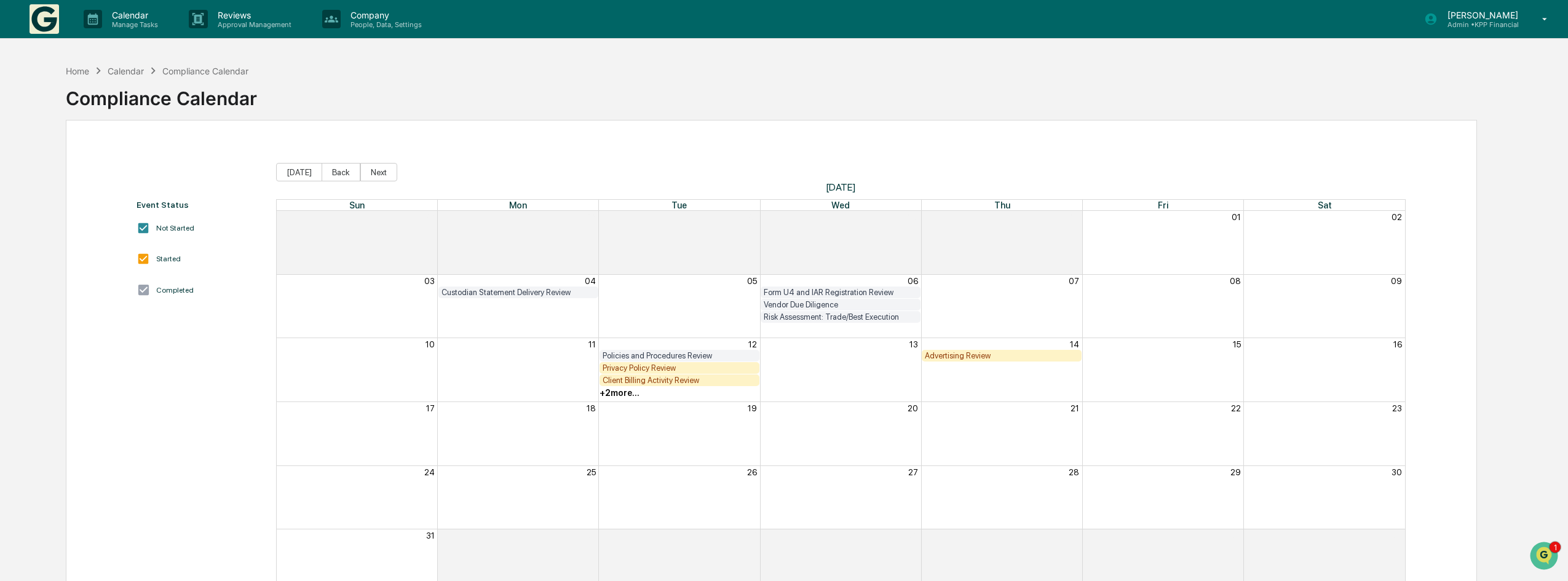
click at [619, 392] on div "+ 2 more..." at bounding box center [619, 393] width 40 height 10
click at [619, 394] on div "+ 2 more..." at bounding box center [619, 393] width 40 height 10
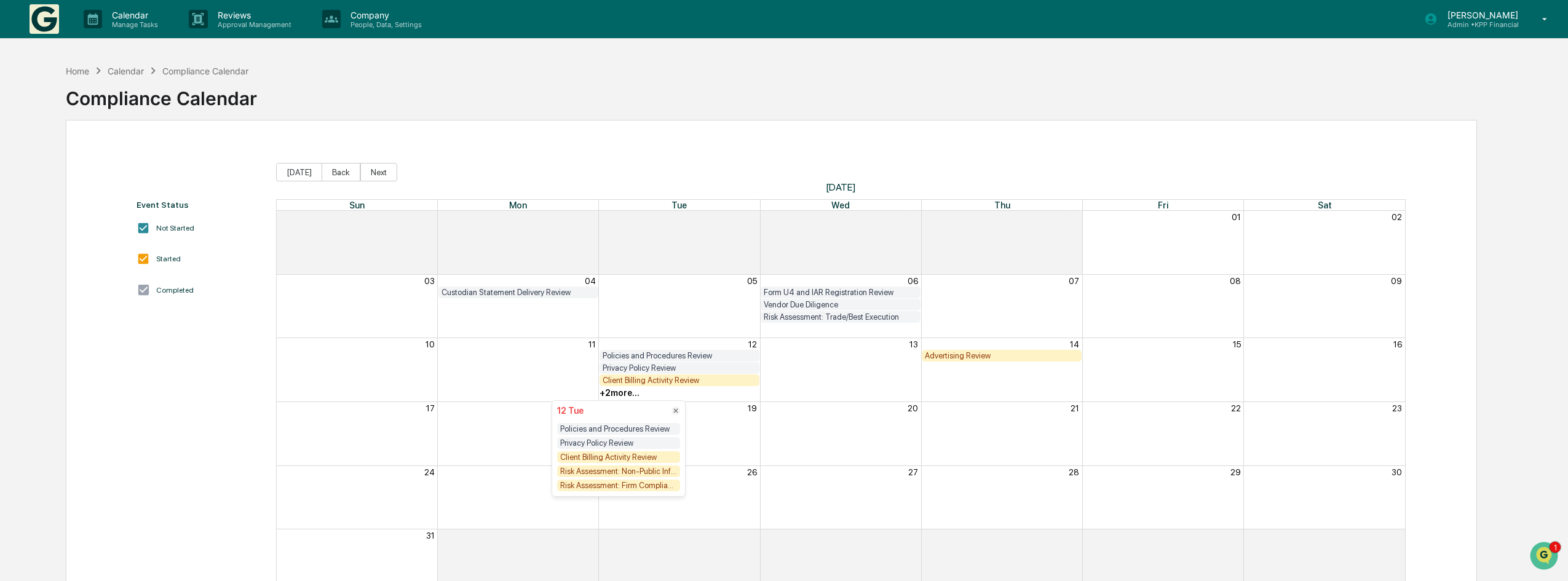
click at [625, 475] on div "Risk Assessment: Non-Public Information" at bounding box center [618, 471] width 123 height 12
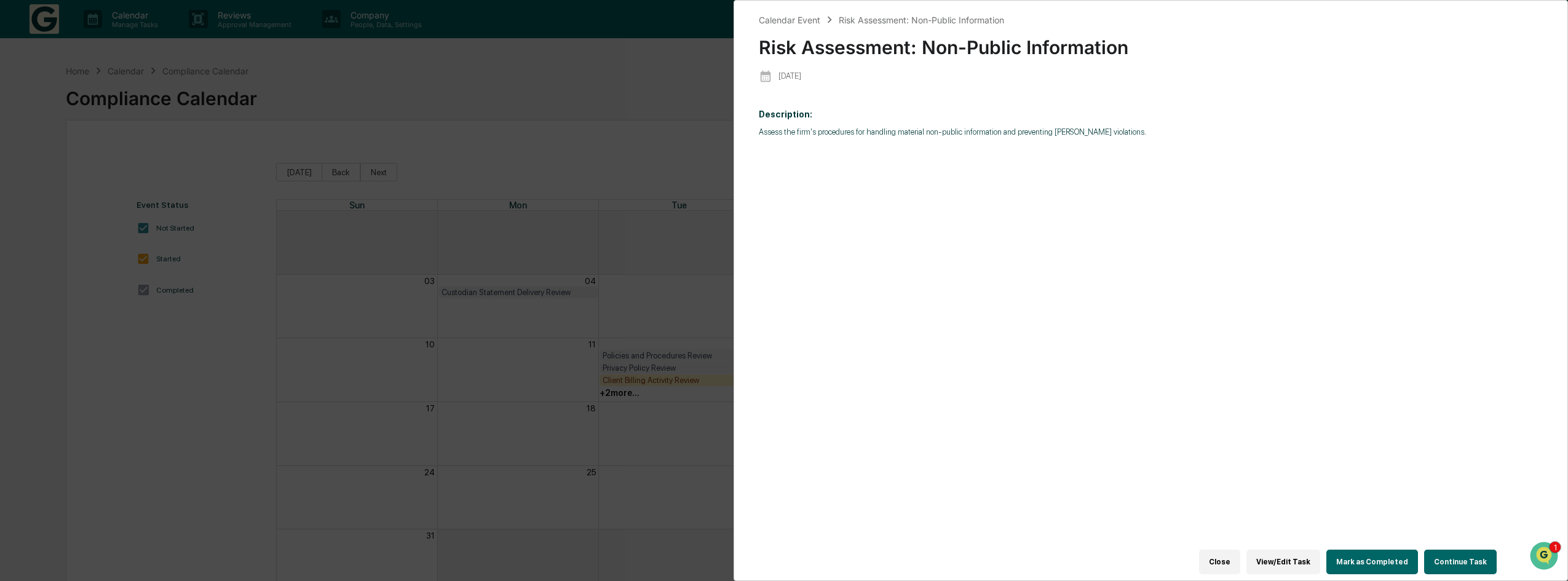
click at [1441, 549] on button "Continue Task" at bounding box center [1460, 561] width 72 height 25
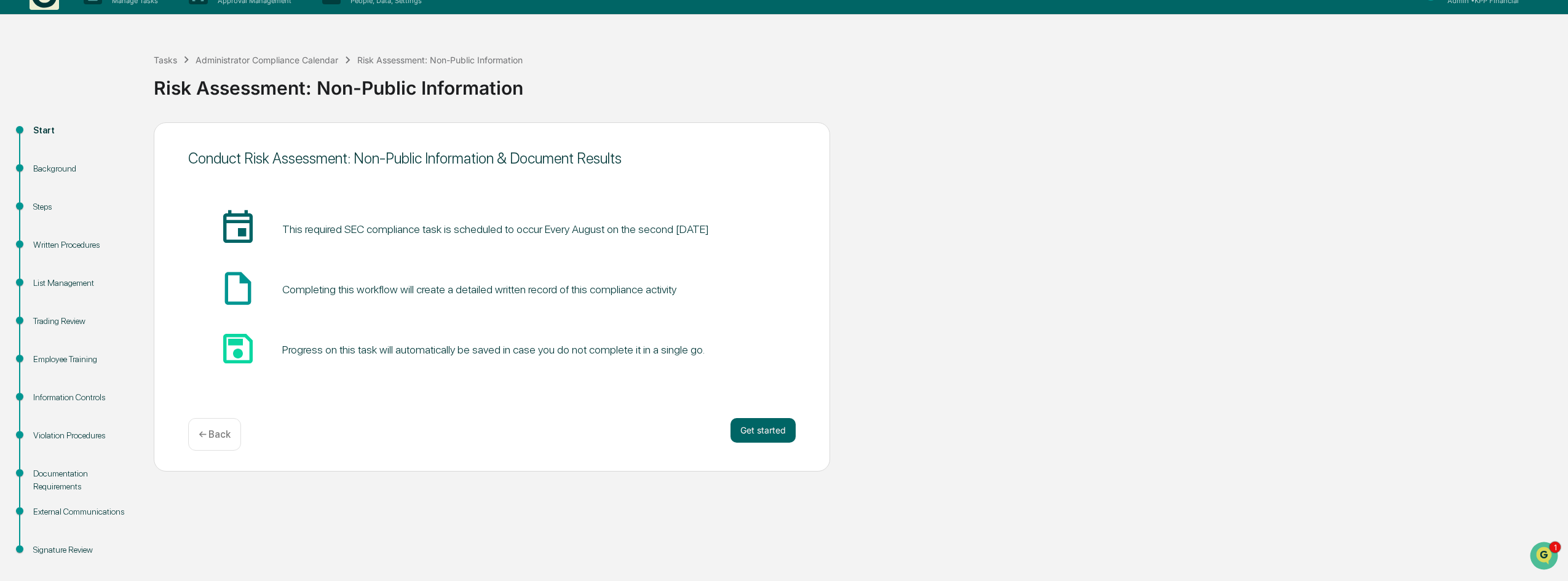
scroll to position [37, 0]
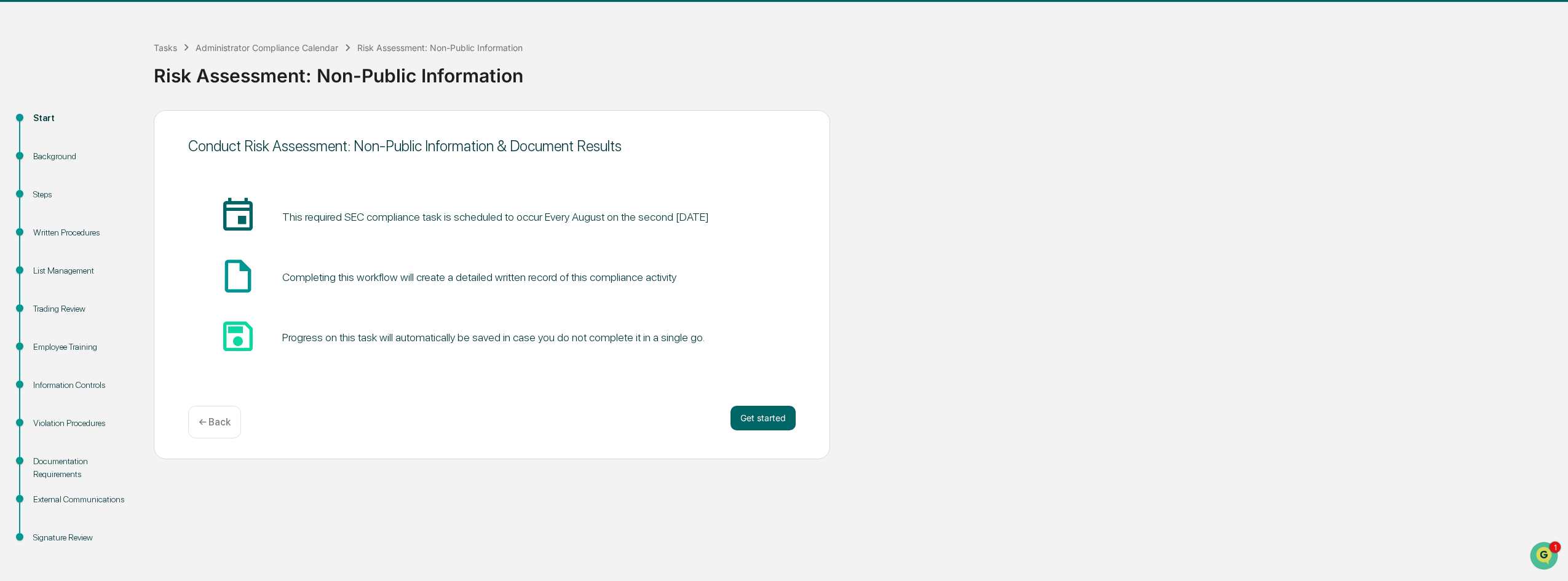
click at [204, 427] on p "← Back" at bounding box center [215, 422] width 32 height 12
